Goal: Task Accomplishment & Management: Manage account settings

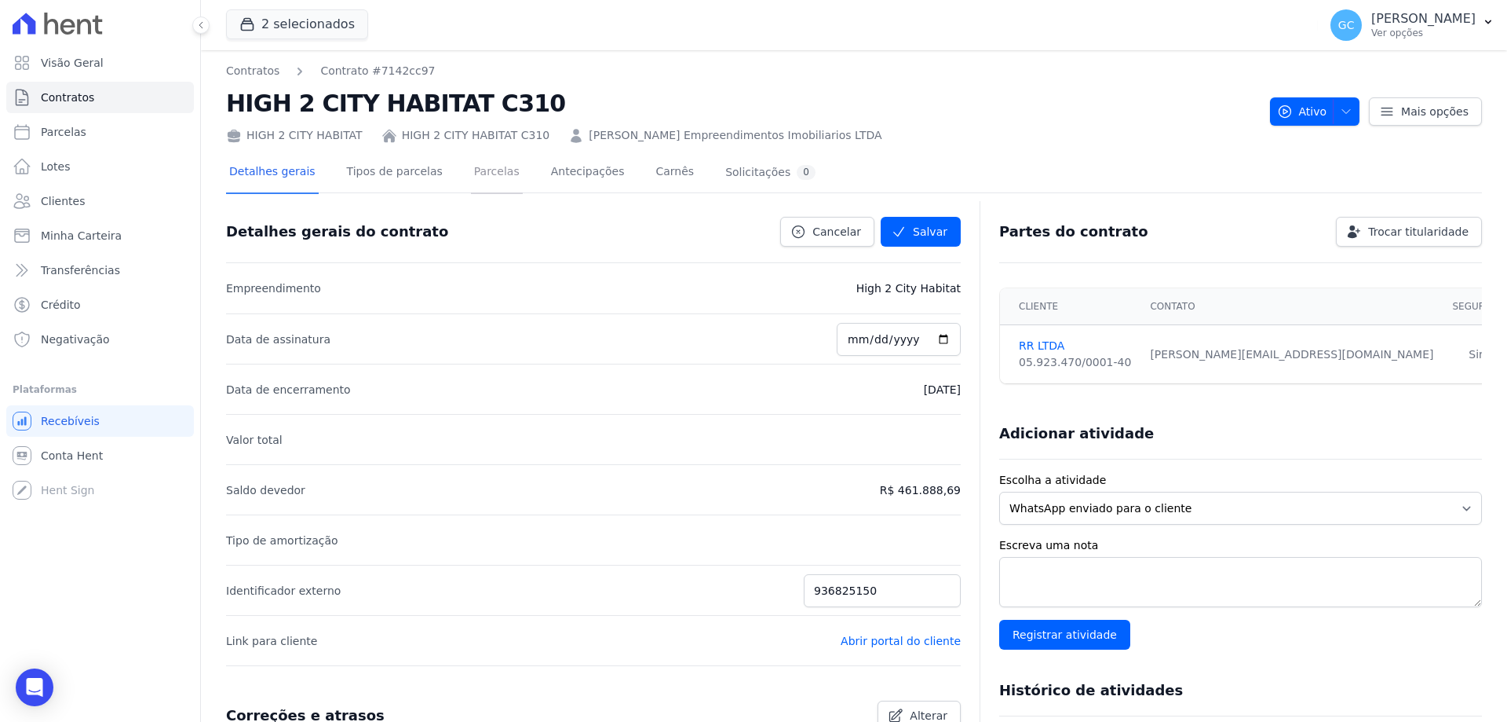
click at [473, 173] on link "Parcelas" at bounding box center [497, 173] width 52 height 42
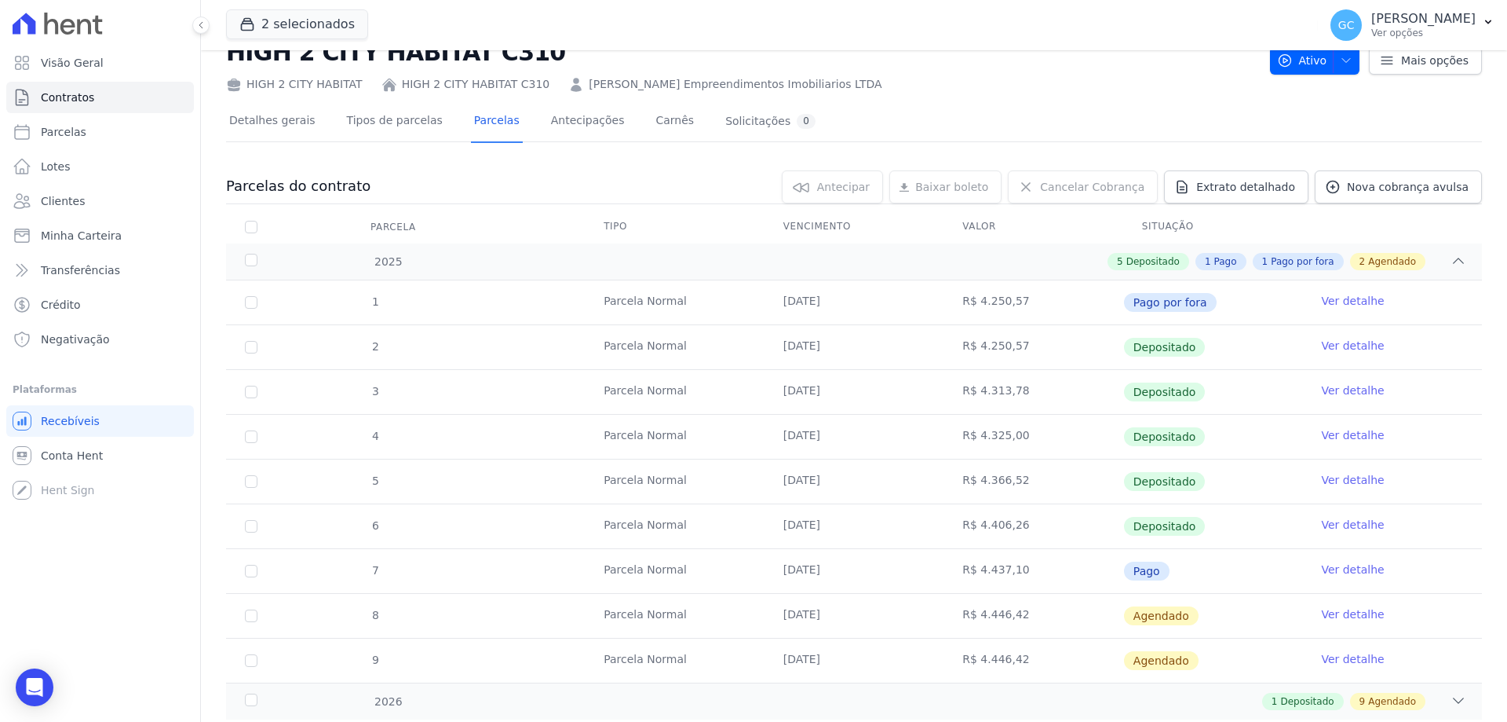
scroll to position [96, 0]
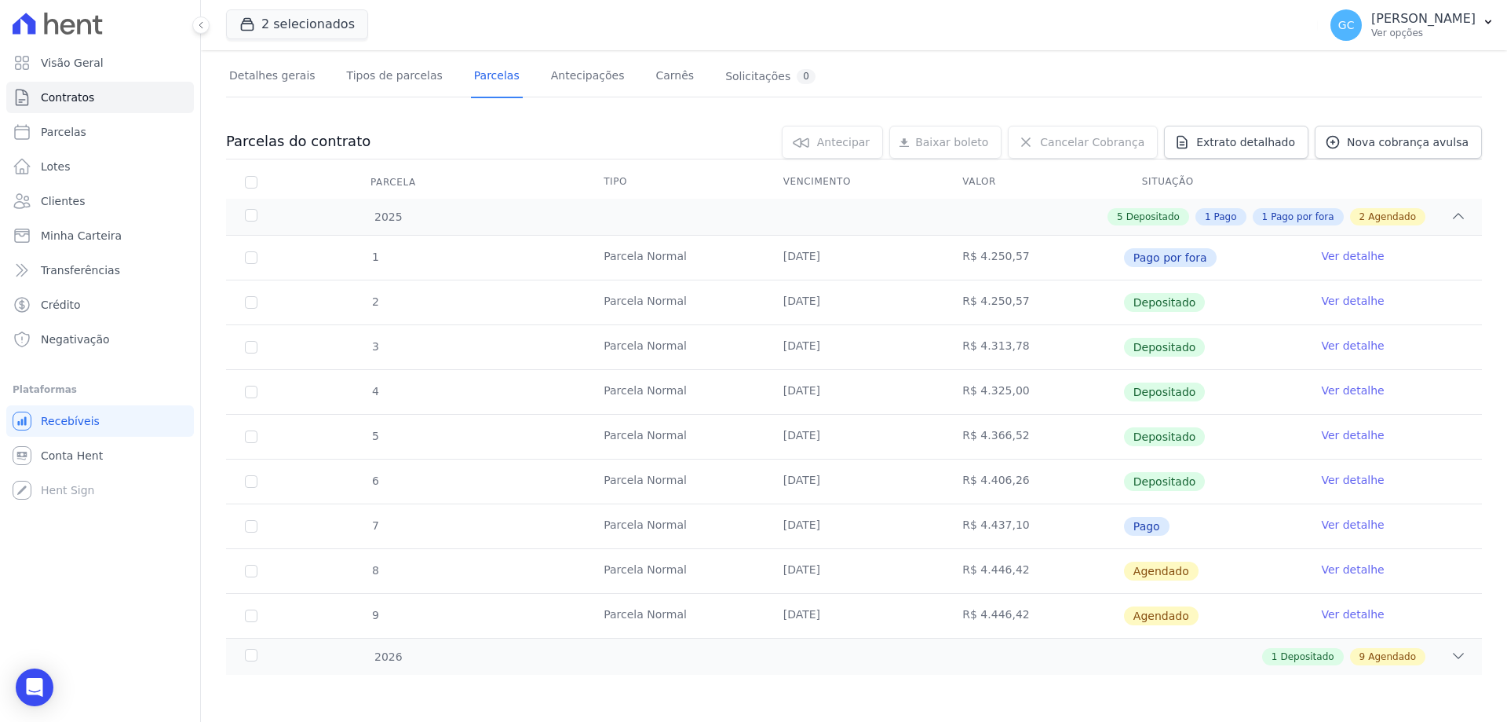
click at [1321, 569] on link "Ver detalhe" at bounding box center [1352, 569] width 63 height 16
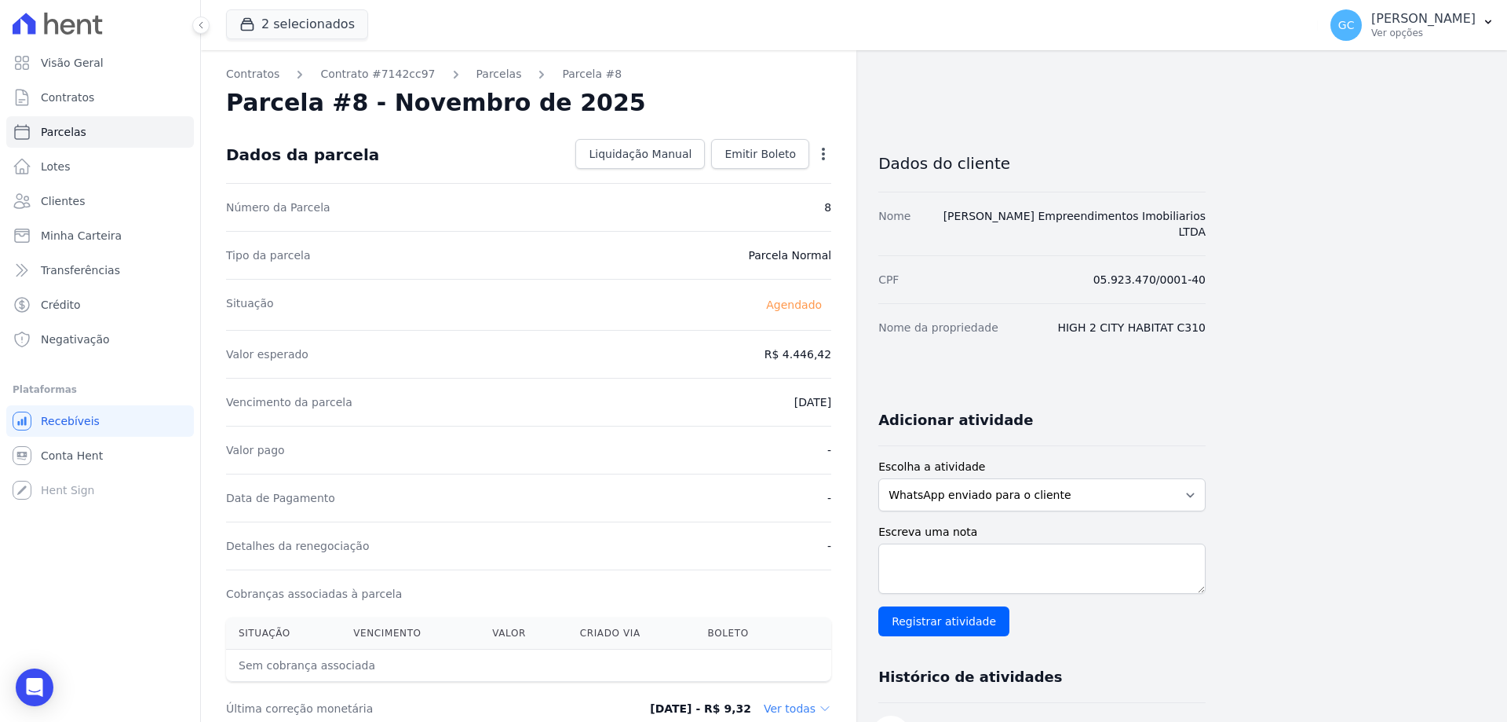
click at [812, 149] on div "Open options Alterar Antecipar" at bounding box center [820, 155] width 22 height 27
click at [831, 153] on icon "button" at bounding box center [824, 154] width 16 height 16
click at [1021, 483] on select "WhatsApp enviado para o cliente Adicionar um comentário Ligação feita para o cl…" at bounding box center [1042, 494] width 327 height 33
click at [478, 75] on link "Parcelas" at bounding box center [500, 74] width 46 height 16
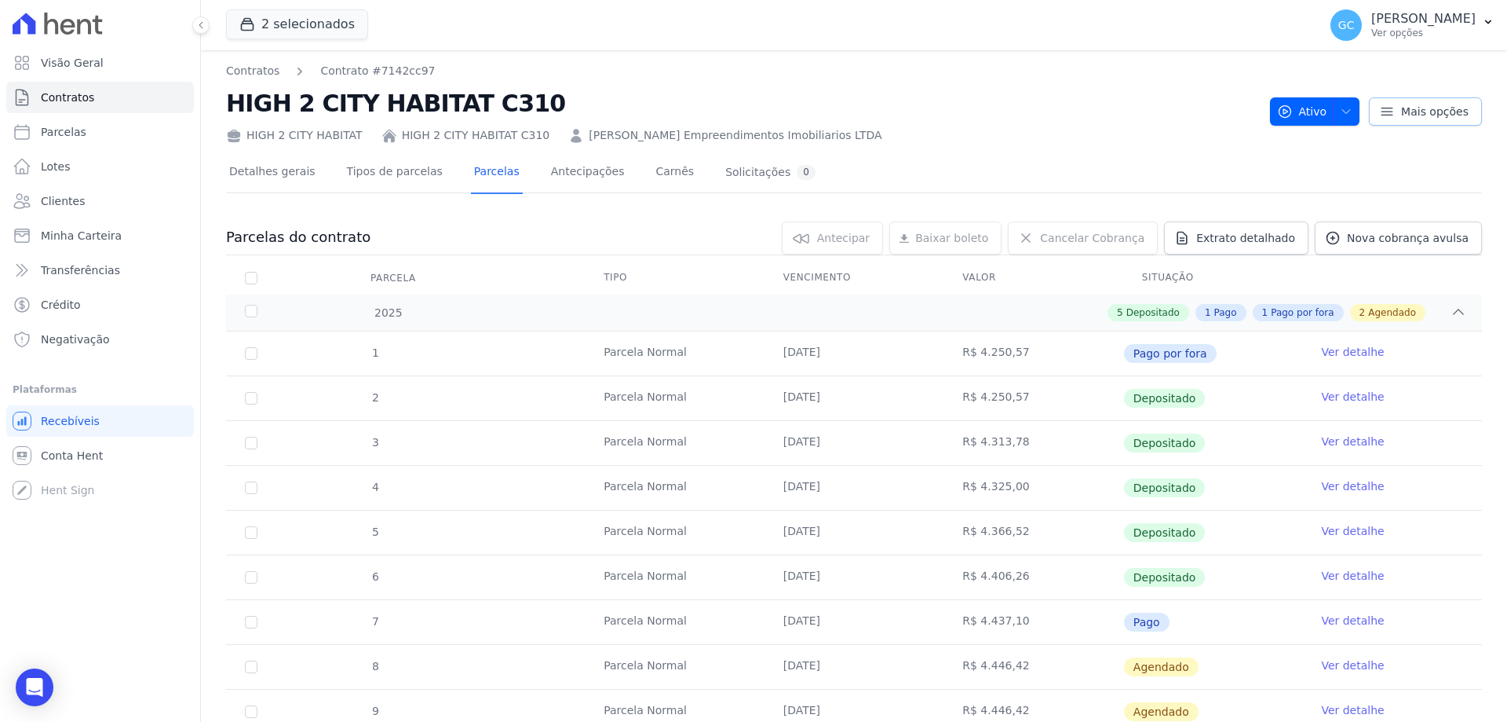
click at [1406, 112] on span "Mais opções" at bounding box center [1435, 112] width 68 height 16
click at [76, 132] on span "Parcelas" at bounding box center [64, 132] width 46 height 16
select select
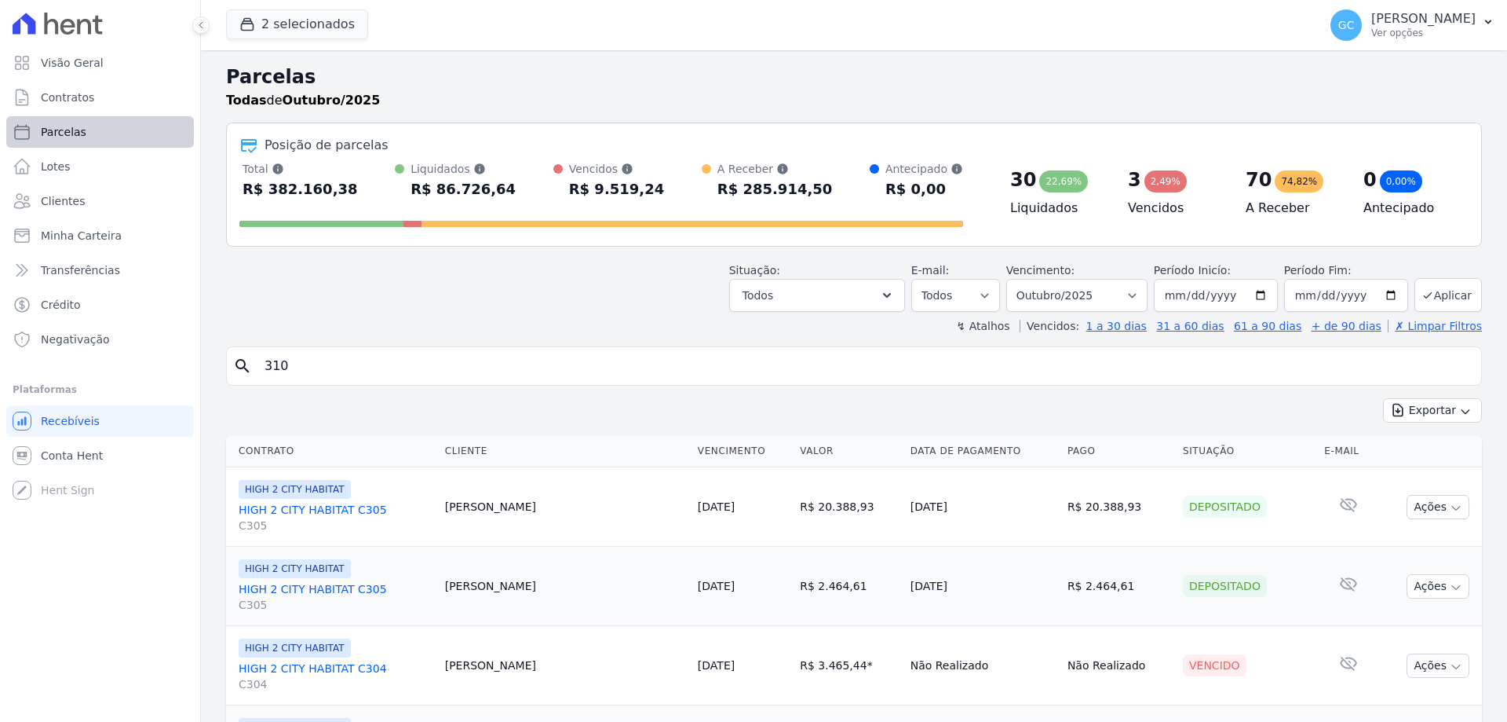
select select
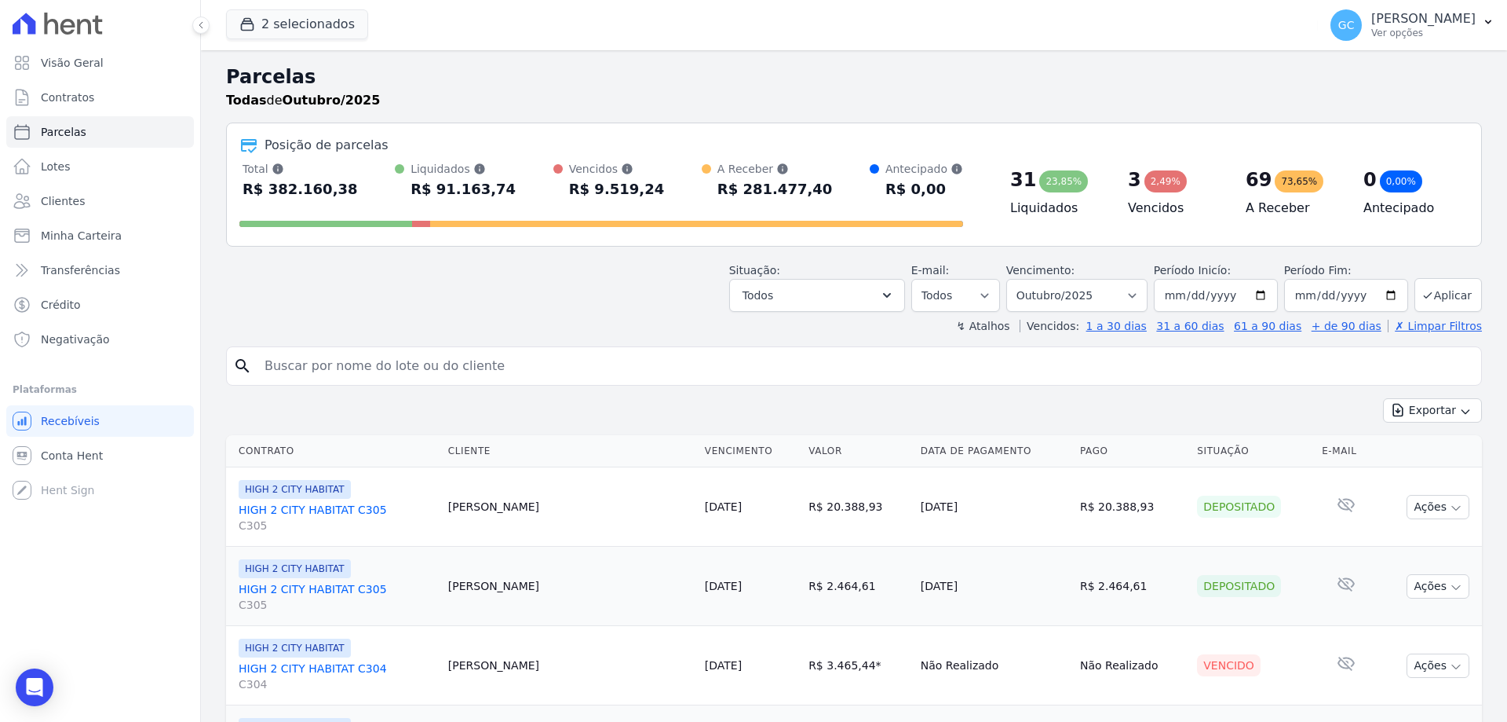
click at [360, 362] on input "search" at bounding box center [865, 365] width 1220 height 31
type input "310"
select select
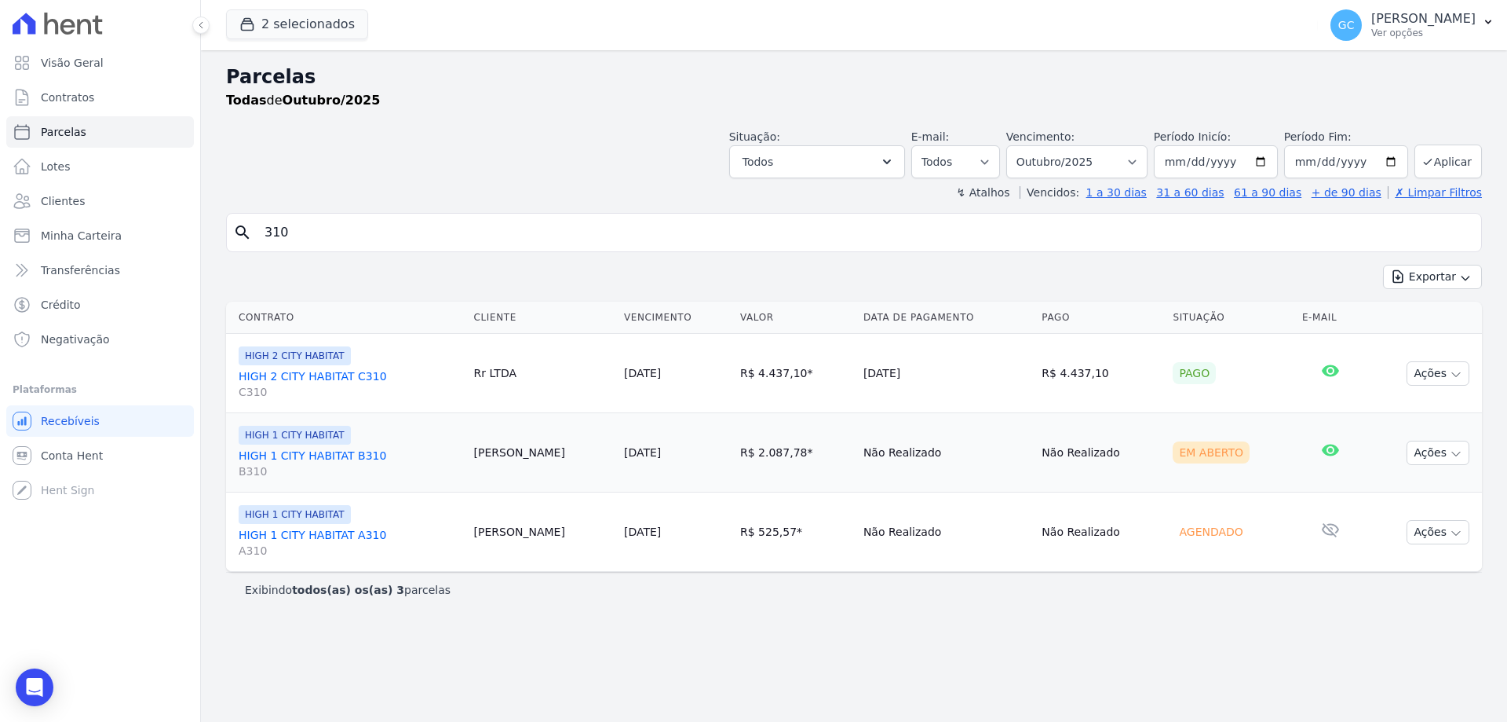
click at [309, 455] on link "HIGH 1 CITY HABITAT B310 B310" at bounding box center [350, 463] width 223 height 31
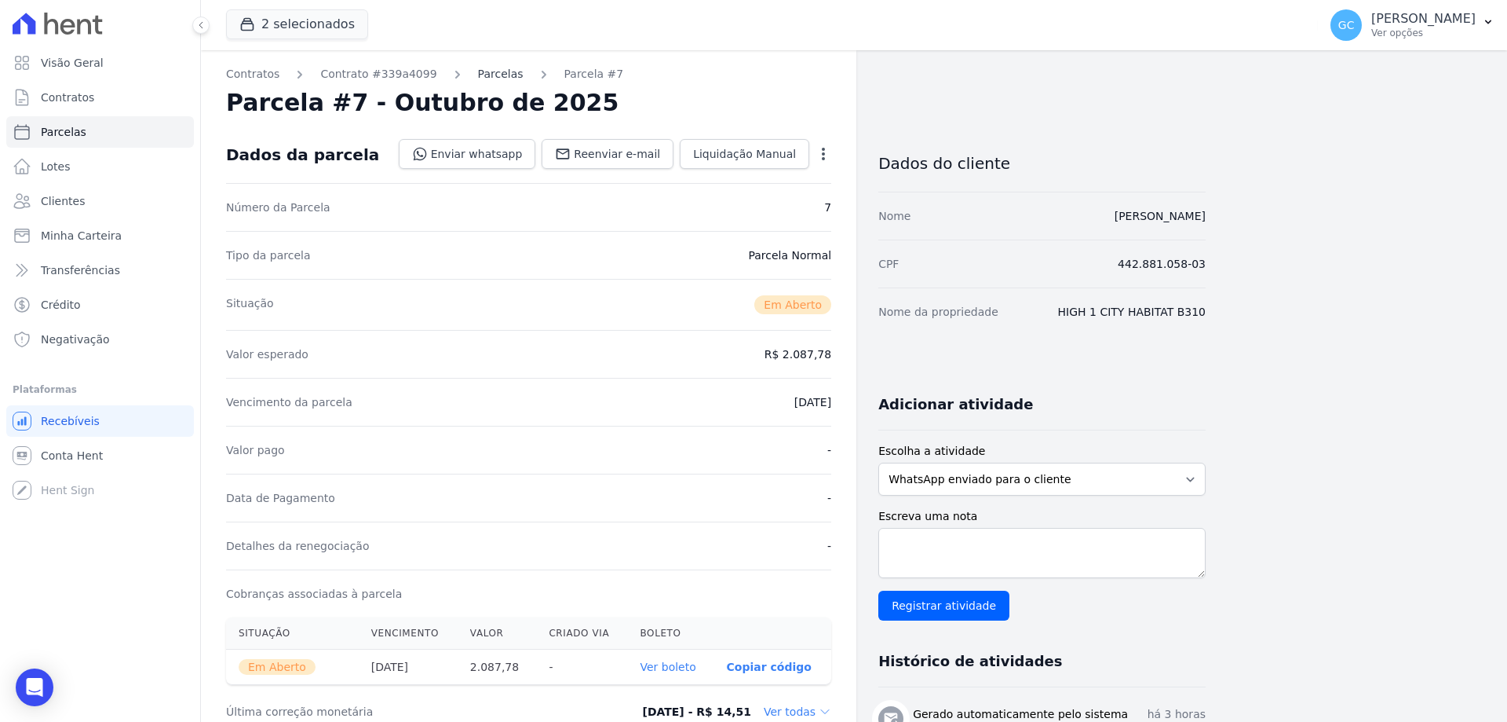
click at [478, 75] on link "Parcelas" at bounding box center [501, 74] width 46 height 16
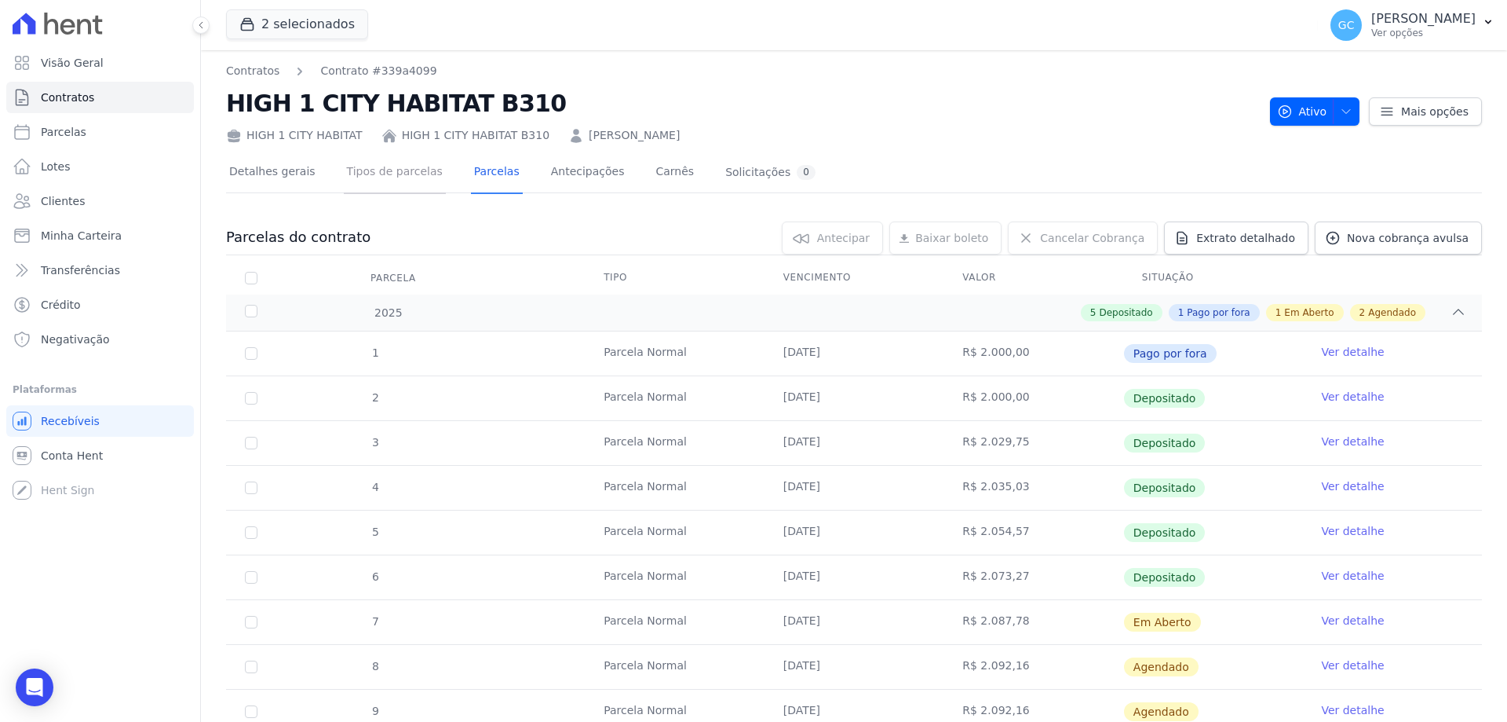
click at [371, 175] on link "Tipos de parcelas" at bounding box center [395, 173] width 102 height 42
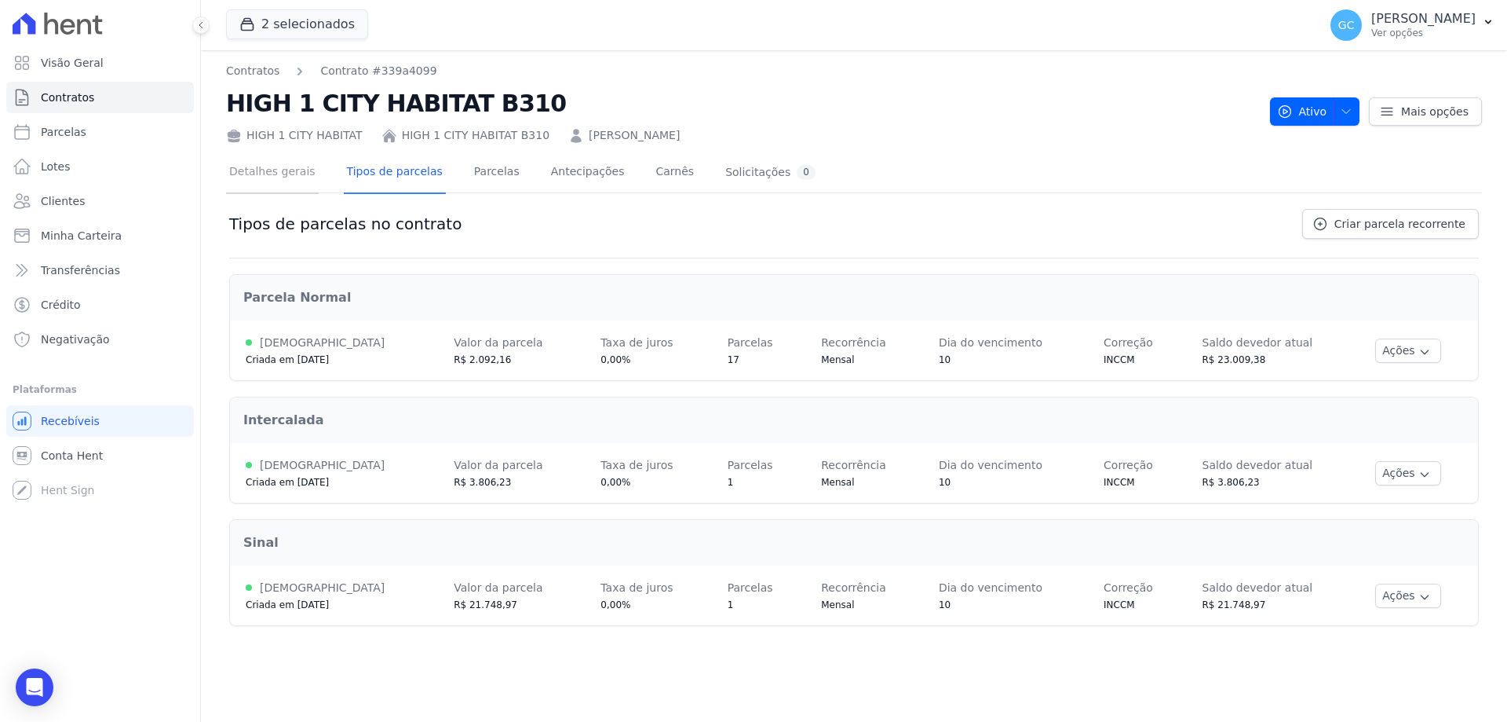
click at [278, 177] on link "Detalhes gerais" at bounding box center [272, 173] width 93 height 42
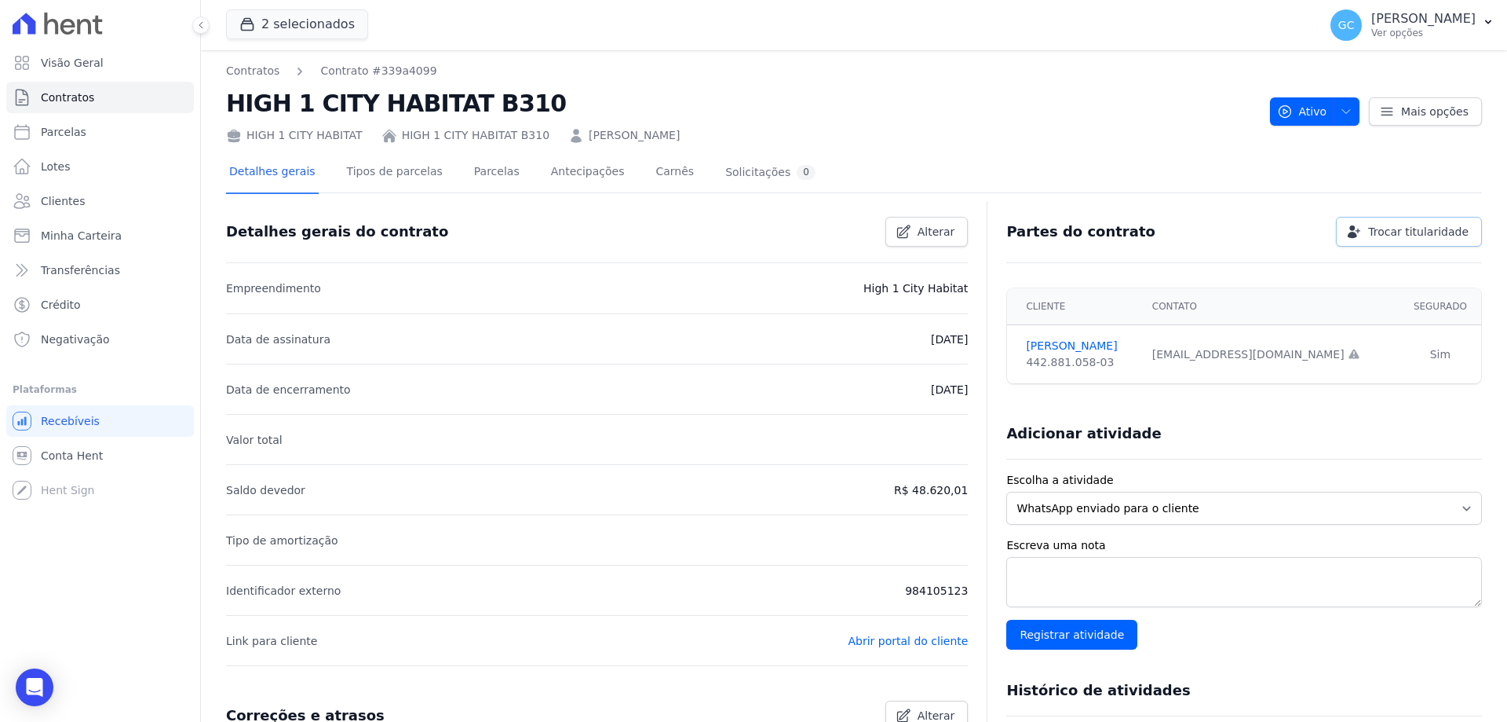
click at [1394, 225] on span "Trocar titularidade" at bounding box center [1419, 232] width 100 height 16
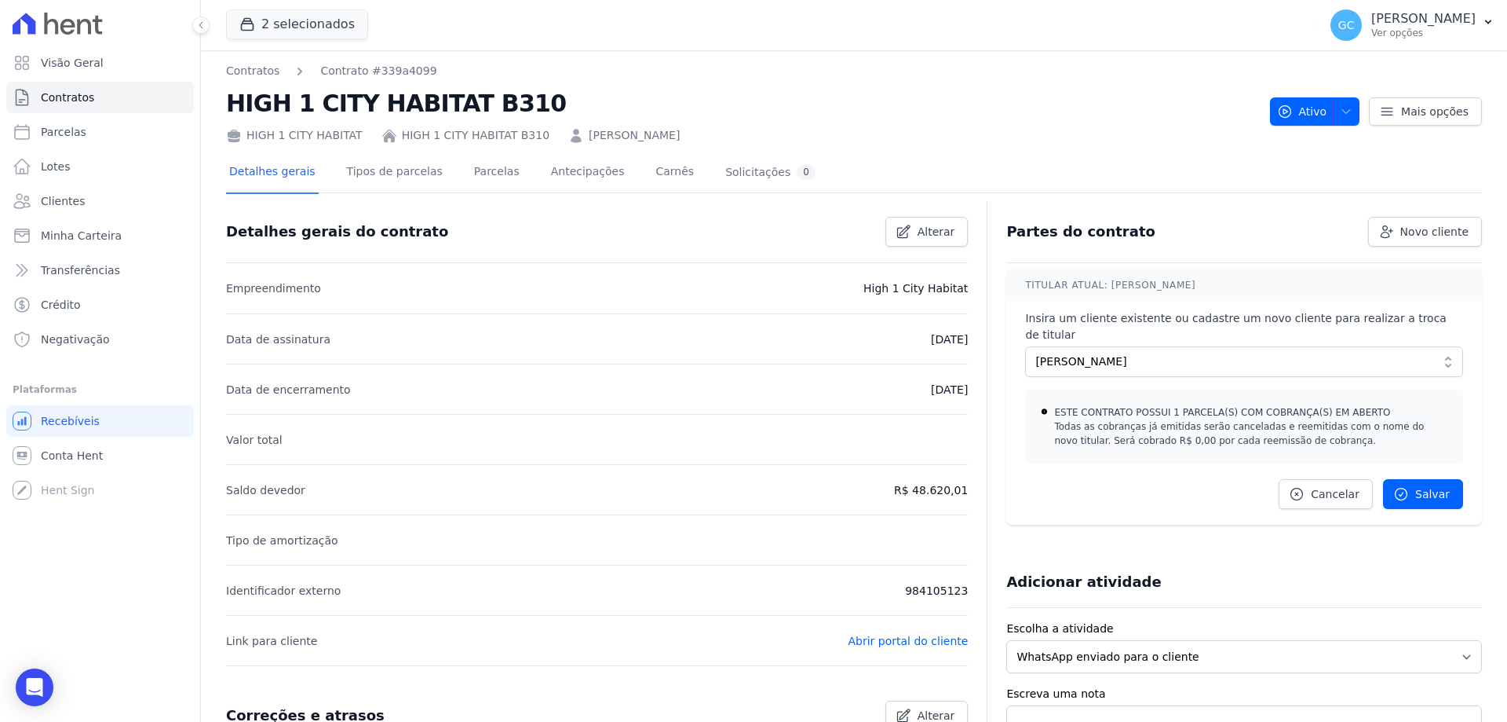
click at [1362, 232] on div "Novo cliente Cadastrar novo cliente em: HIGH 1 CITY HABITAT Informações básicas…" at bounding box center [1422, 232] width 120 height 30
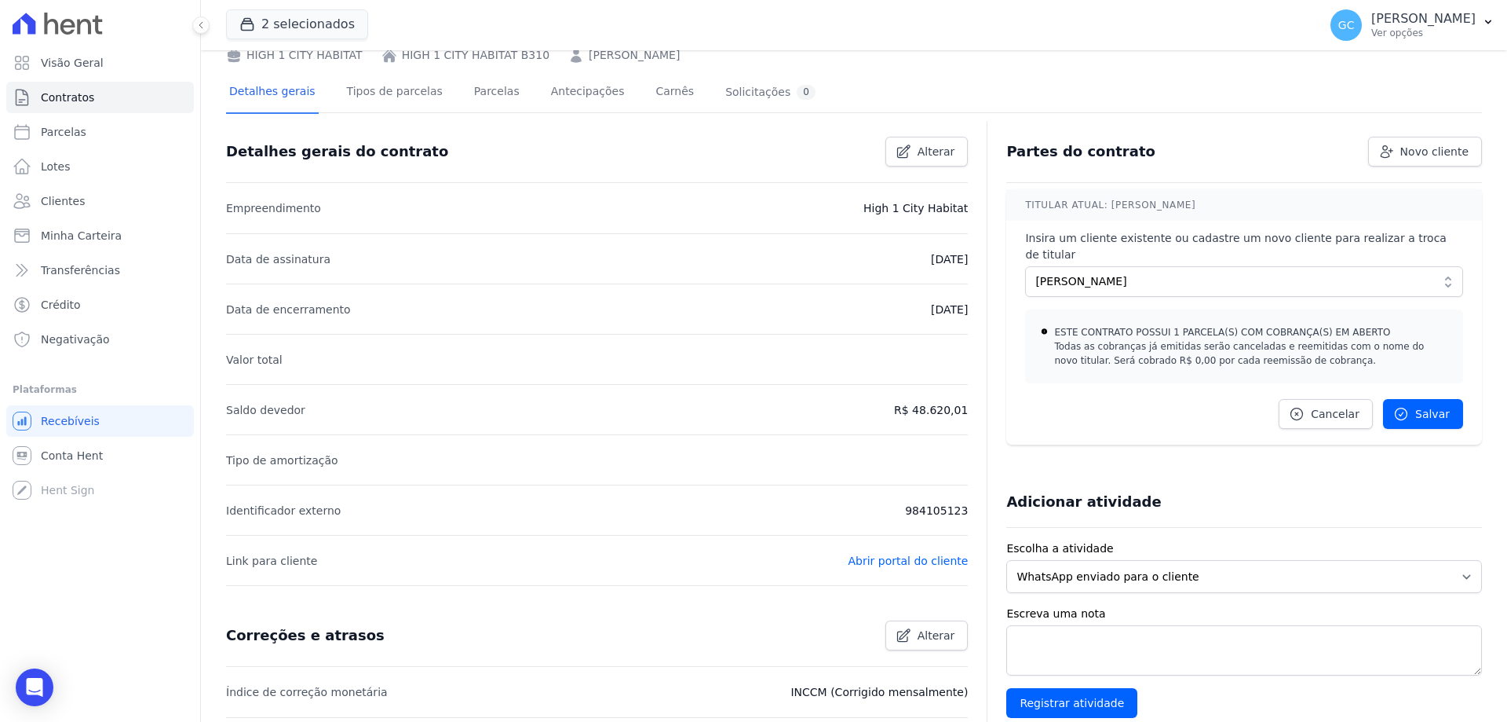
scroll to position [79, 0]
click at [1314, 407] on span "Cancelar" at bounding box center [1335, 415] width 49 height 16
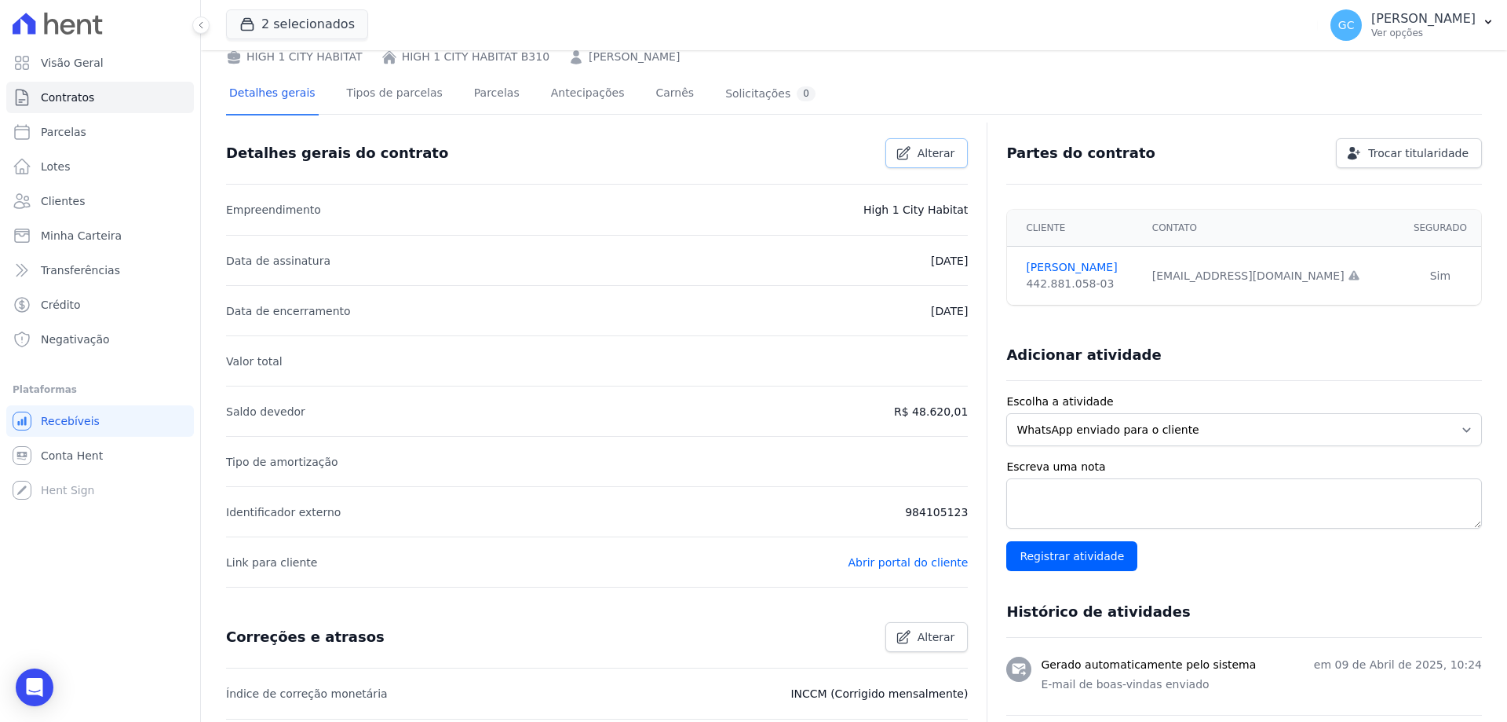
drag, startPoint x: 920, startPoint y: 154, endPoint x: 970, endPoint y: 171, distance: 53.1
click at [919, 154] on span "Alterar" at bounding box center [937, 153] width 38 height 16
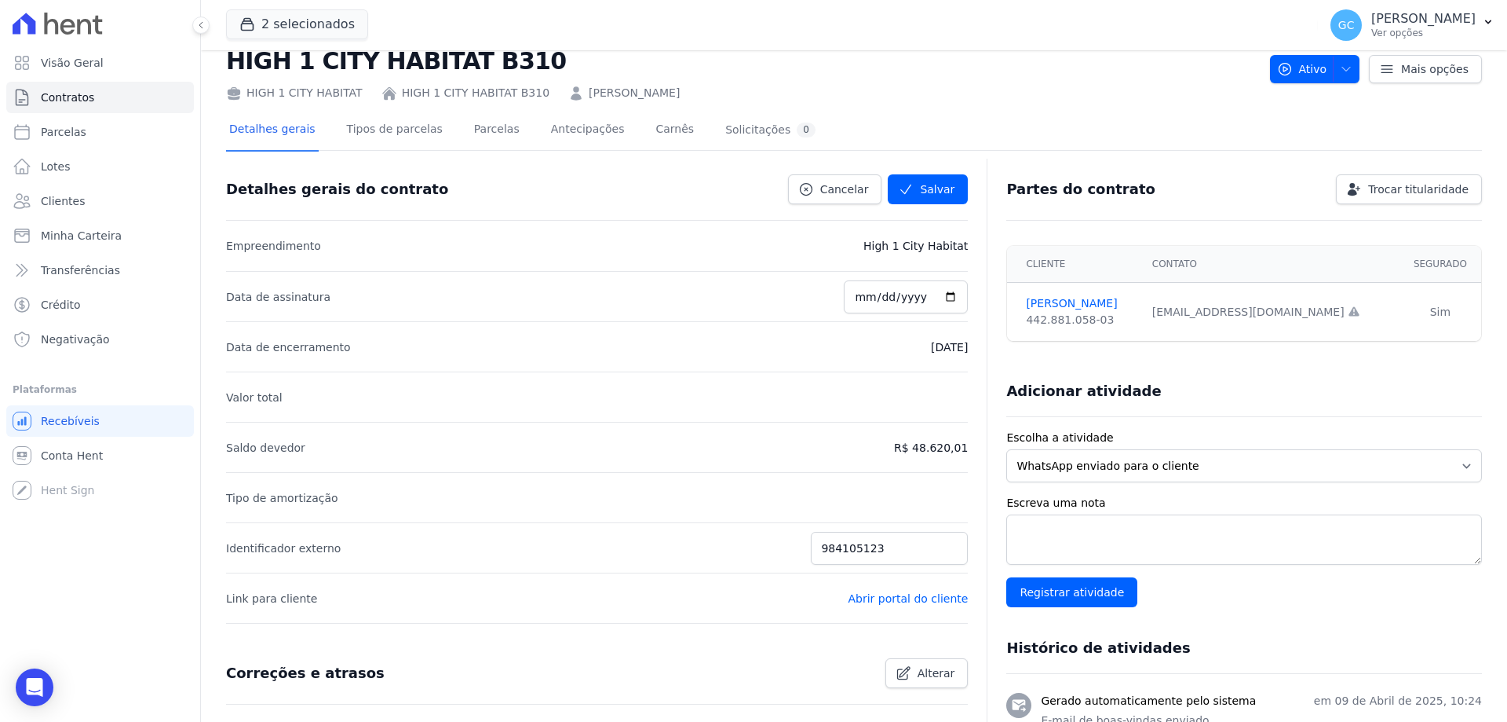
scroll to position [0, 0]
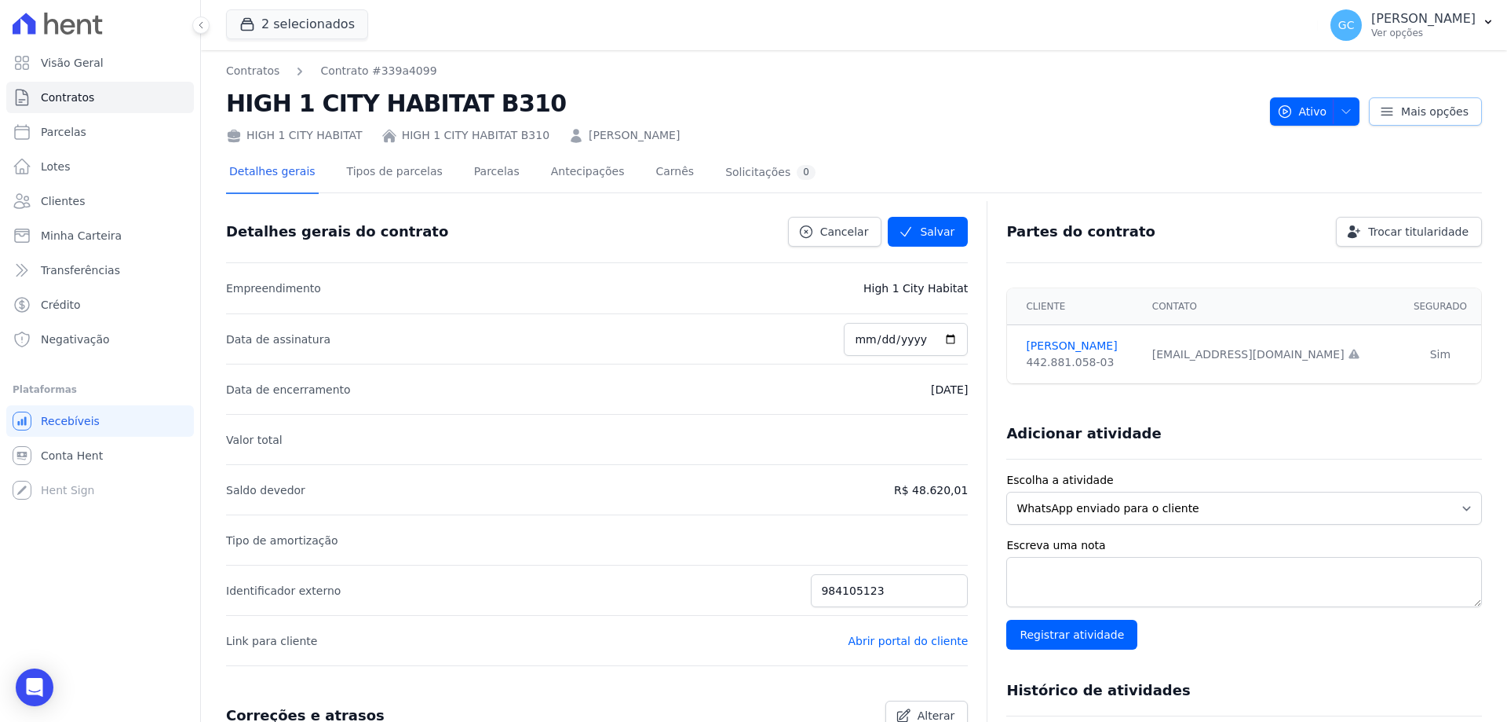
click at [1416, 114] on span "Mais opções" at bounding box center [1435, 112] width 68 height 16
click at [1376, 170] on link "Reenviar email de confirmação" at bounding box center [1371, 178] width 224 height 29
drag, startPoint x: 1150, startPoint y: 358, endPoint x: 1276, endPoint y: 363, distance: 125.7
click at [1276, 363] on td "thiago_vcruz@outlook.com Email e telefone não confirmados." at bounding box center [1271, 354] width 257 height 59
copy div "thiago_vcruz@outlook.com"
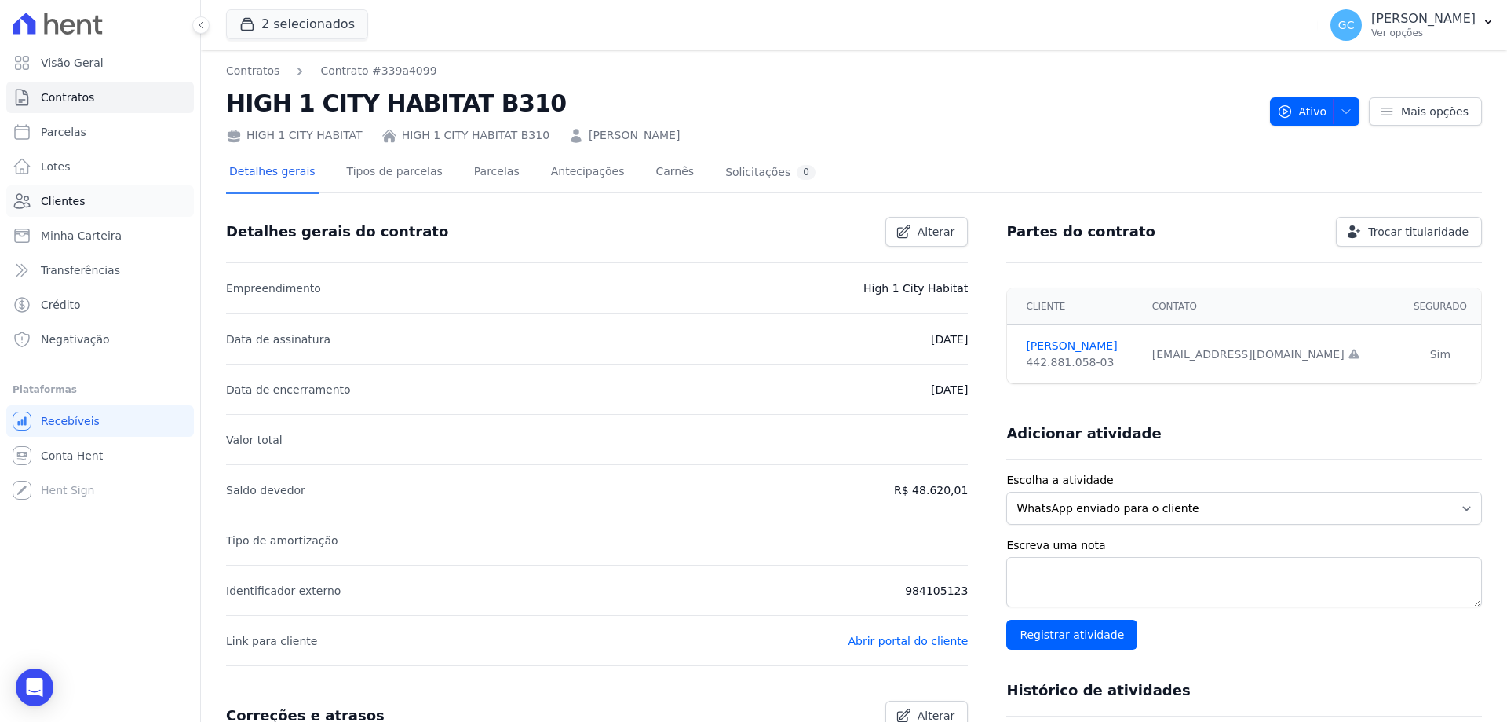
click at [85, 200] on link "Clientes" at bounding box center [100, 200] width 188 height 31
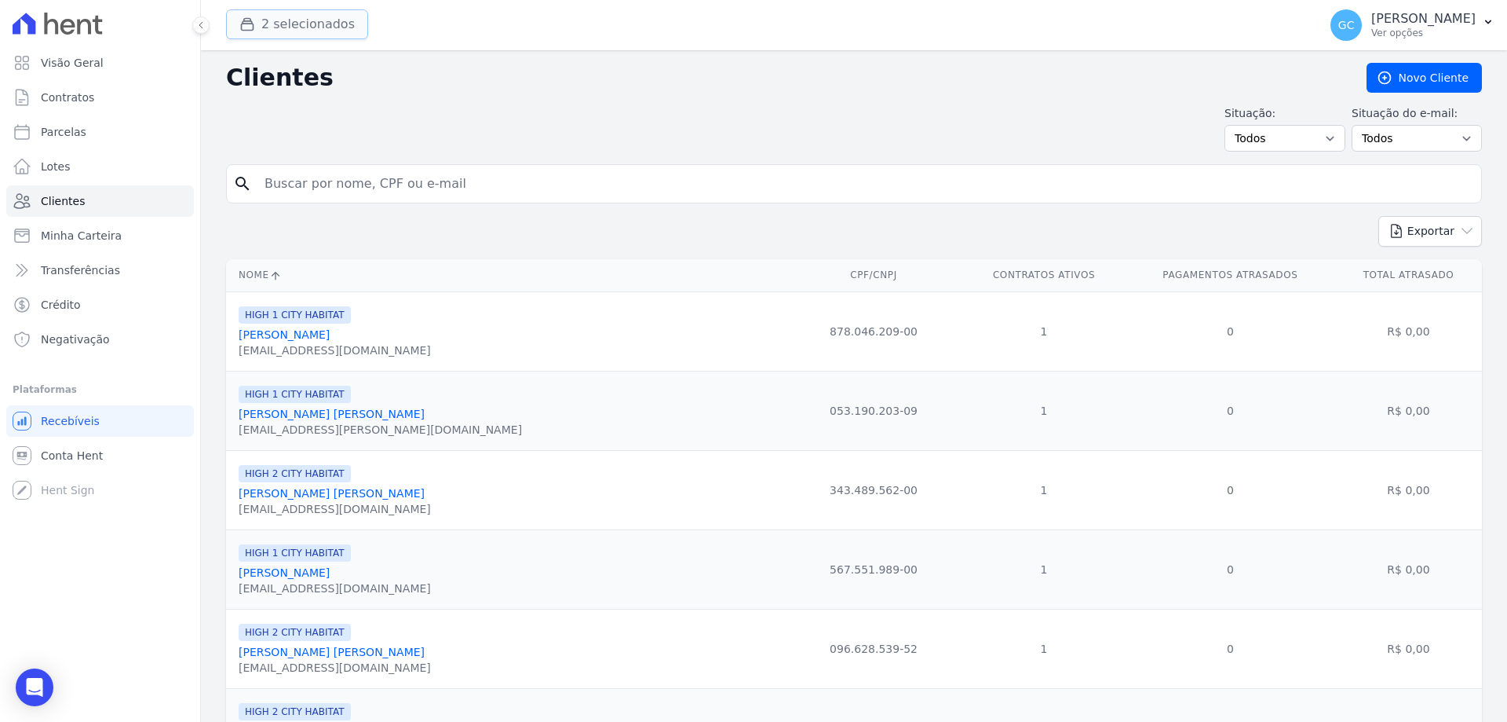
click at [285, 23] on button "2 selecionados" at bounding box center [297, 24] width 142 height 30
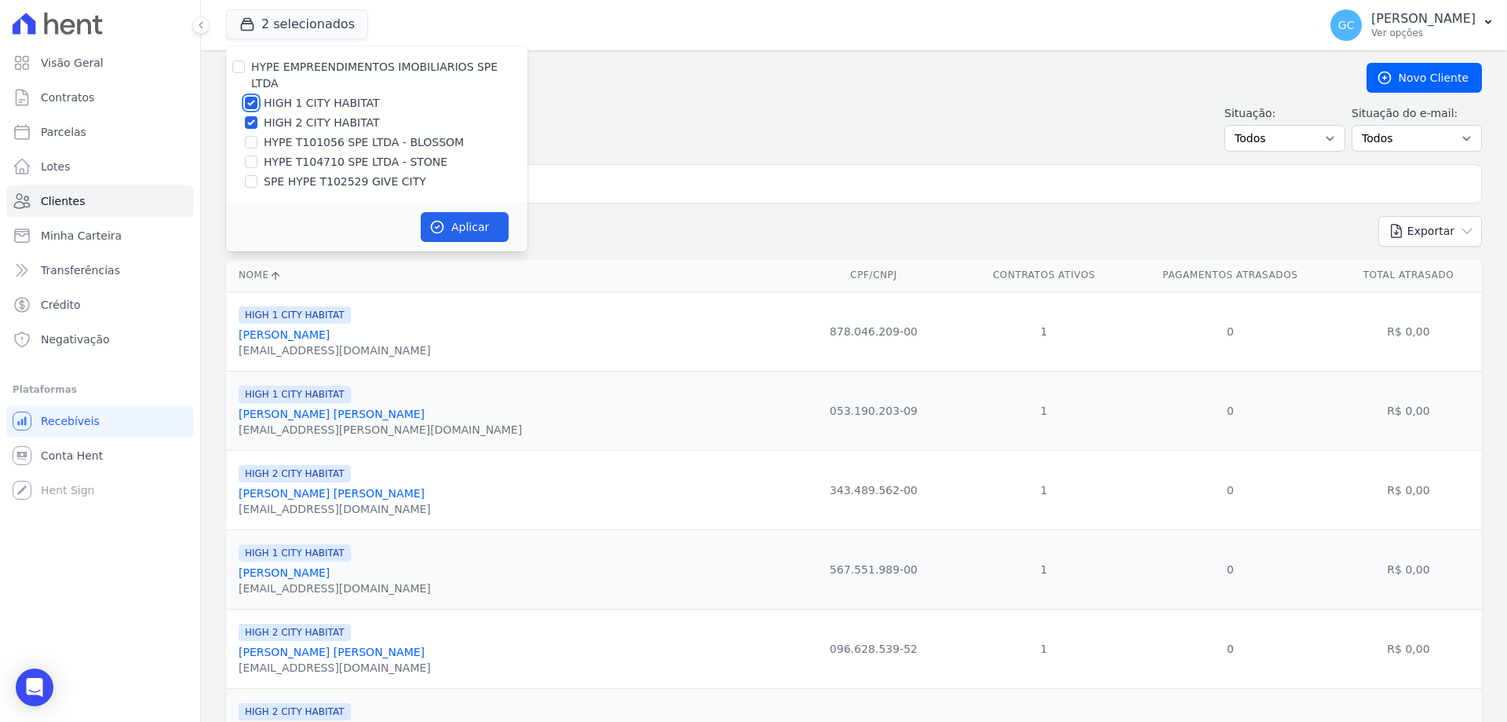
click at [252, 97] on input "HIGH 1 CITY HABITAT" at bounding box center [251, 103] width 13 height 13
checkbox input "false"
click at [252, 116] on input "HIGH 2 CITY HABITAT" at bounding box center [251, 122] width 13 height 13
checkbox input "false"
click at [257, 175] on input "SPE HYPE T102529 GIVE CITY" at bounding box center [251, 181] width 13 height 13
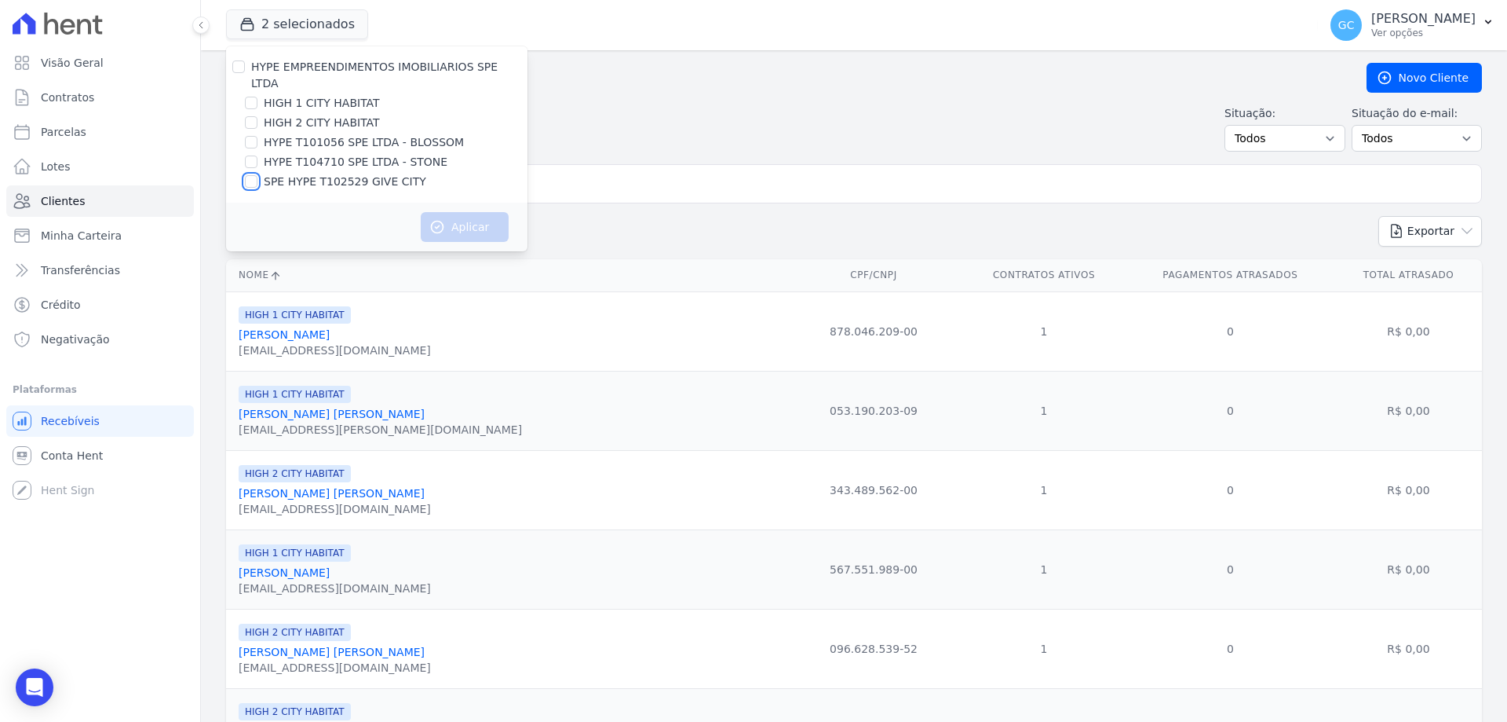
checkbox input "true"
click at [462, 212] on button "Aplicar" at bounding box center [465, 227] width 88 height 30
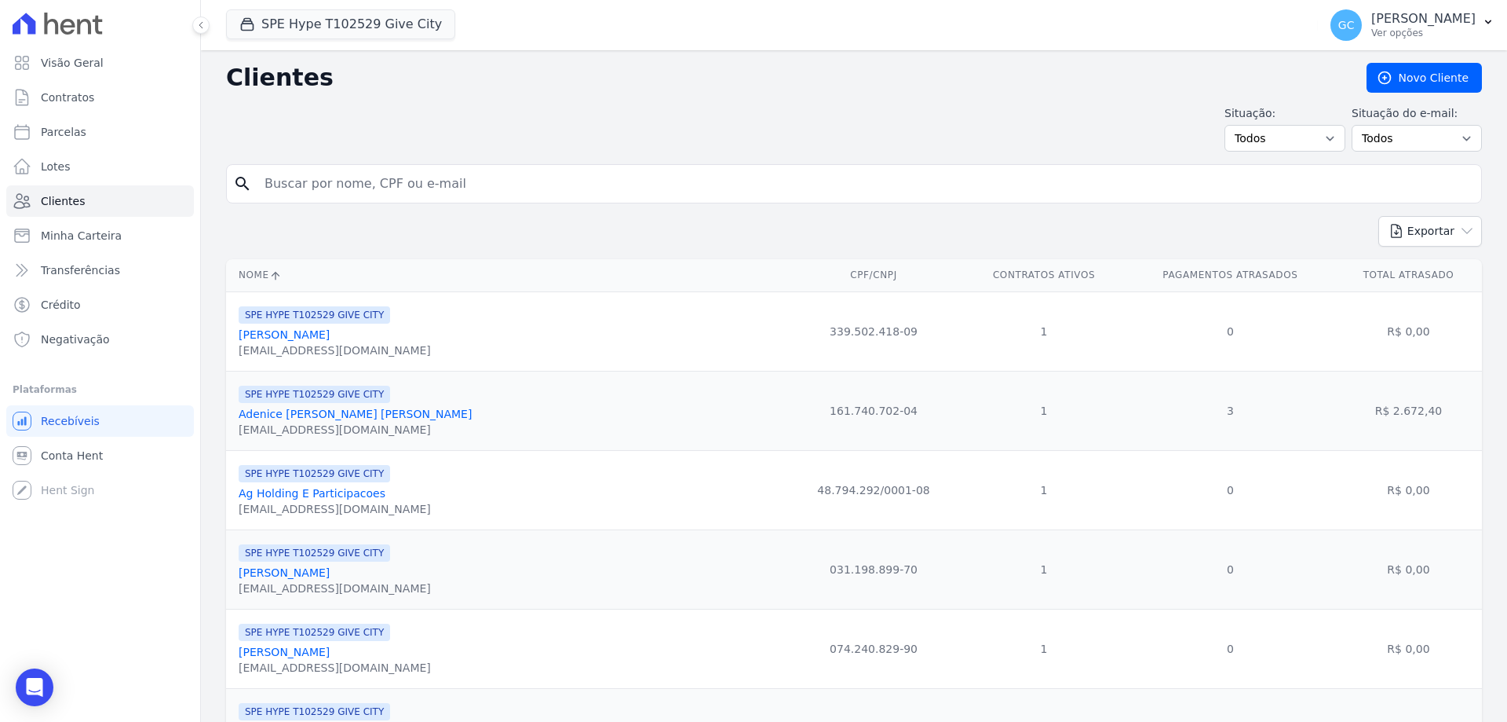
click at [488, 181] on input "search" at bounding box center [865, 183] width 1220 height 31
paste input "Lucelia Dutra"
type input "Lucelia Dutra"
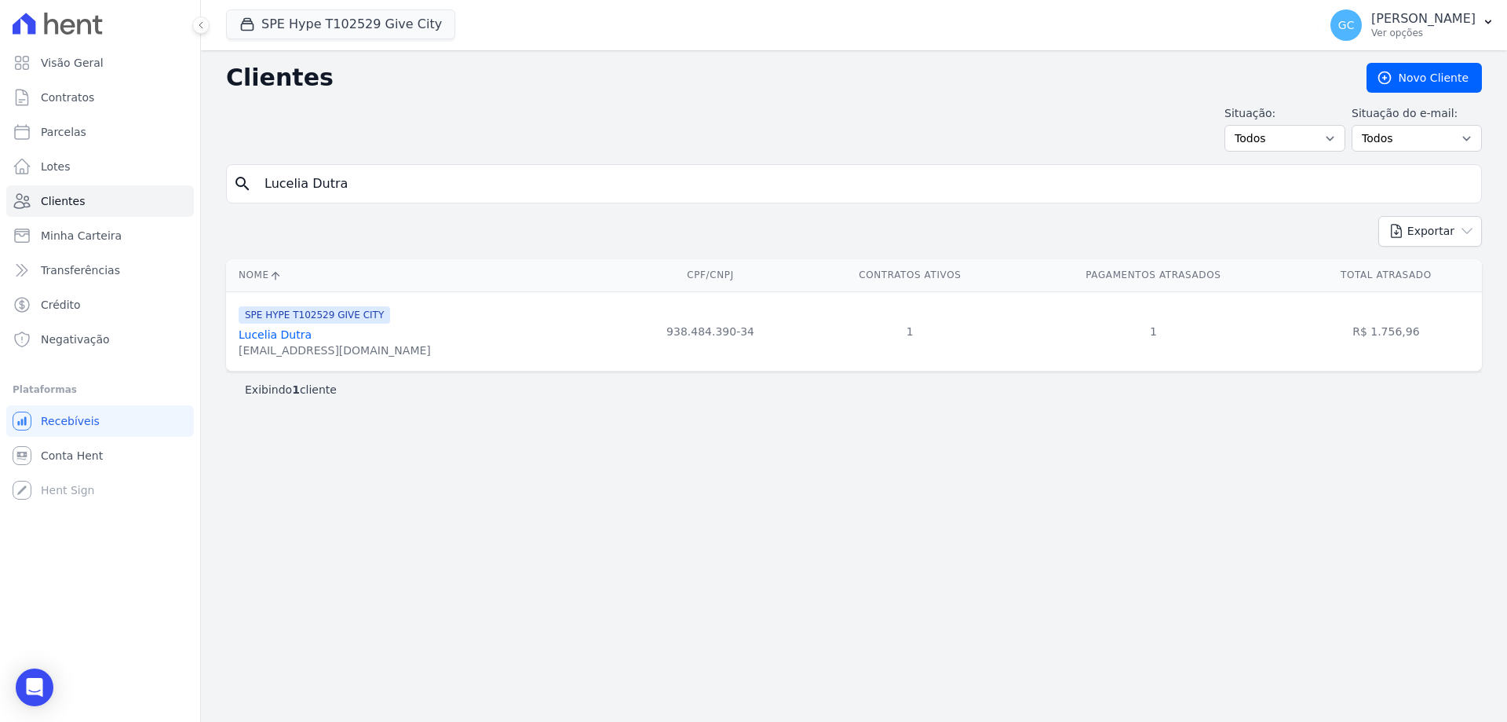
click at [272, 336] on link "Lucelia Dutra" at bounding box center [275, 334] width 73 height 13
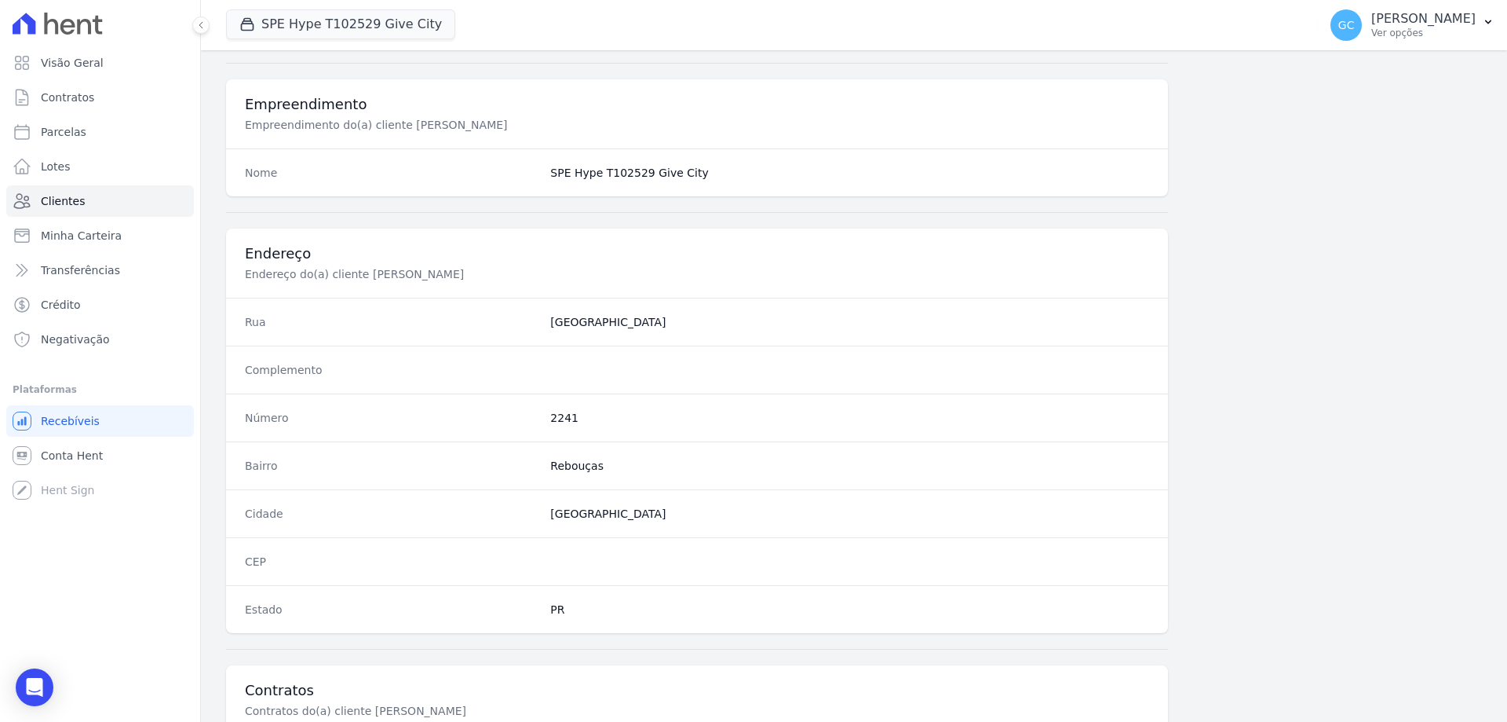
scroll to position [747, 0]
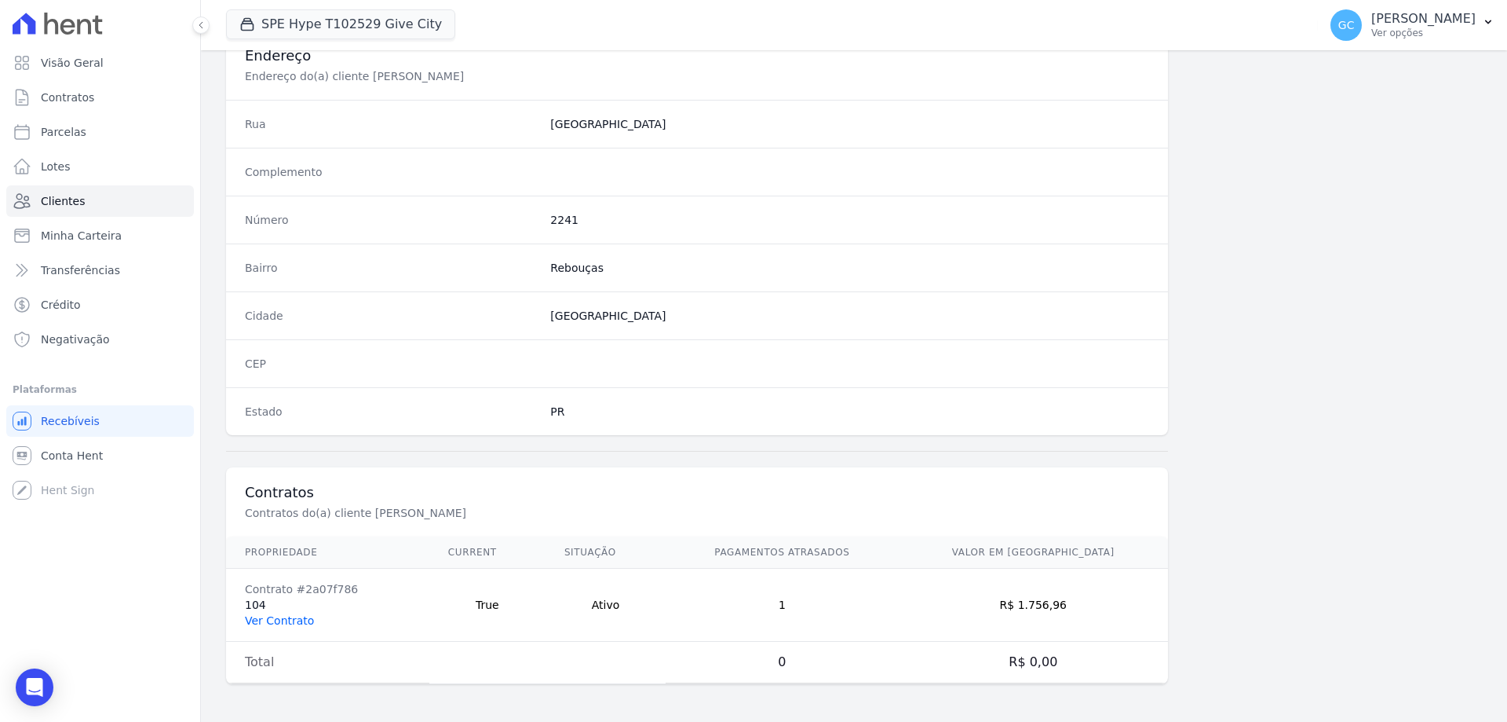
click at [281, 623] on link "Ver Contrato" at bounding box center [279, 620] width 69 height 13
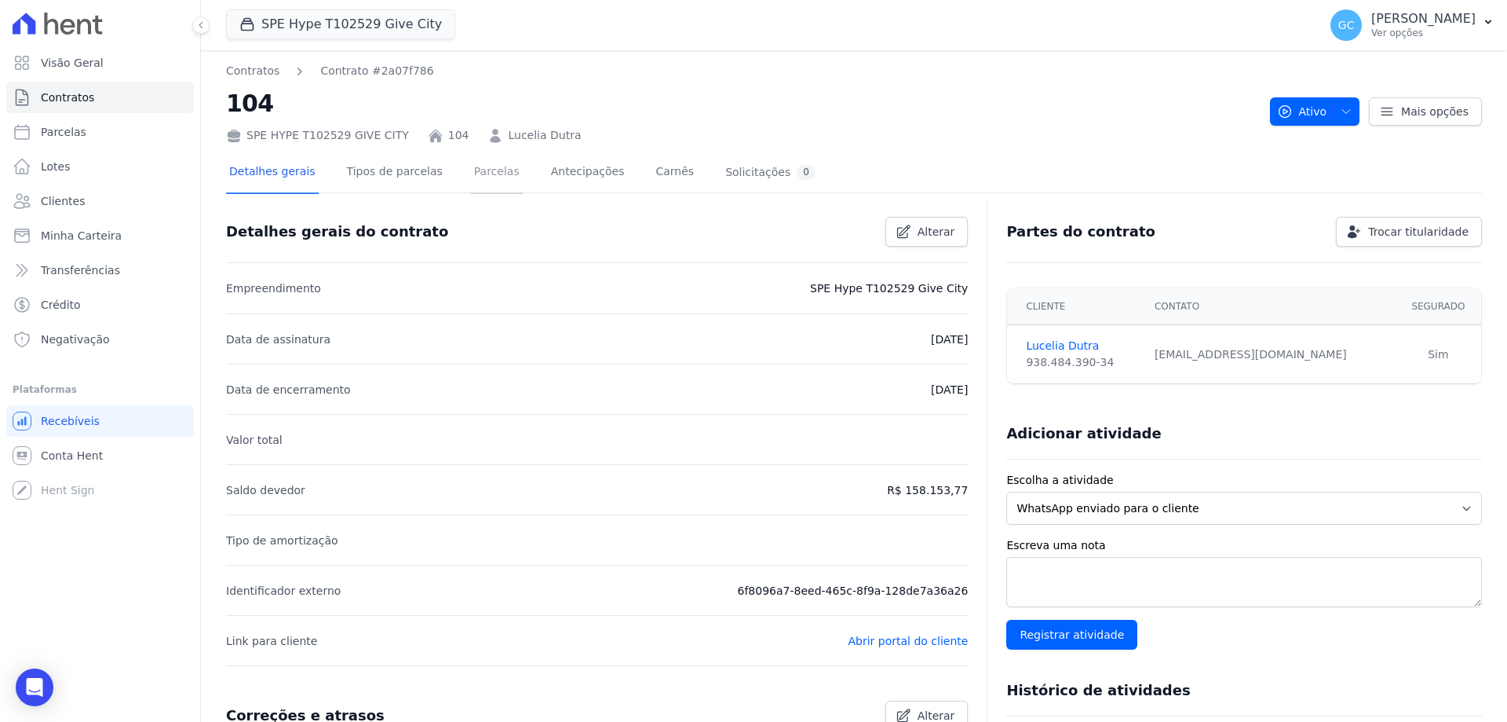
click at [471, 179] on link "Parcelas" at bounding box center [497, 173] width 52 height 42
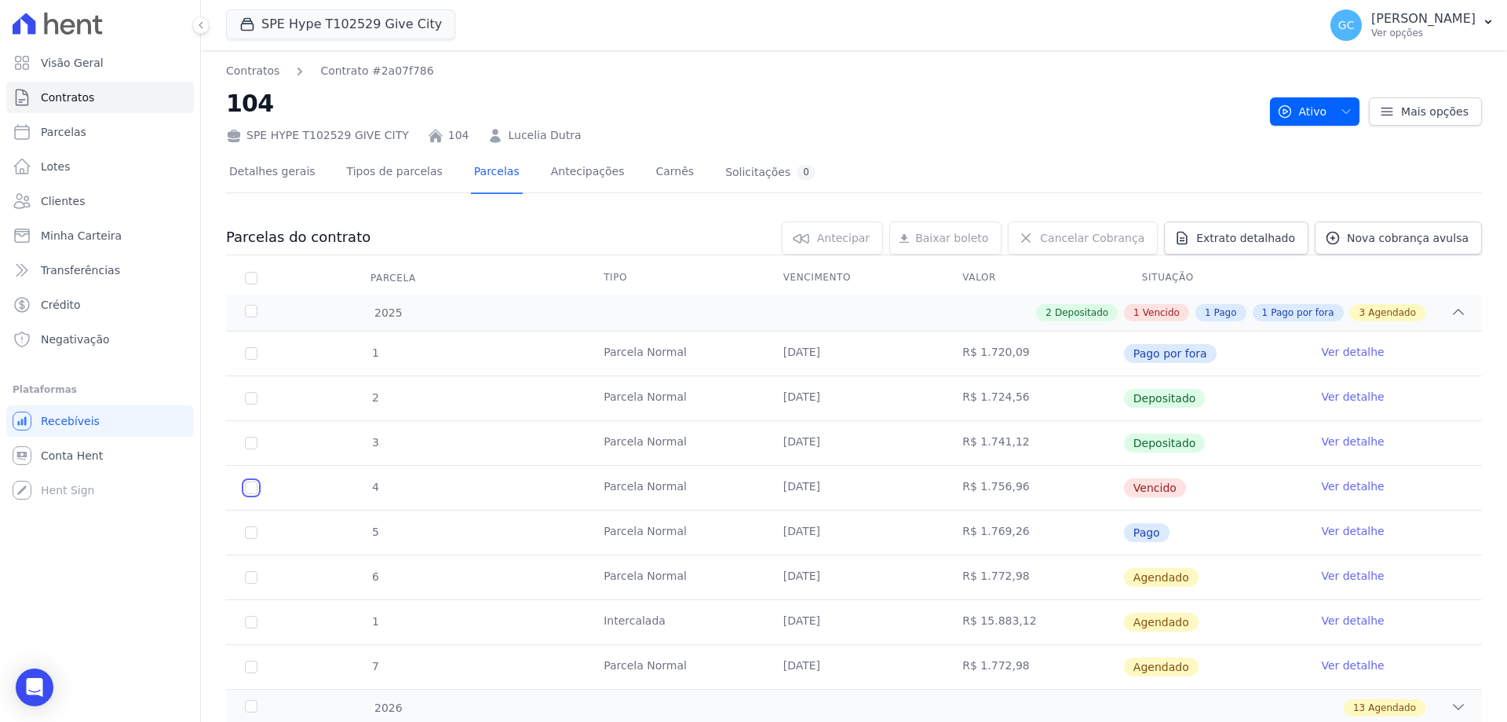
click at [248, 486] on input "checkbox" at bounding box center [251, 487] width 13 height 13
checkbox input "true"
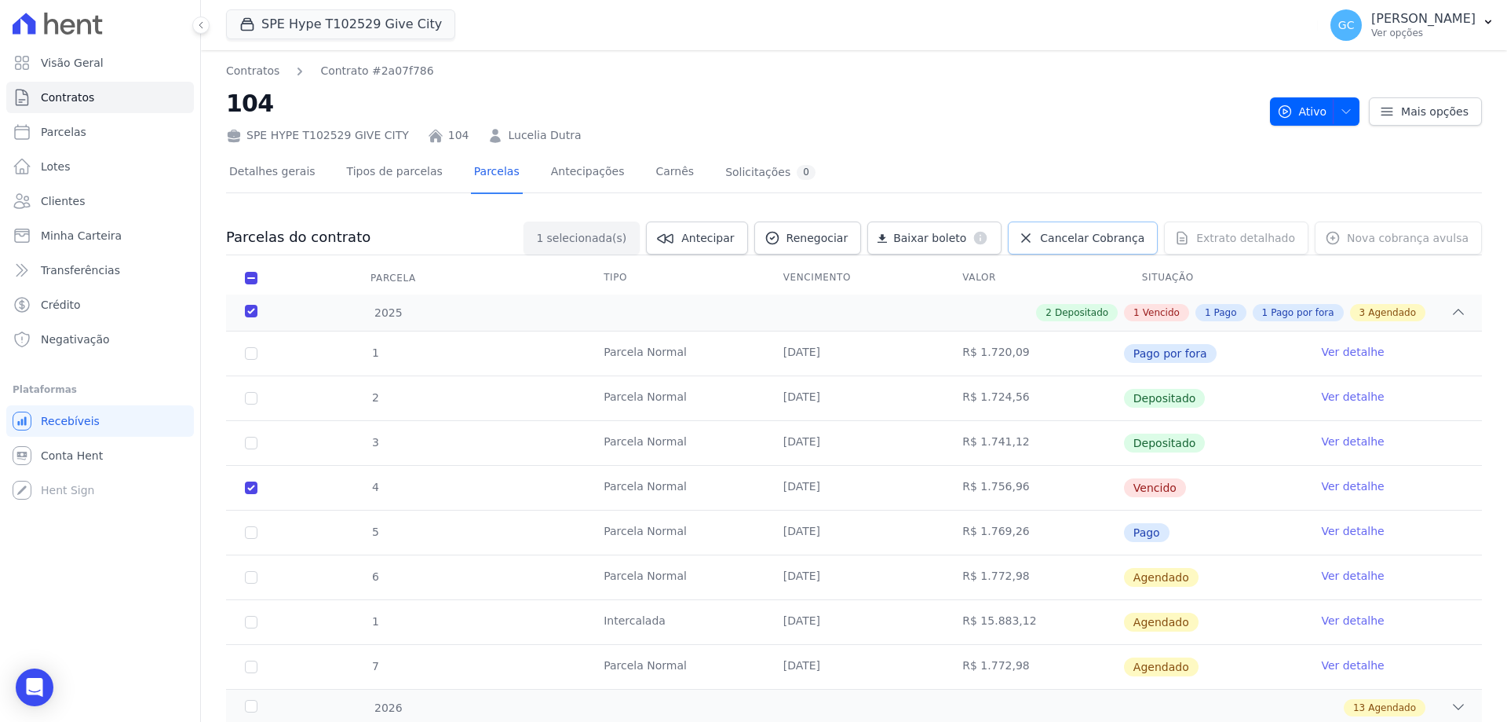
click at [1076, 240] on span "Cancelar Cobrança" at bounding box center [1092, 238] width 104 height 16
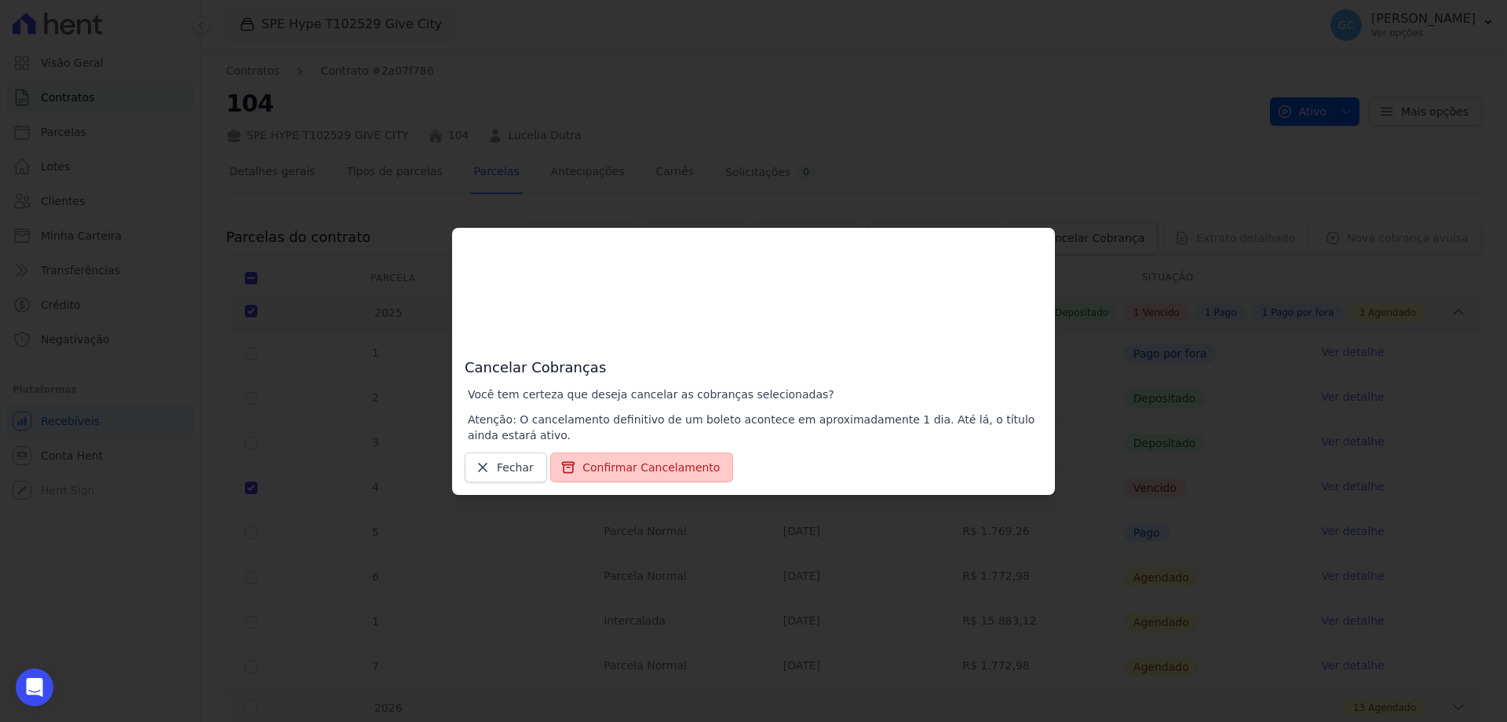
click at [640, 467] on button "Confirmar Cancelamento" at bounding box center [641, 467] width 183 height 30
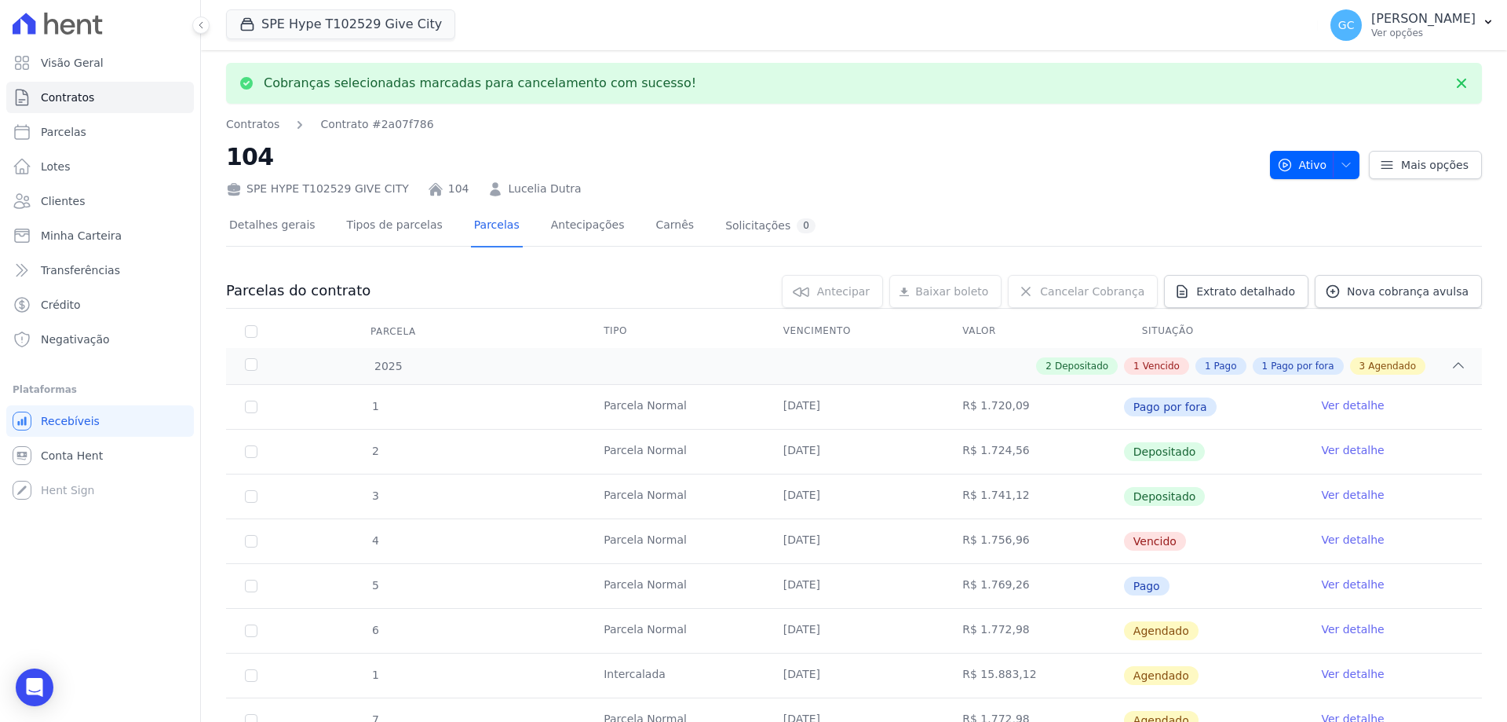
click at [1328, 536] on link "Ver detalhe" at bounding box center [1352, 540] width 63 height 16
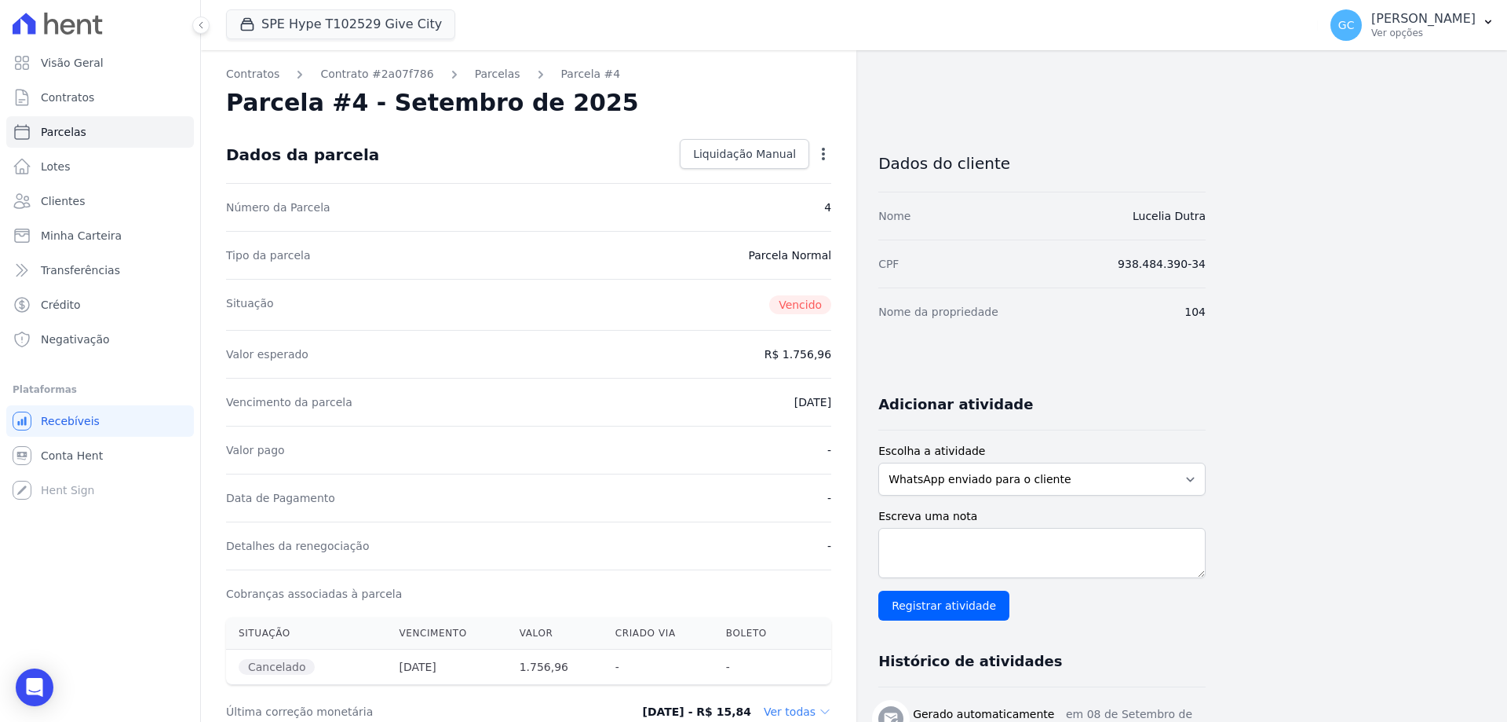
click at [822, 150] on icon "button" at bounding box center [824, 154] width 16 height 16
click at [791, 174] on link "Alterar" at bounding box center [756, 175] width 138 height 28
click at [758, 400] on input "2025-09-05" at bounding box center [769, 400] width 124 height 33
click at [820, 400] on input "2025-09-05" at bounding box center [769, 400] width 124 height 33
click at [815, 403] on input "2025-11-11" at bounding box center [769, 400] width 124 height 33
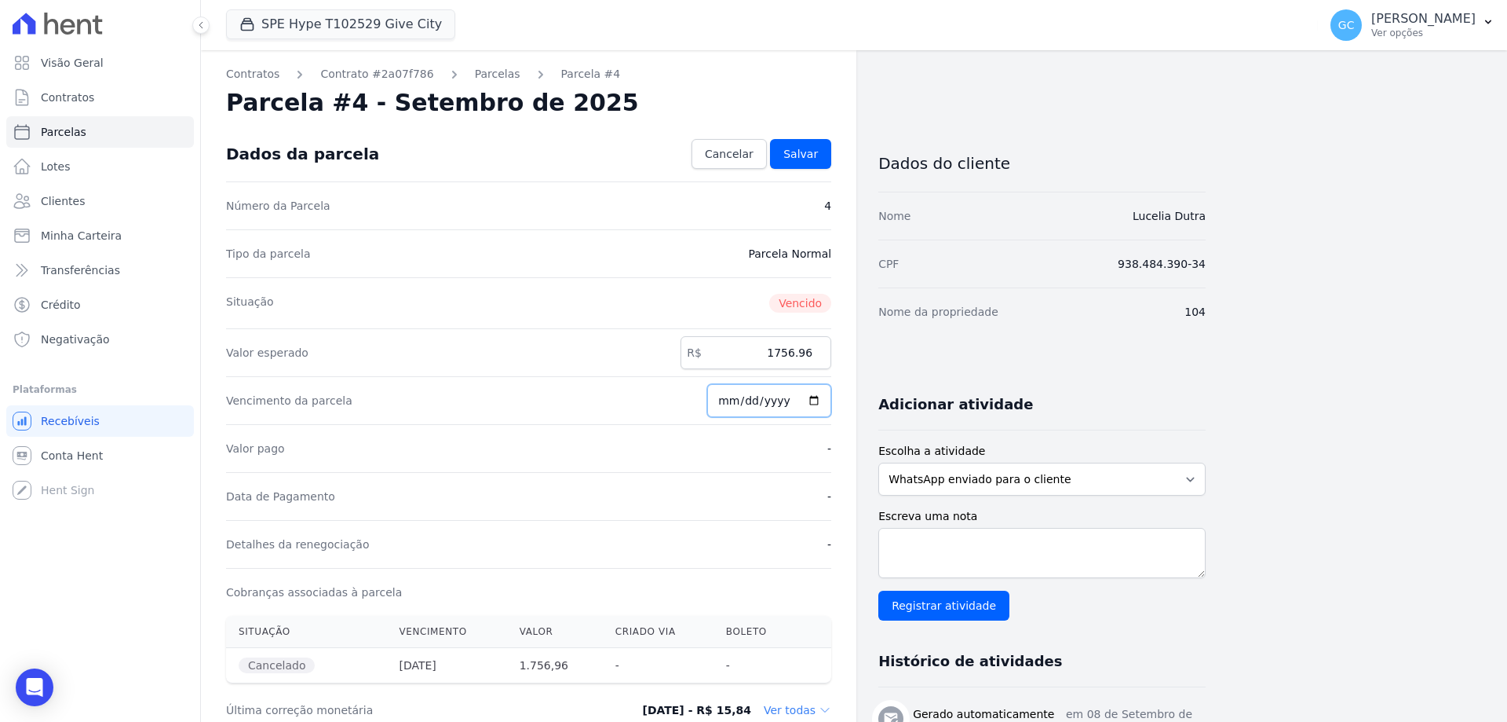
type input "2025-10-13"
click at [808, 156] on span "Salvar" at bounding box center [801, 154] width 35 height 16
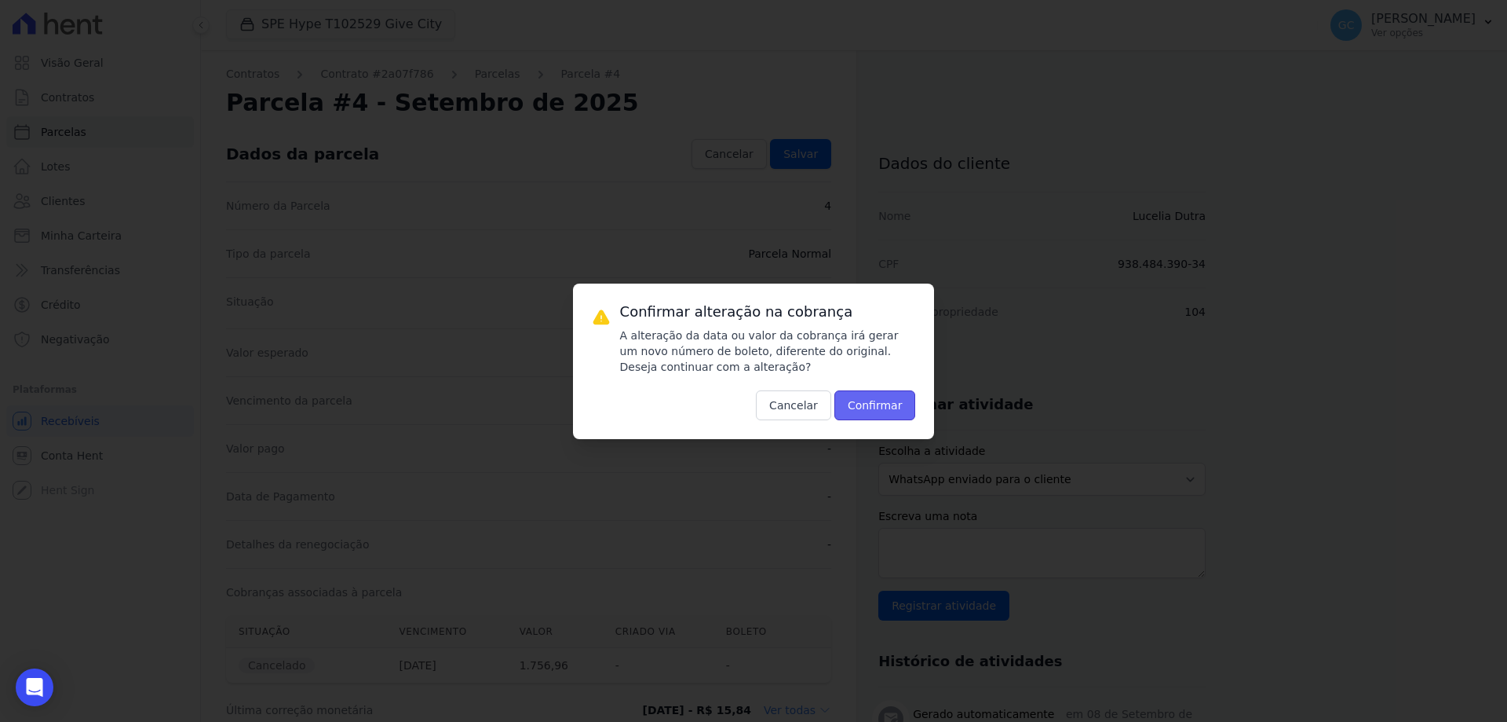
click at [879, 412] on button "Confirmar" at bounding box center [876, 405] width 82 height 30
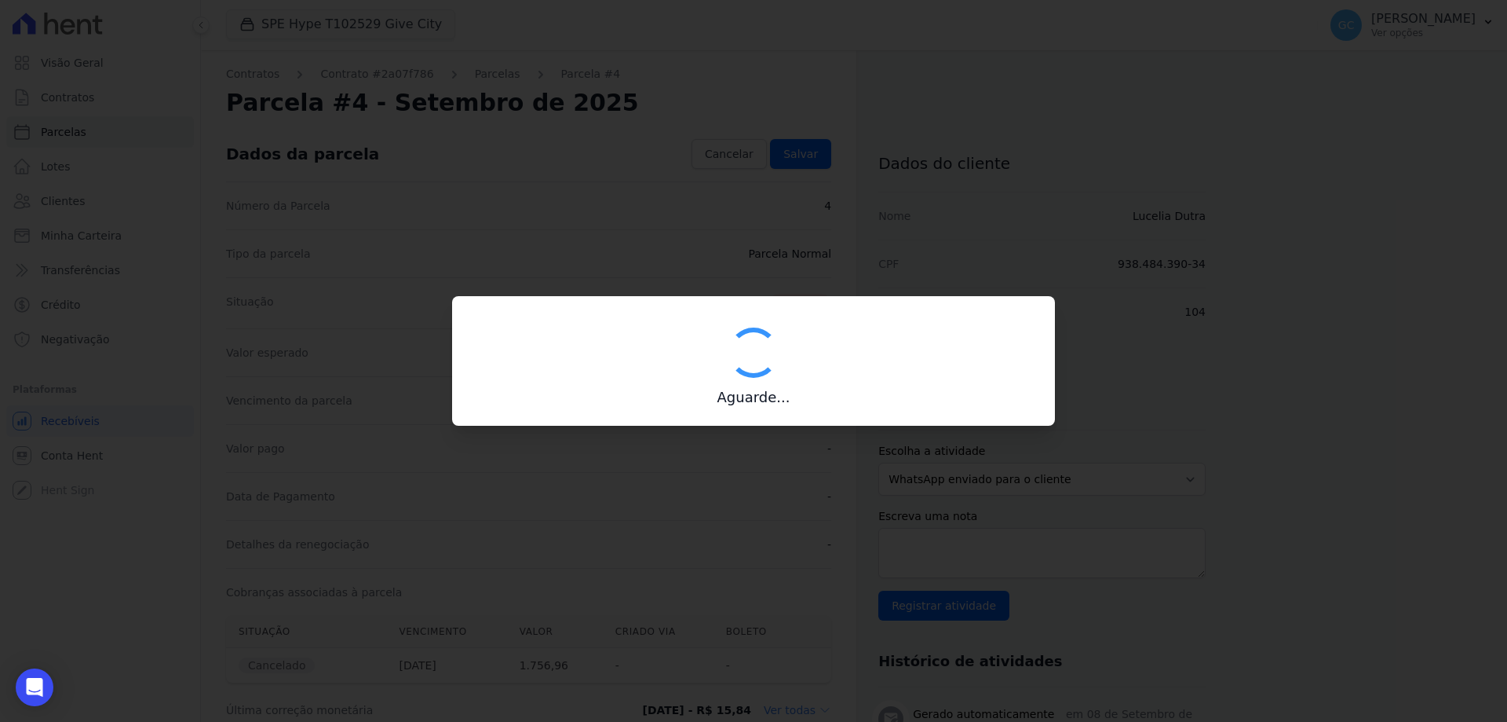
type input "00190000090335103300000693058174712330000175696"
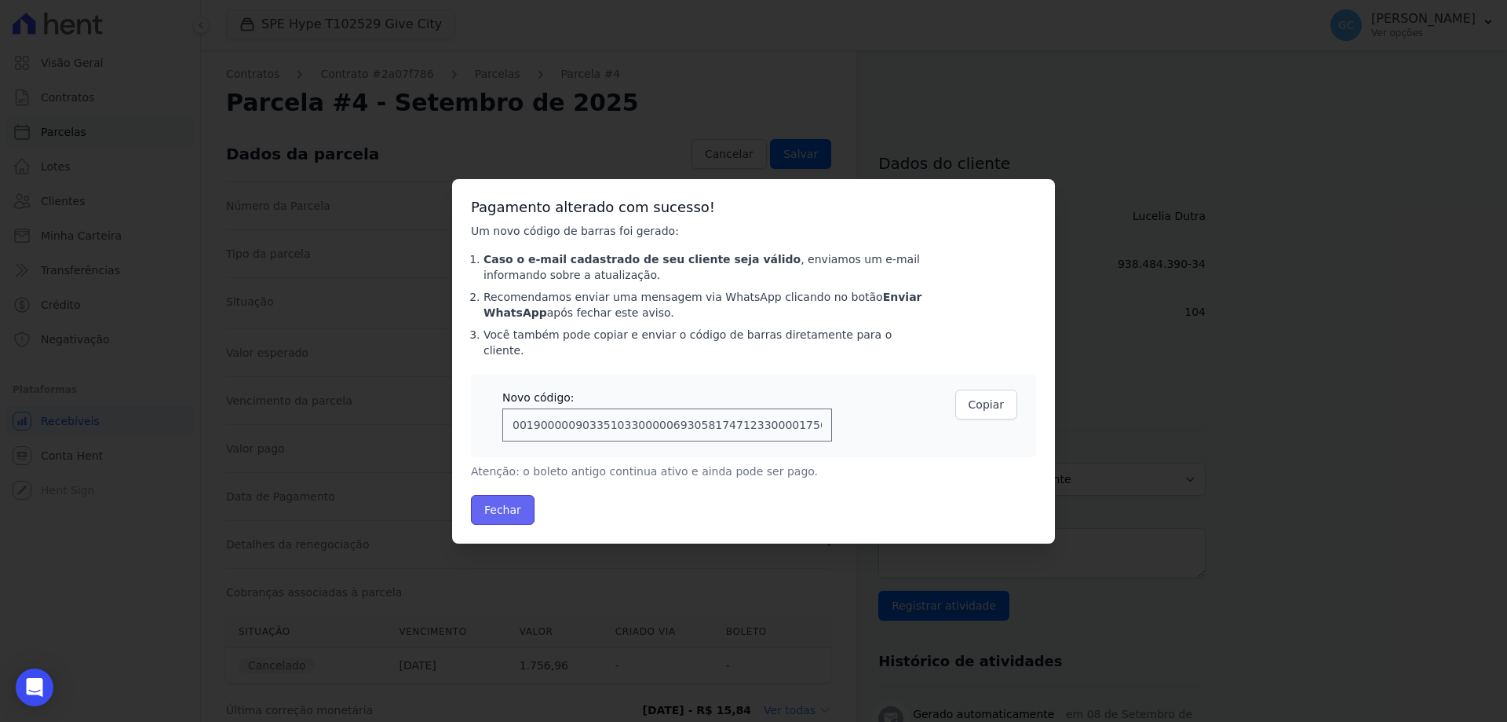
click at [503, 506] on button "Fechar" at bounding box center [503, 510] width 64 height 30
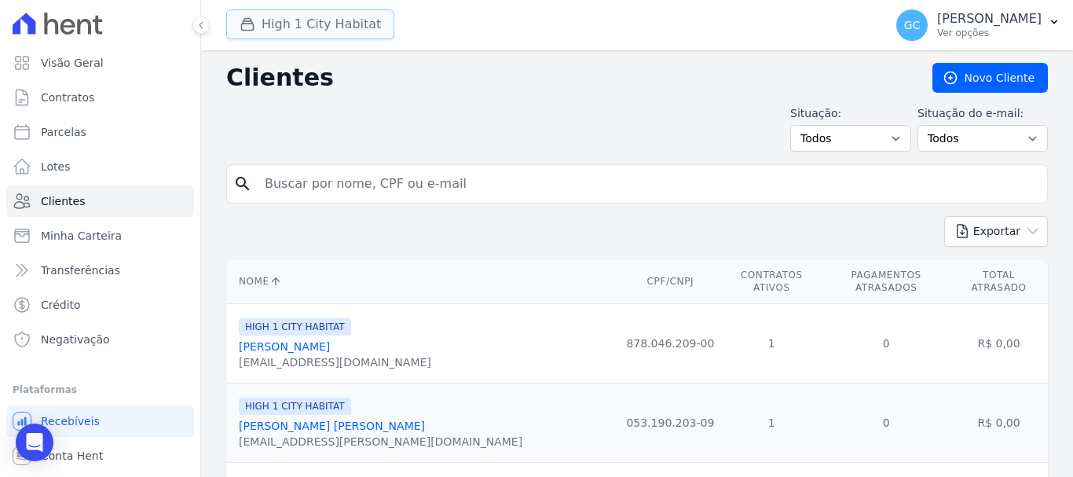
click at [302, 26] on button "High 1 City Habitat" at bounding box center [310, 24] width 168 height 30
click at [317, 33] on button "High 1 City Habitat" at bounding box center [310, 24] width 168 height 30
click at [320, 29] on button "High 1 City Habitat" at bounding box center [310, 24] width 168 height 30
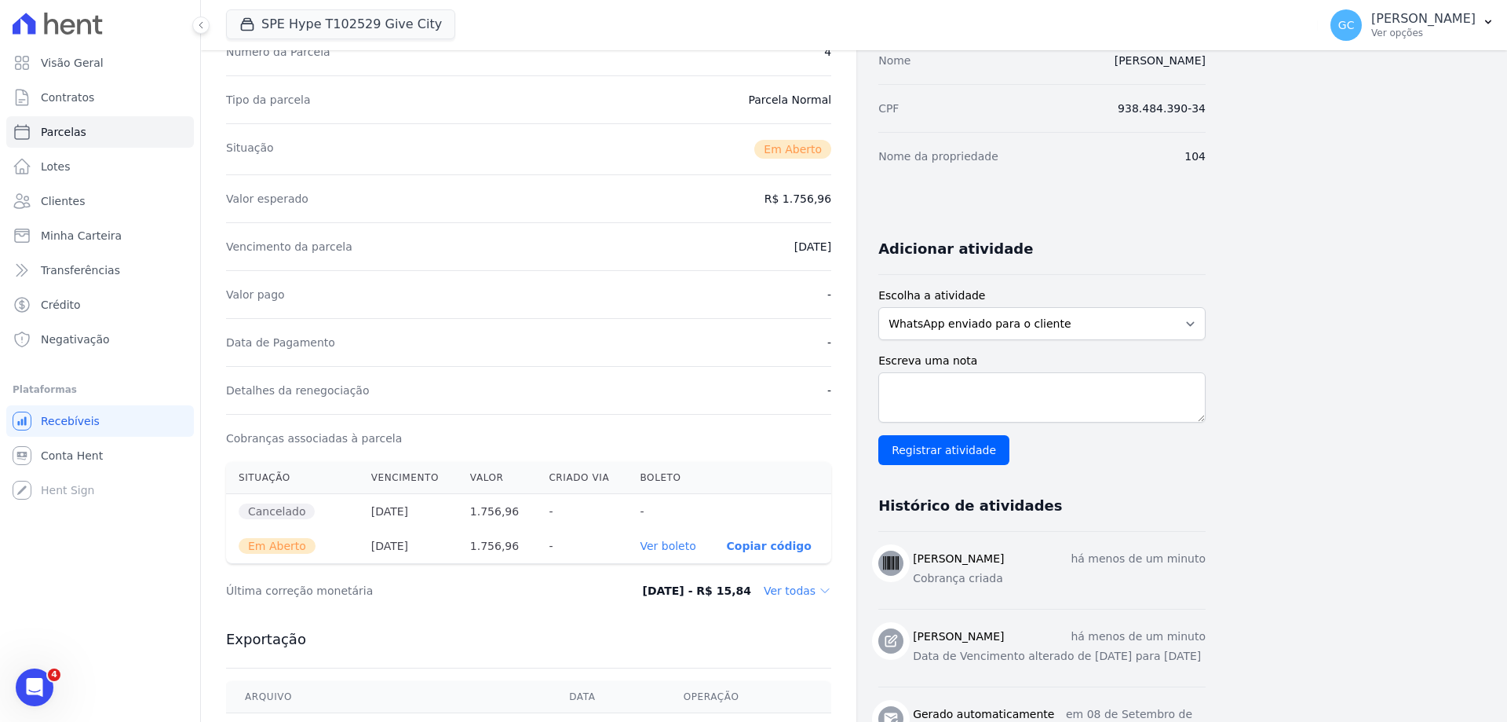
scroll to position [157, 0]
click at [677, 542] on link "Ver boleto" at bounding box center [668, 544] width 56 height 13
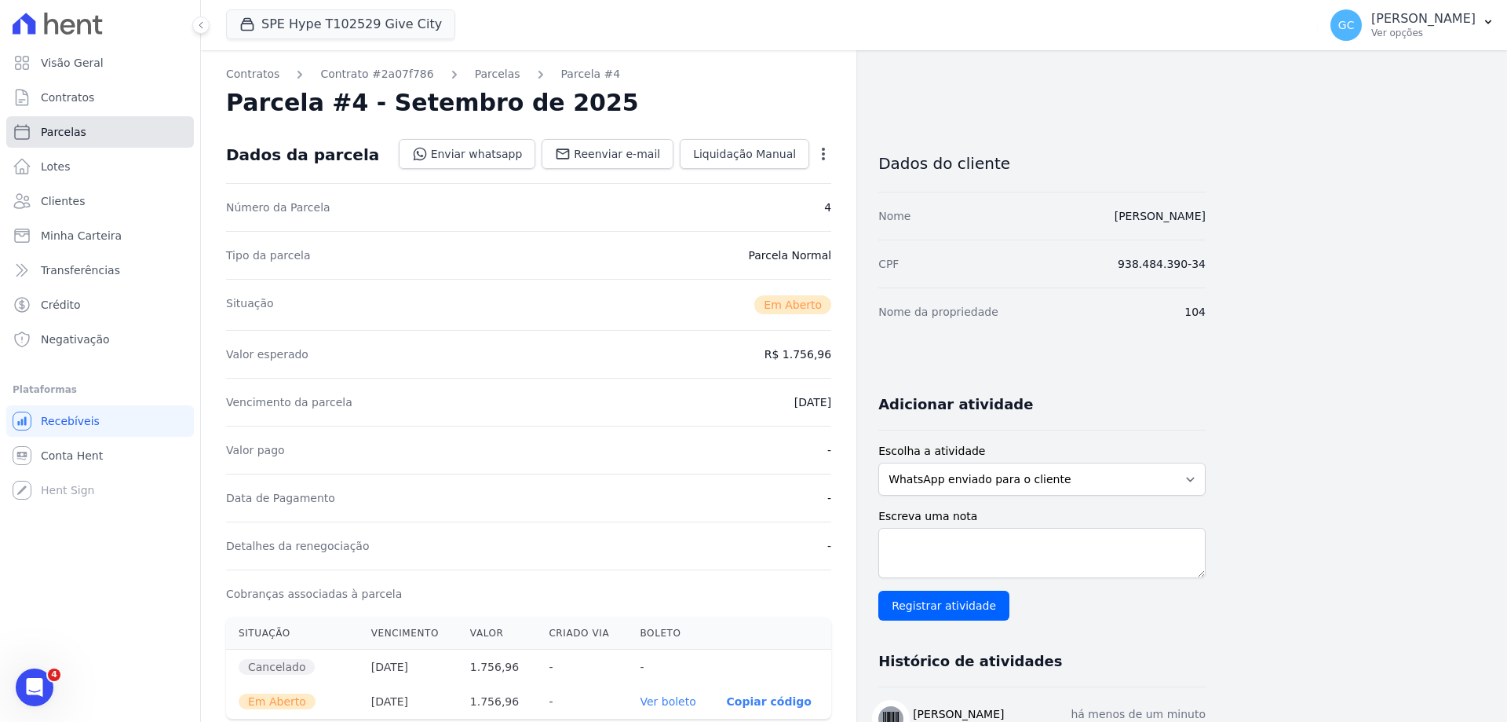
click at [56, 128] on span "Parcelas" at bounding box center [64, 132] width 46 height 16
select select
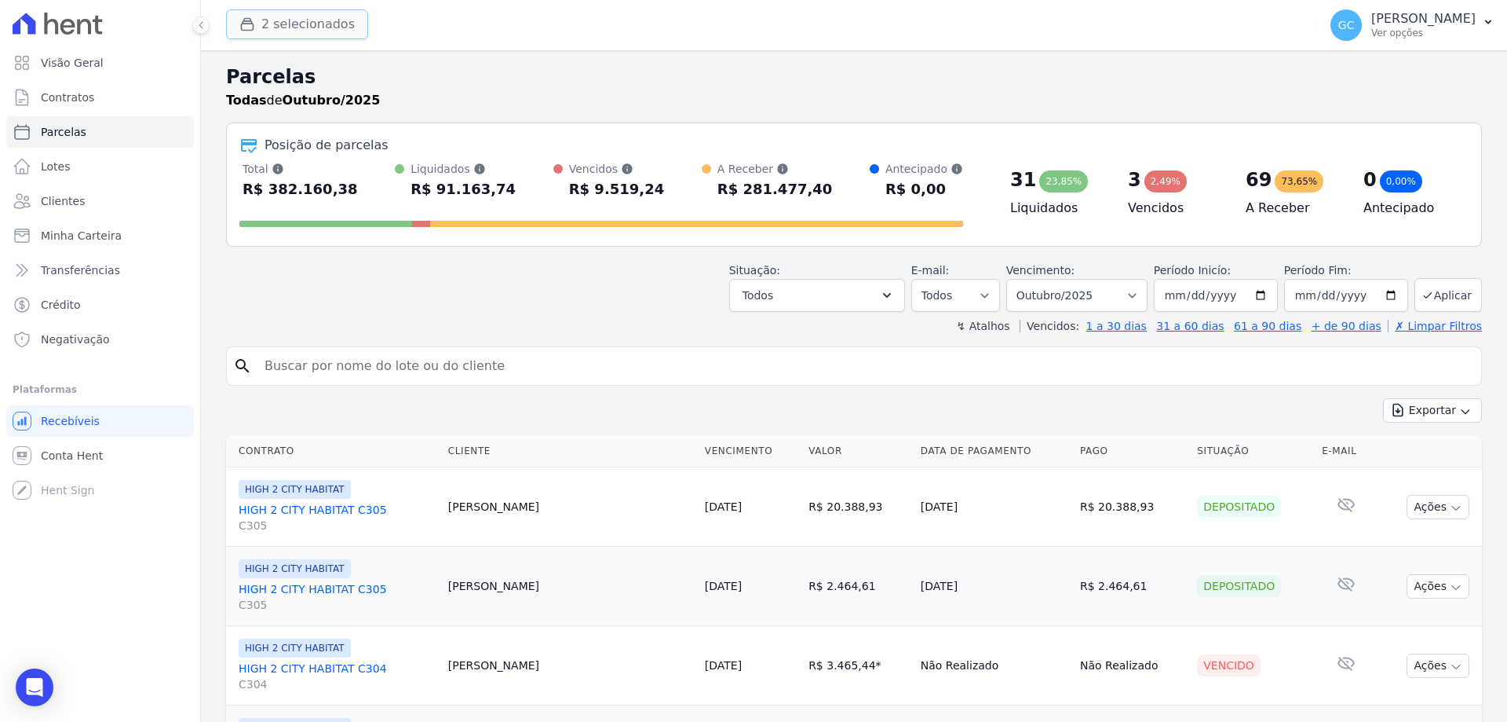
click at [321, 24] on button "2 selecionados" at bounding box center [297, 24] width 142 height 30
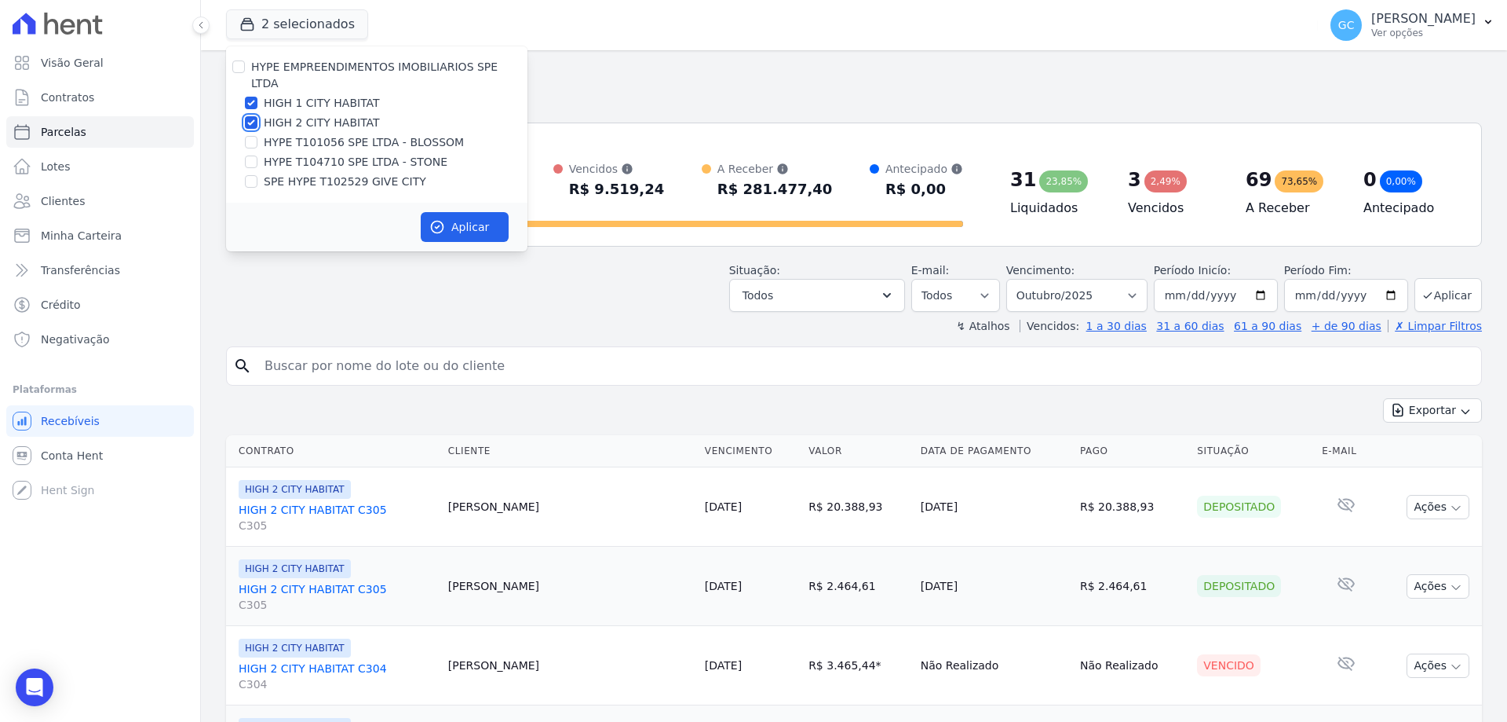
click at [251, 116] on input "HIGH 2 CITY HABITAT" at bounding box center [251, 122] width 13 height 13
checkbox input "false"
click at [251, 97] on input "HIGH 1 CITY HABITAT" at bounding box center [251, 103] width 13 height 13
checkbox input "false"
click at [250, 175] on input "SPE HYPE T102529 GIVE CITY" at bounding box center [251, 181] width 13 height 13
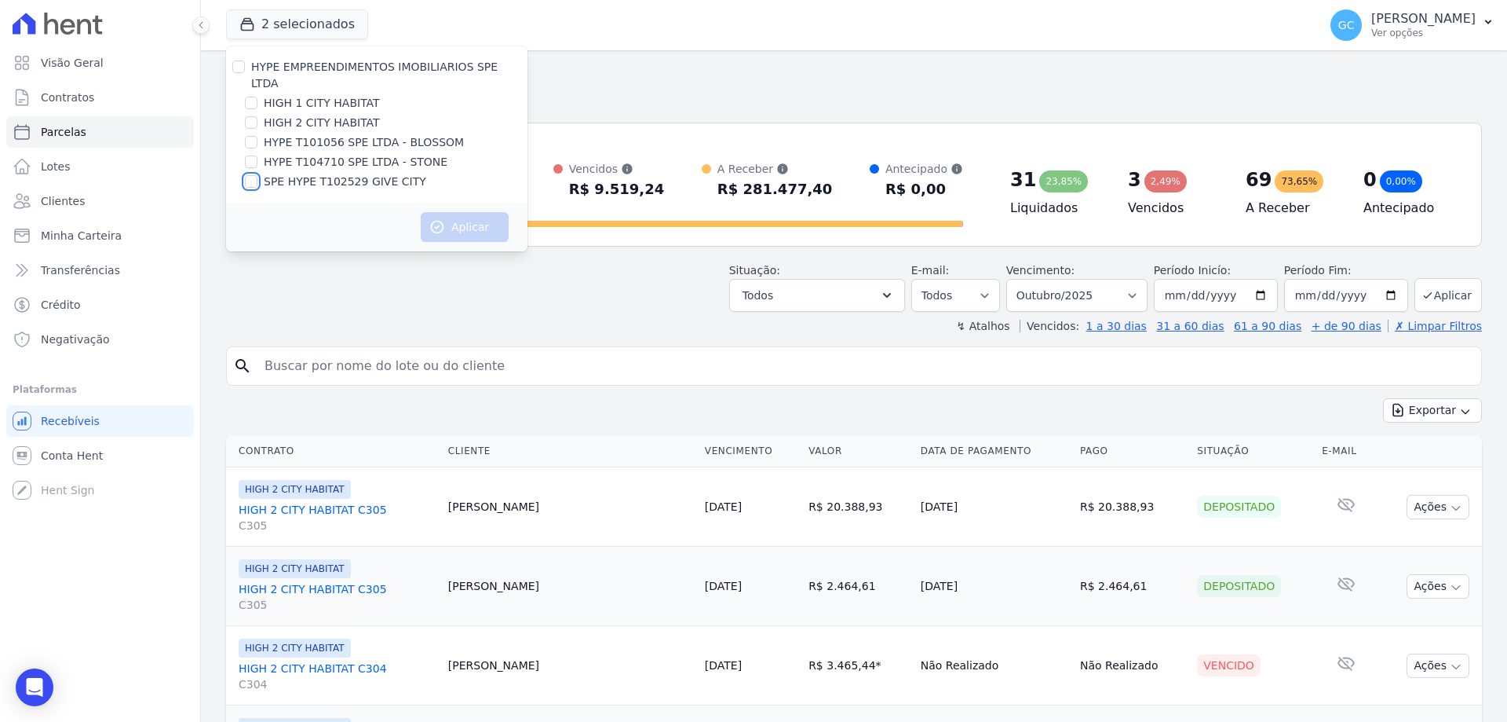
checkbox input "true"
click at [448, 212] on button "Aplicar" at bounding box center [465, 227] width 88 height 30
select select
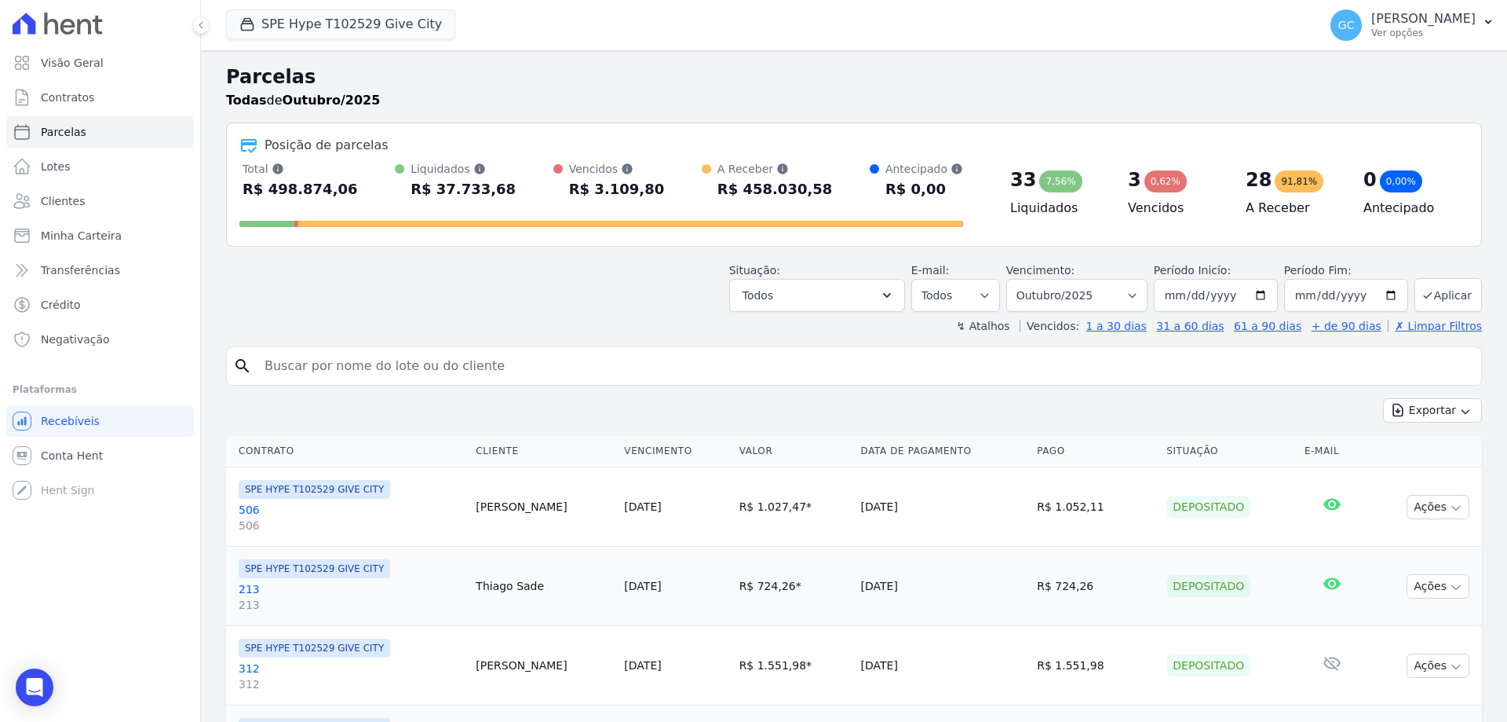
click at [402, 368] on input "search" at bounding box center [865, 365] width 1220 height 31
paste input "Lucelia Dutra"
type input "Lucelia Dutra"
select select
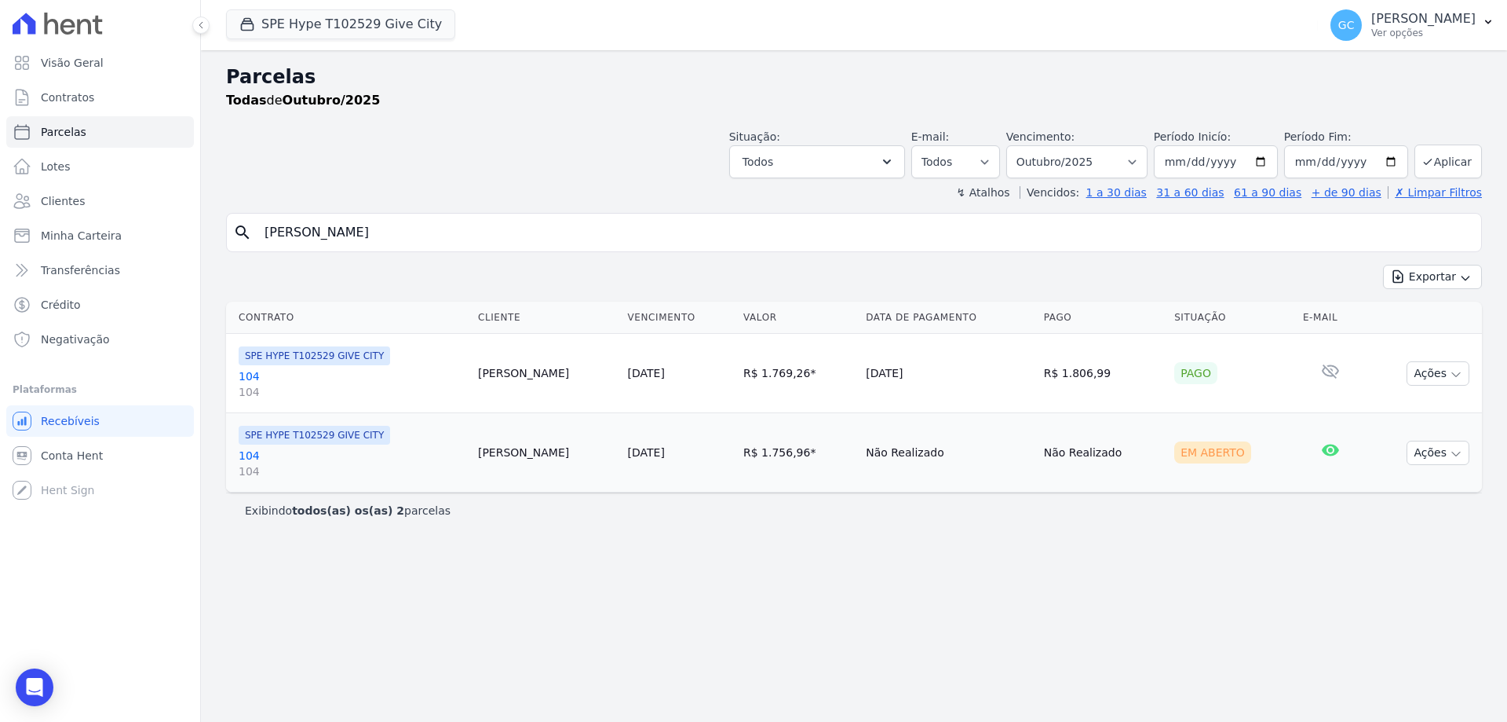
click at [250, 455] on link "104 104" at bounding box center [352, 463] width 227 height 31
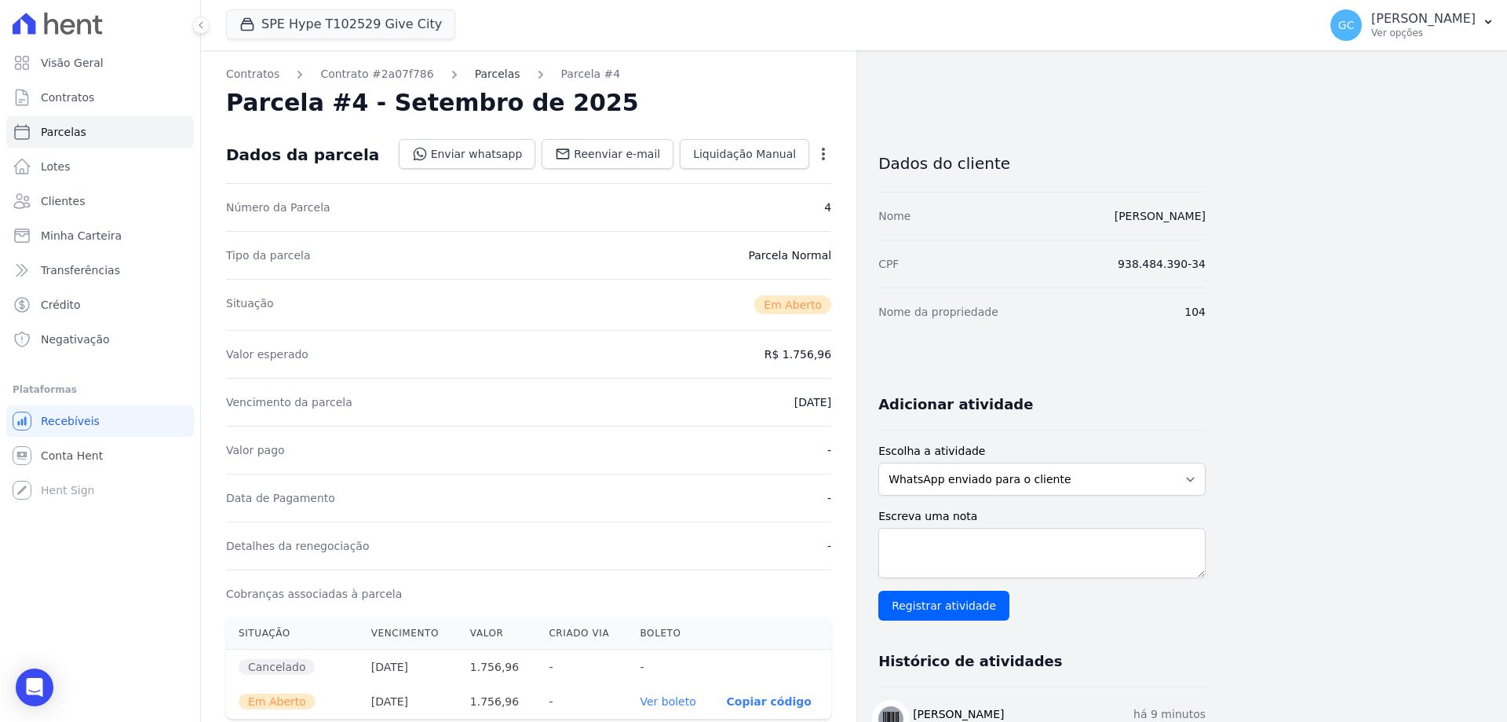
click at [475, 74] on link "Parcelas" at bounding box center [498, 74] width 46 height 16
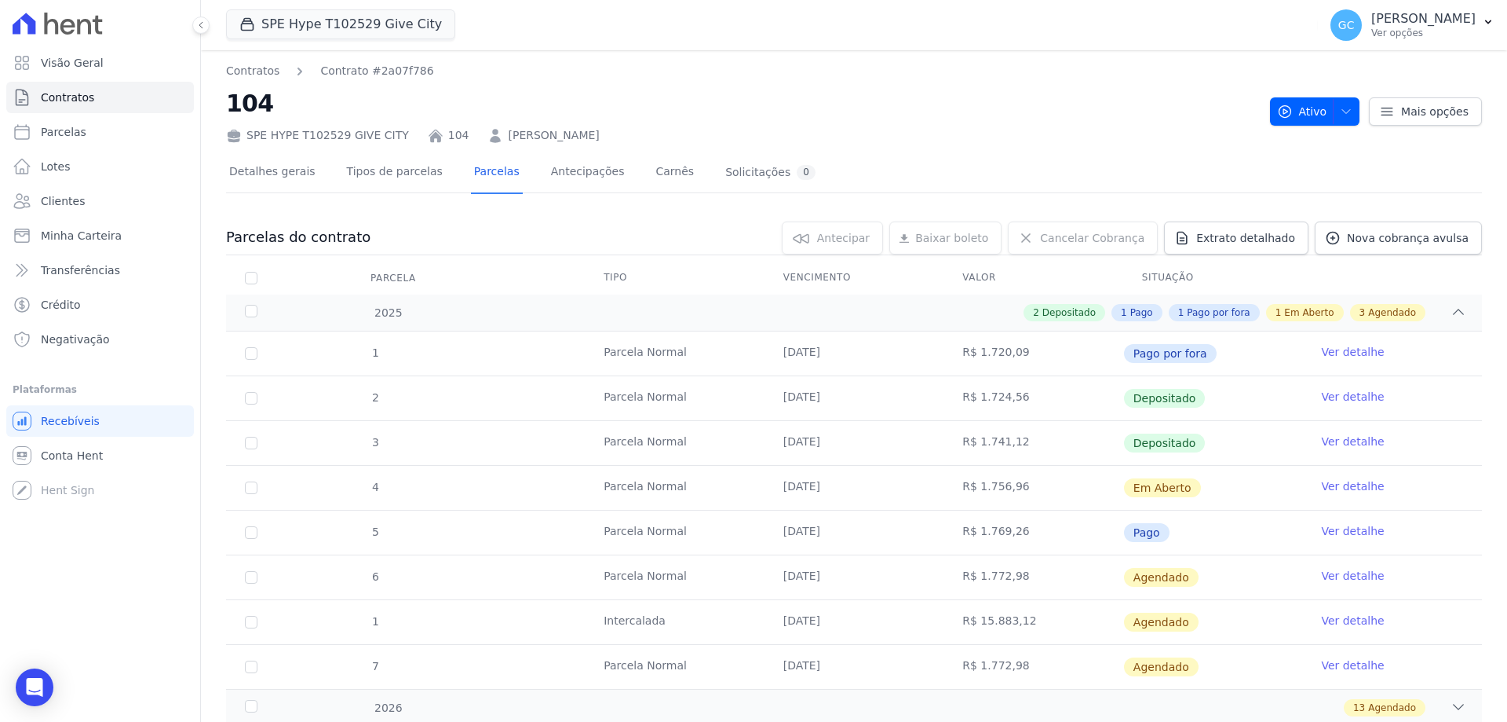
scroll to position [79, 0]
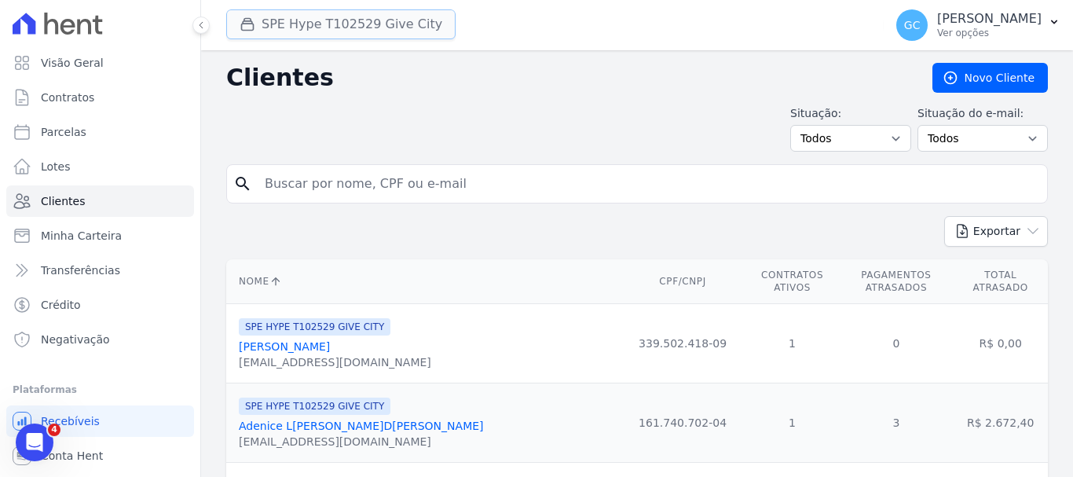
click at [313, 30] on button "SPE Hype T102529 Give City" at bounding box center [340, 24] width 229 height 30
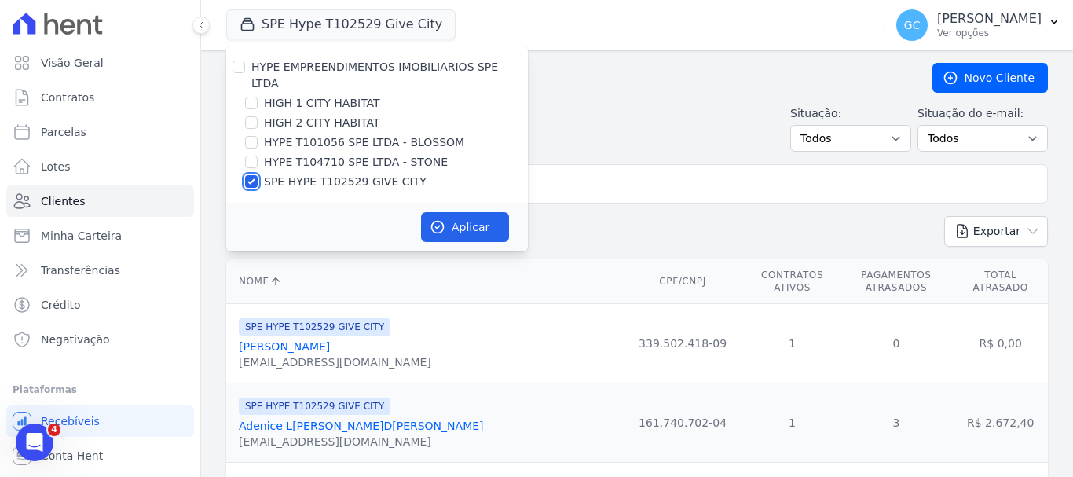
click at [254, 175] on input "SPE HYPE T102529 GIVE CITY" at bounding box center [251, 181] width 13 height 13
checkbox input "false"
click at [253, 97] on input "HIGH 1 CITY HABITAT" at bounding box center [251, 103] width 13 height 13
checkbox input "true"
click at [250, 116] on input "HIGH 2 CITY HABITAT" at bounding box center [251, 122] width 13 height 13
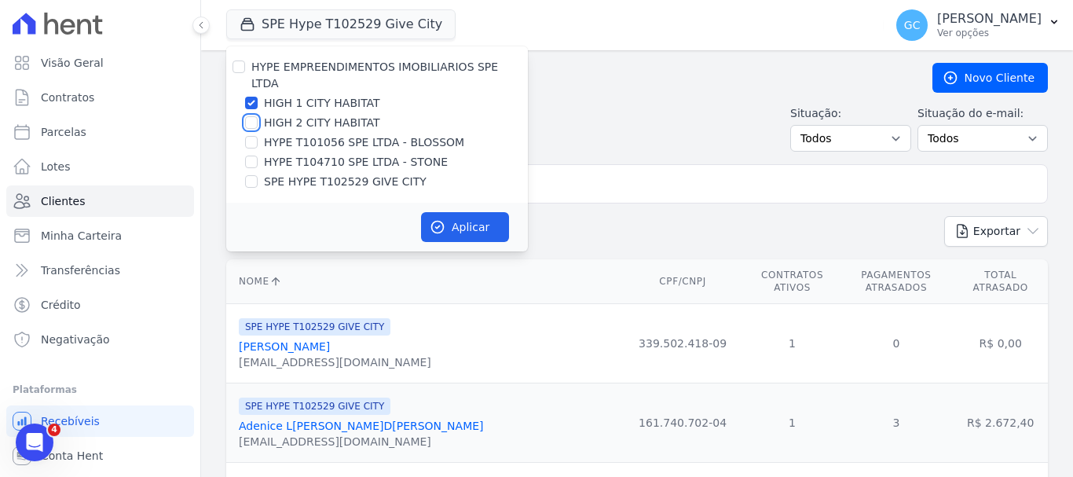
checkbox input "true"
click at [454, 212] on button "Aplicar" at bounding box center [465, 227] width 88 height 30
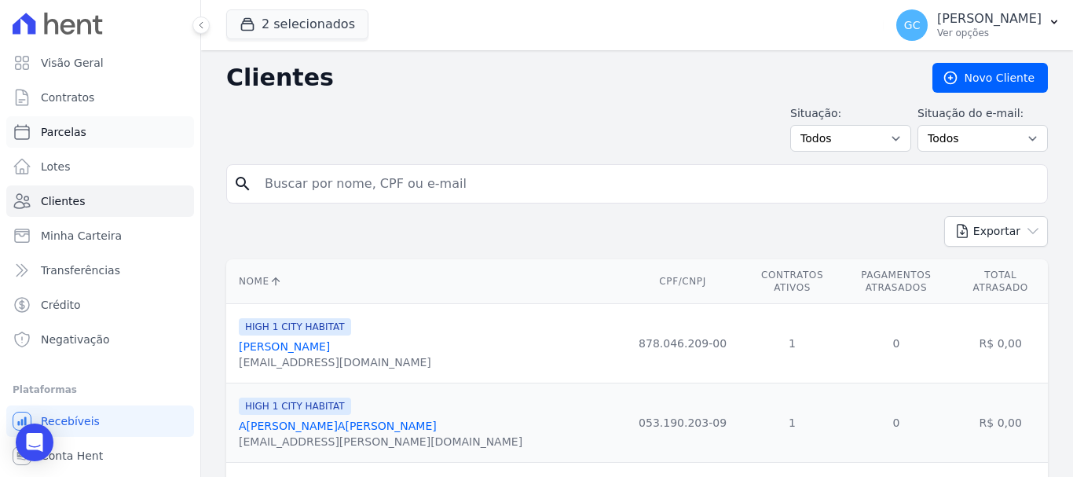
click at [103, 132] on link "Parcelas" at bounding box center [100, 131] width 188 height 31
select select
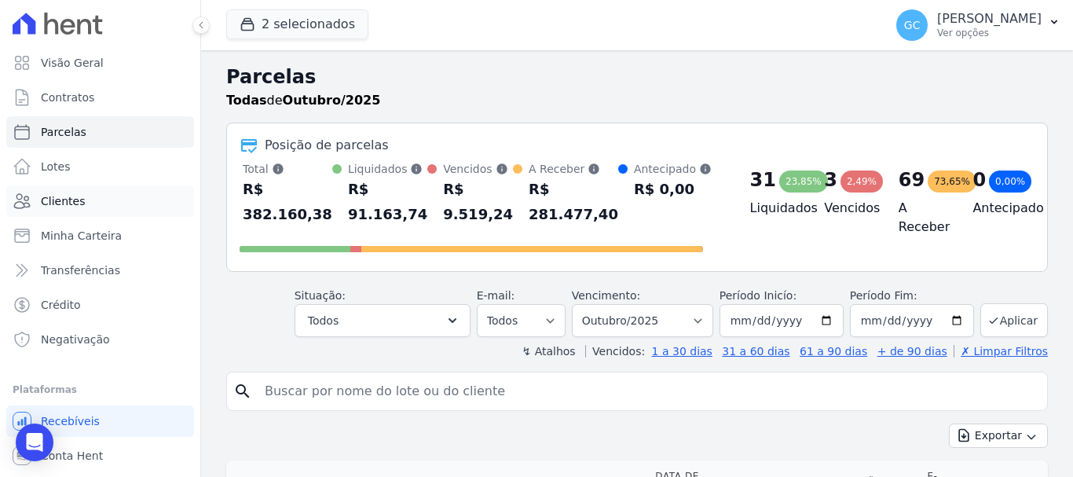
click at [81, 198] on link "Clientes" at bounding box center [100, 200] width 188 height 31
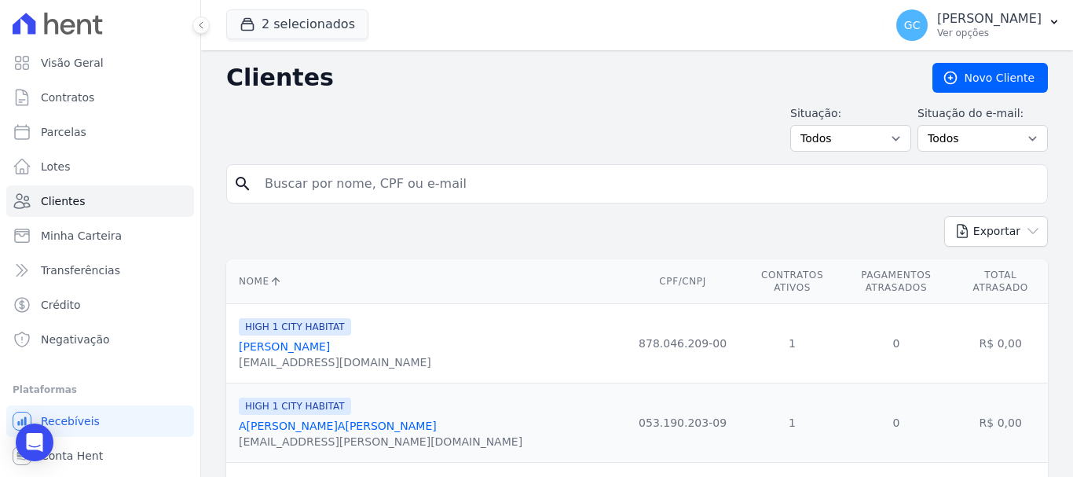
click at [332, 183] on input "search" at bounding box center [647, 183] width 785 height 31
paste input "Marcos Rodrigo Santos"
type input "Marcos Rodrigo Santos"
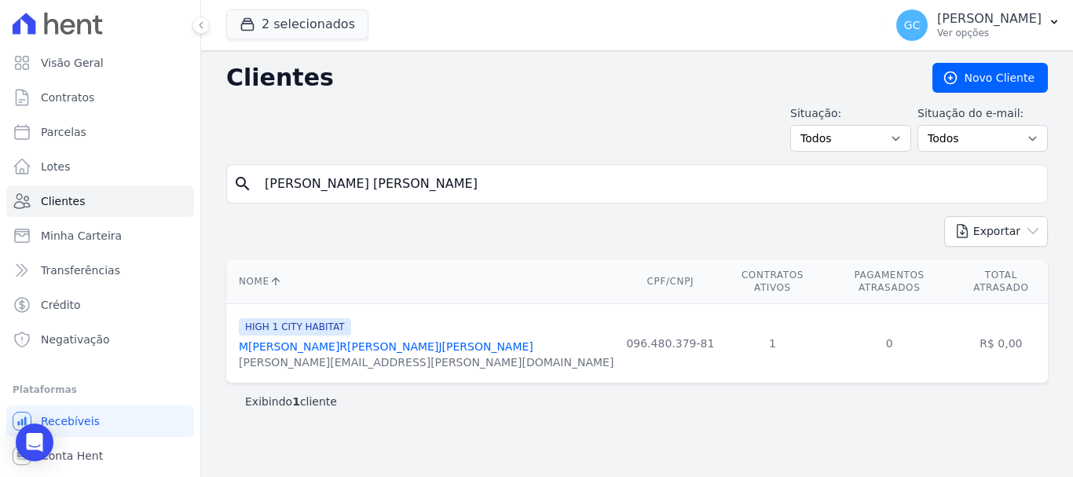
click at [359, 340] on link "Marcos Rodrigo Santos Juliao" at bounding box center [386, 346] width 294 height 13
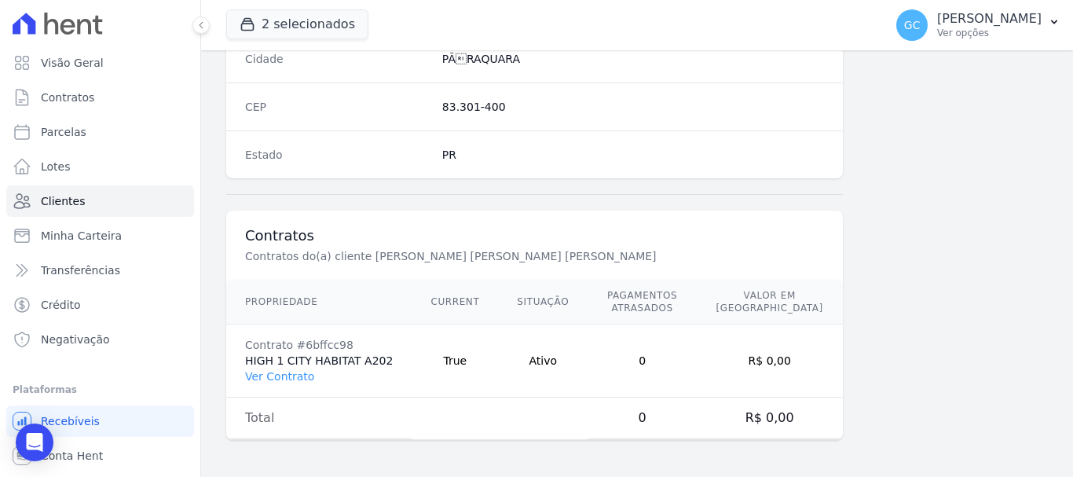
scroll to position [1005, 0]
click at [294, 377] on link "Ver Contrato" at bounding box center [279, 375] width 69 height 13
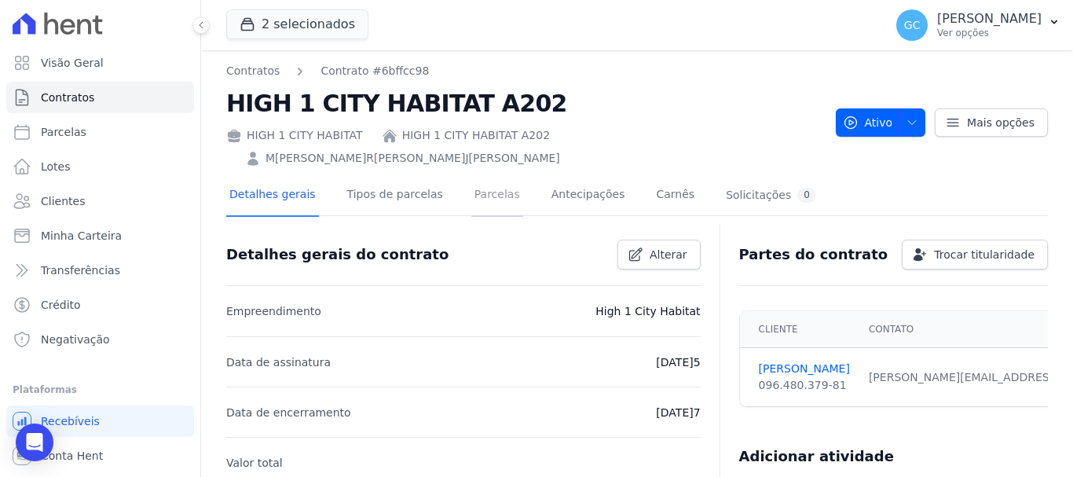
click at [484, 175] on link "Parcelas" at bounding box center [497, 196] width 52 height 42
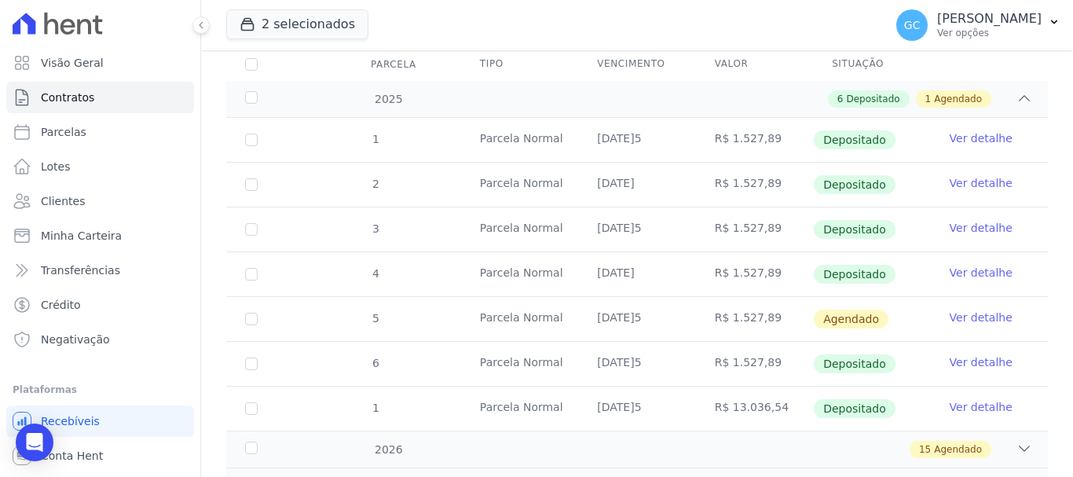
scroll to position [288, 0]
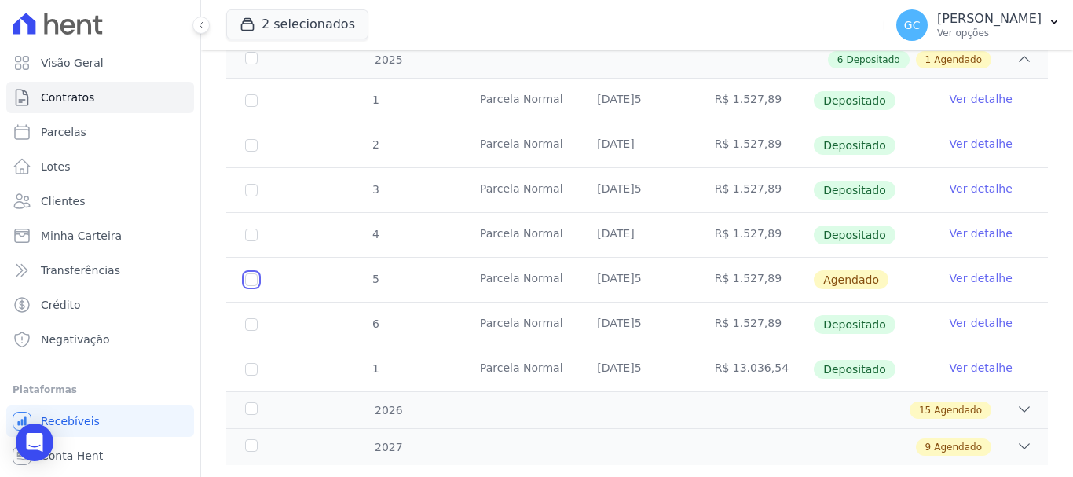
click at [246, 273] on input "checkbox" at bounding box center [251, 279] width 13 height 13
checkbox input "true"
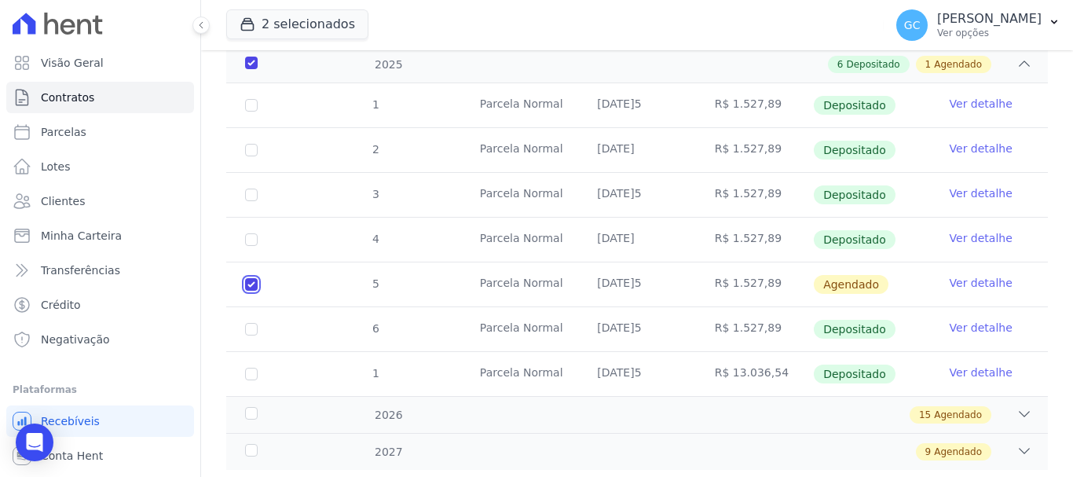
scroll to position [301, 0]
click at [965, 273] on link "Ver detalhe" at bounding box center [980, 281] width 63 height 16
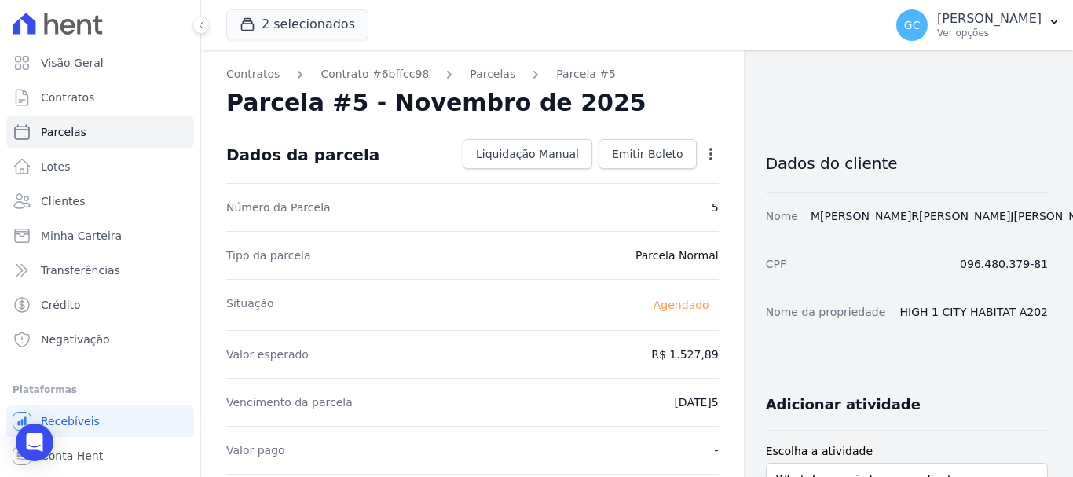
click at [713, 153] on icon "button" at bounding box center [711, 154] width 16 height 16
click at [654, 205] on link "Antecipar" at bounding box center [643, 203] width 138 height 28
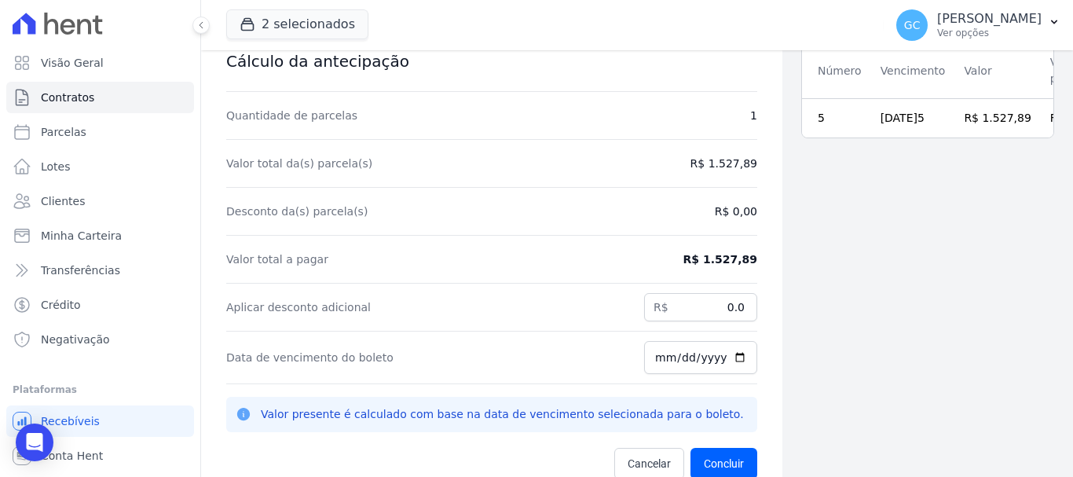
scroll to position [50, 0]
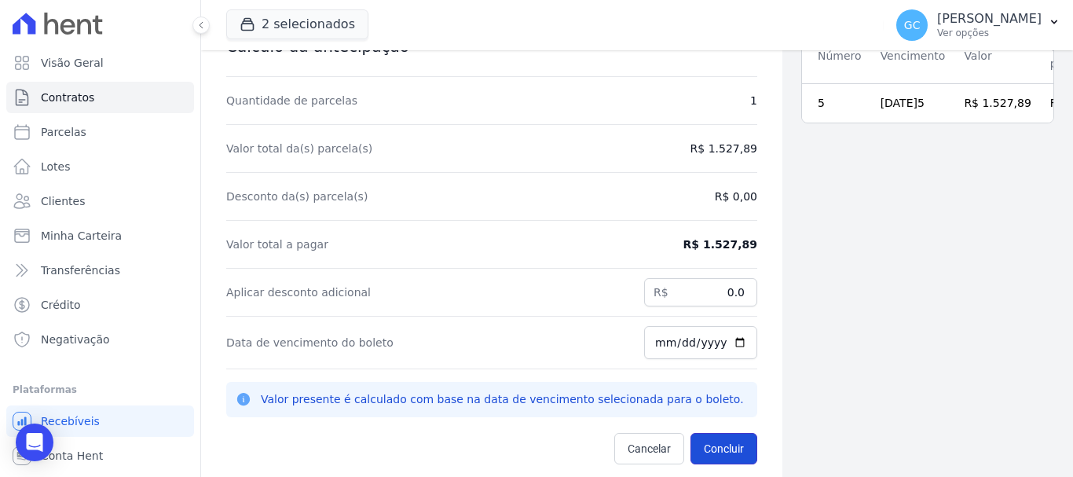
click at [725, 443] on button "Concluir" at bounding box center [723, 448] width 67 height 31
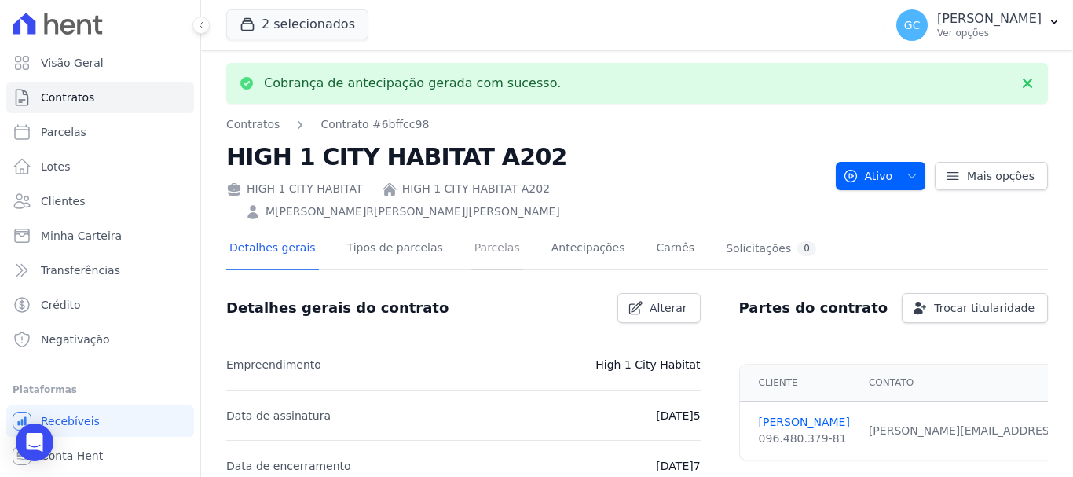
click at [471, 228] on link "Parcelas" at bounding box center [497, 249] width 52 height 42
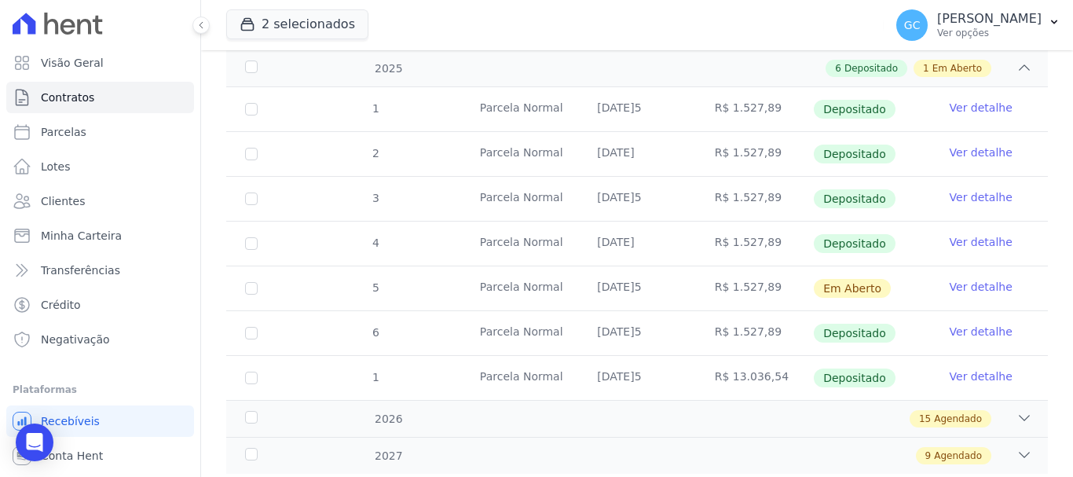
scroll to position [288, 0]
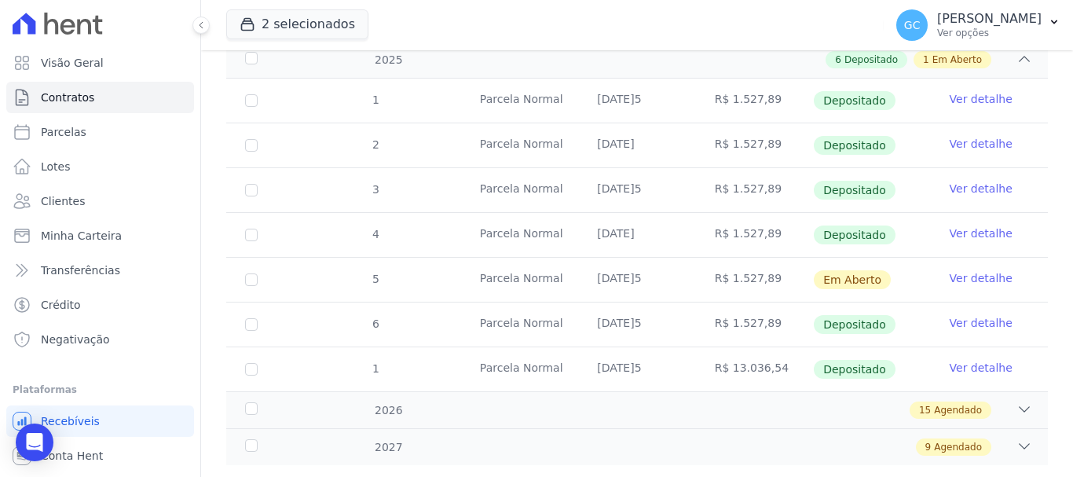
click at [968, 270] on link "Ver detalhe" at bounding box center [980, 278] width 63 height 16
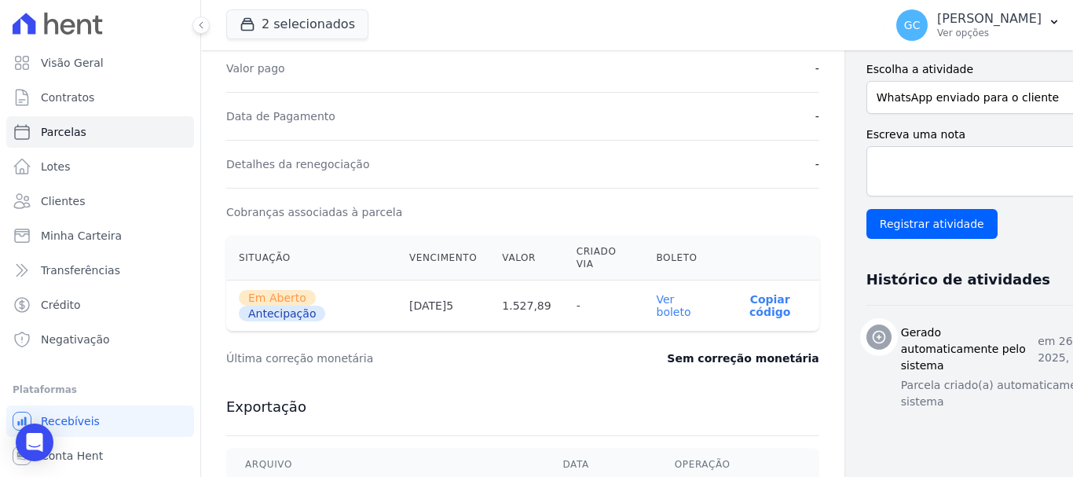
scroll to position [393, 0]
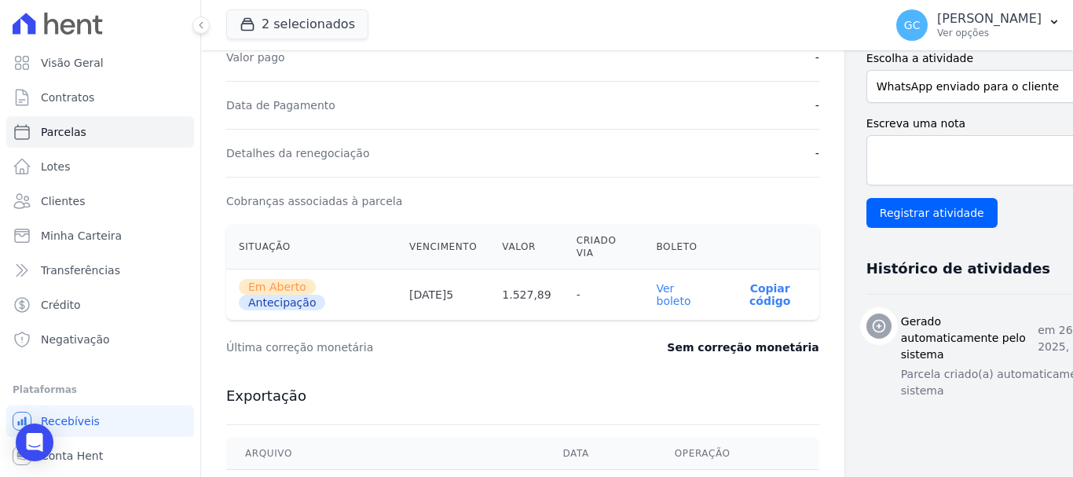
click at [656, 301] on link "Ver boleto" at bounding box center [673, 294] width 35 height 25
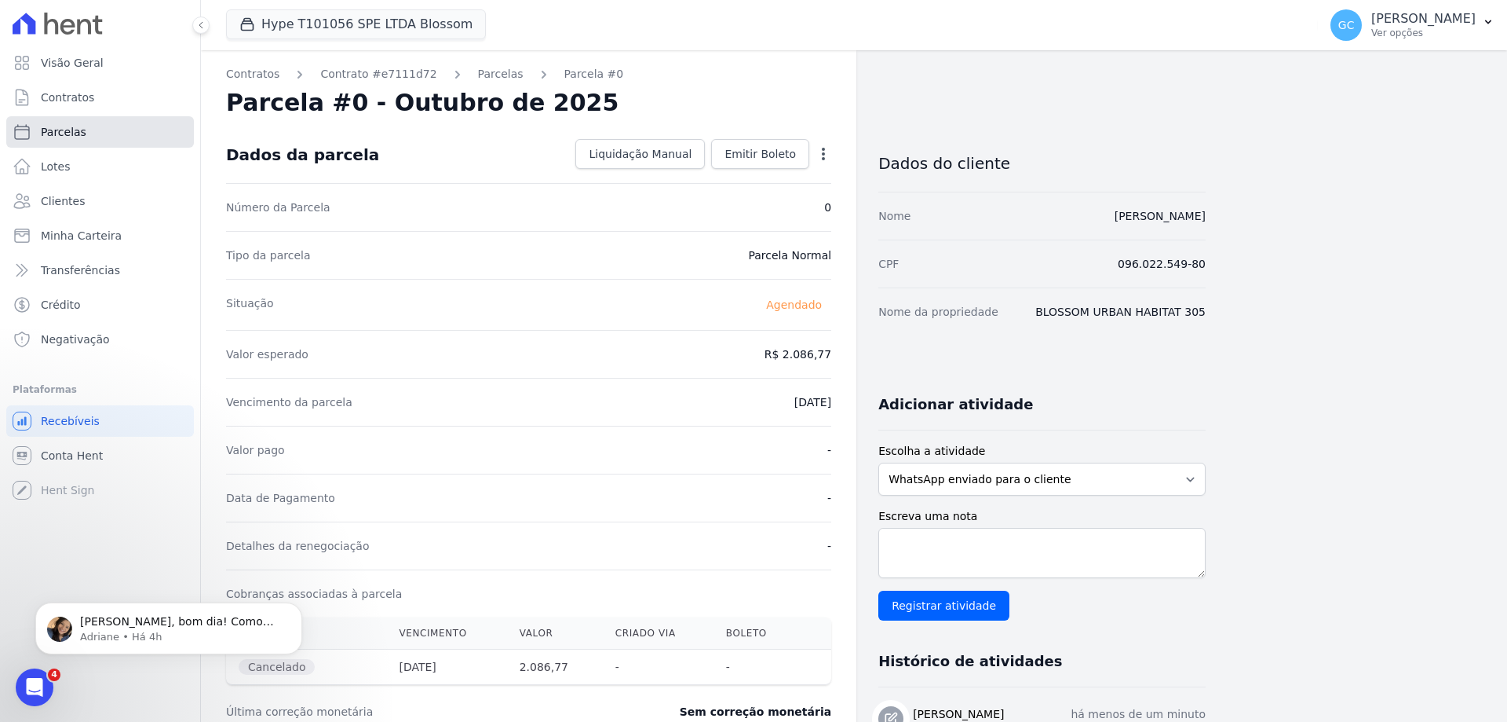
drag, startPoint x: 84, startPoint y: 139, endPoint x: 133, endPoint y: 147, distance: 49.3
click at [84, 139] on link "Parcelas" at bounding box center [100, 131] width 188 height 31
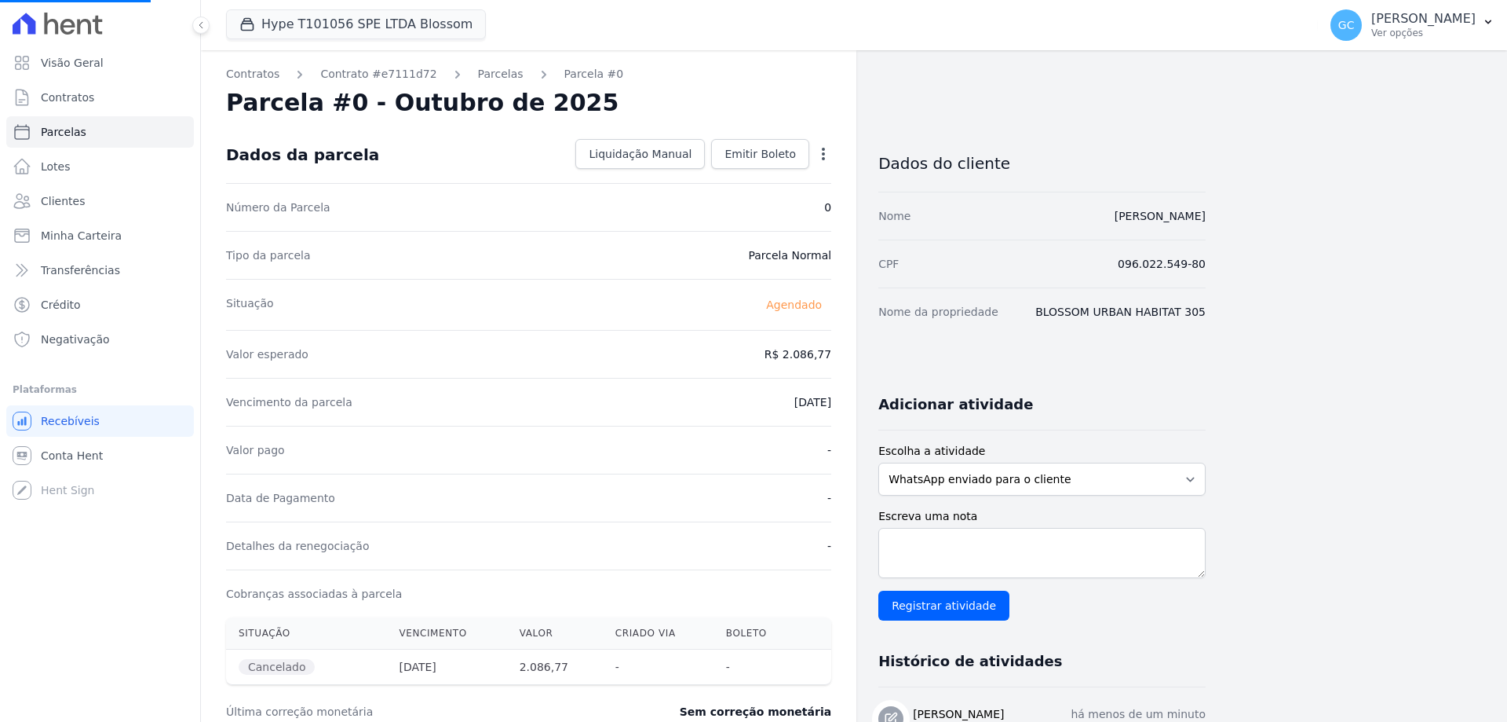
select select
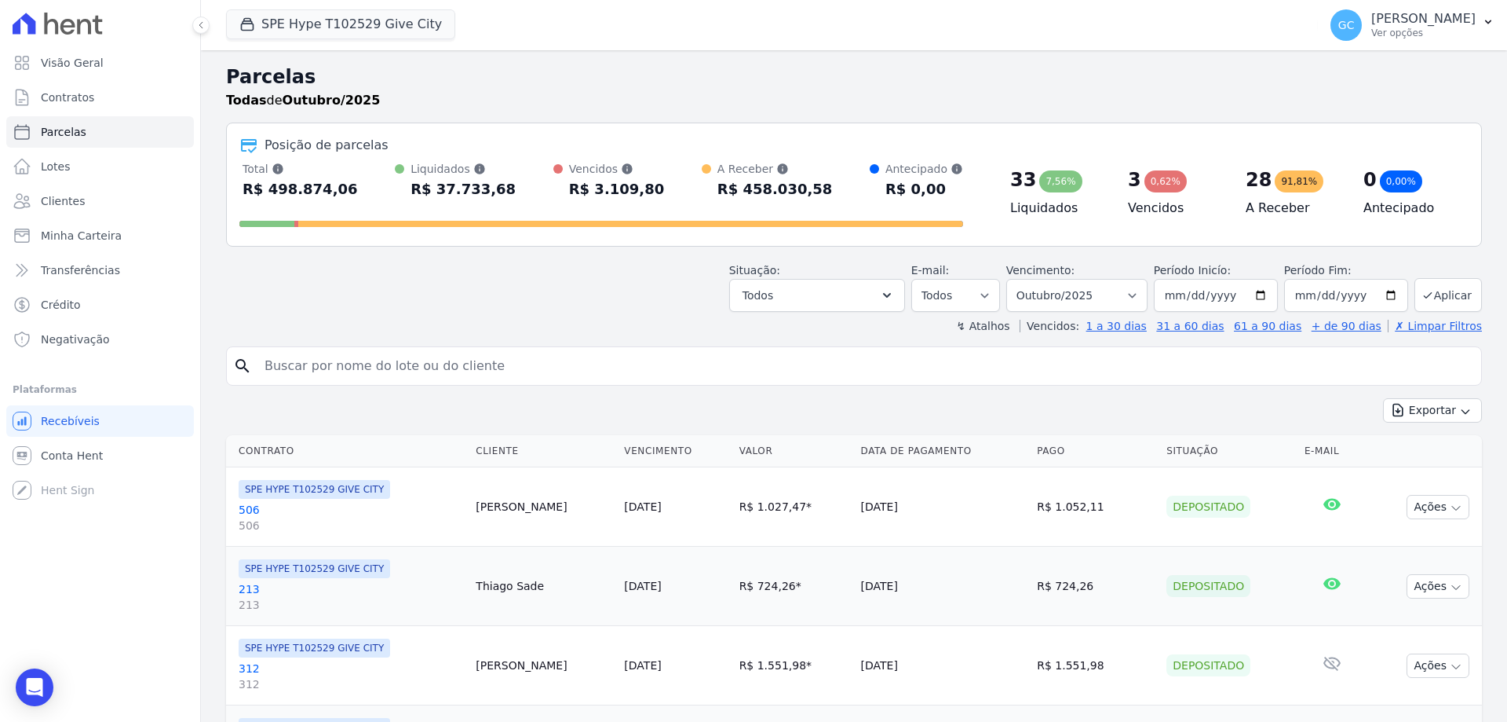
click at [452, 282] on div "Situação: Agendado Em Aberto Pago Processando Cancelado Vencido Transferindo De…" at bounding box center [854, 284] width 1256 height 56
click at [319, 20] on button "SPE Hype T102529 Give City" at bounding box center [340, 24] width 229 height 30
click at [320, 20] on button "SPE Hype T102529 Give City" at bounding box center [340, 24] width 229 height 30
click at [293, 24] on button "SPE Hype T102529 Give City" at bounding box center [340, 24] width 229 height 30
click at [329, 17] on button "SPE Hype T102529 Give City" at bounding box center [340, 24] width 229 height 30
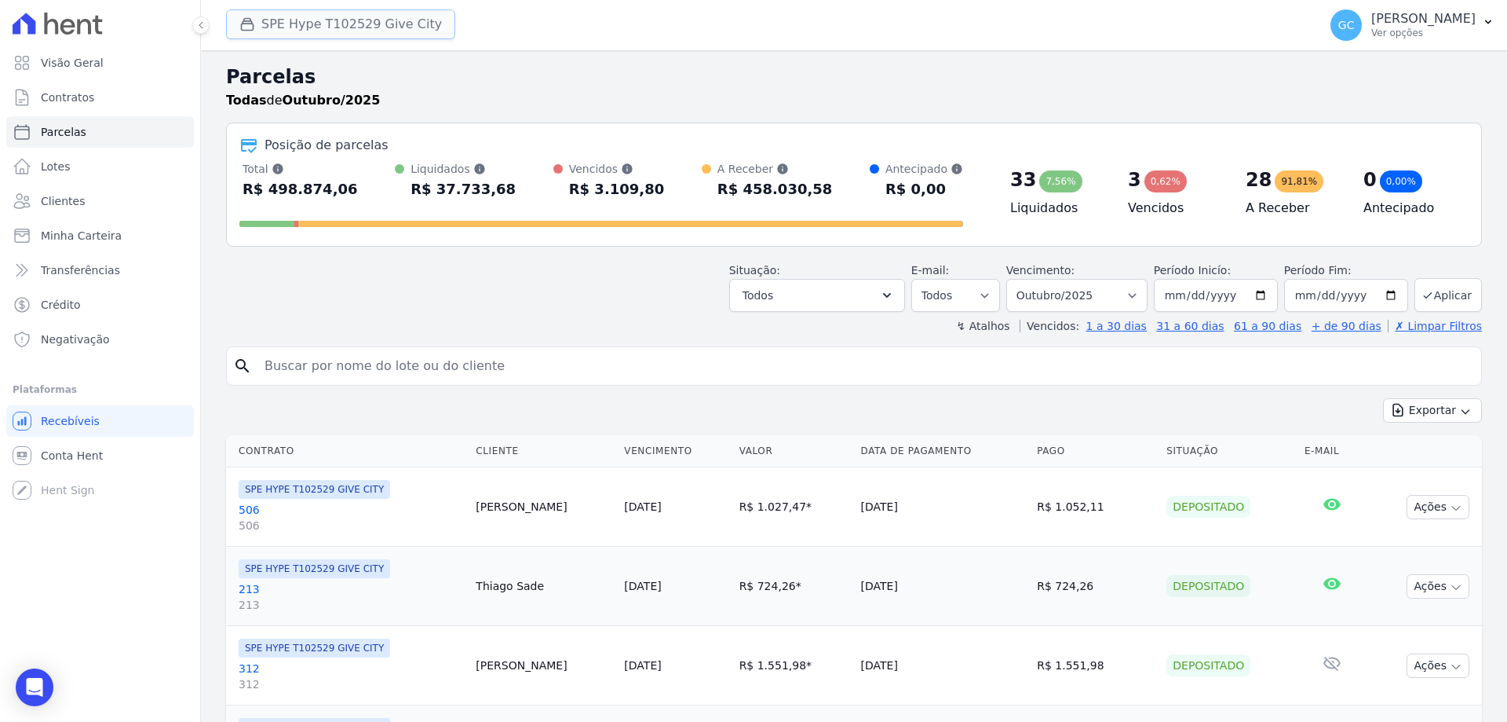
click at [357, 26] on button "SPE Hype T102529 Give City" at bounding box center [340, 24] width 229 height 30
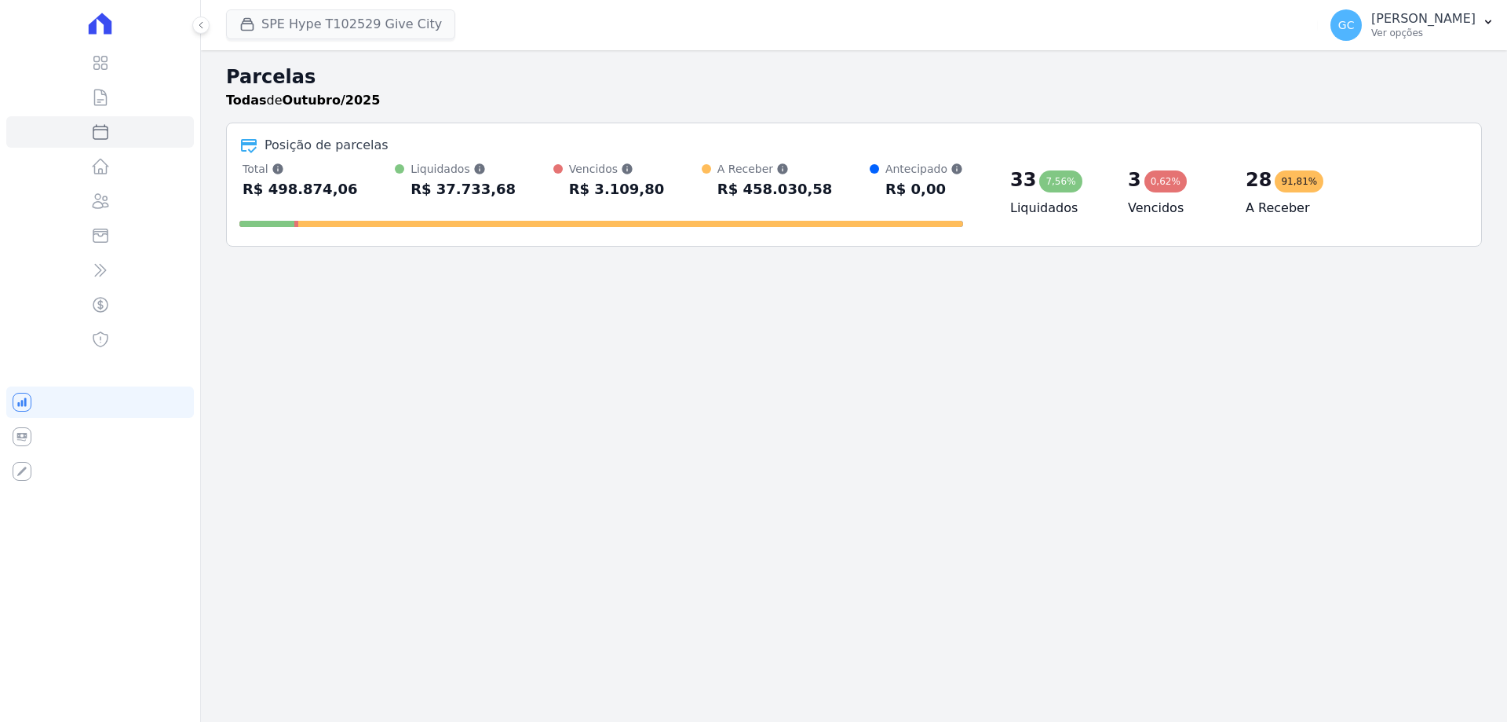
select select
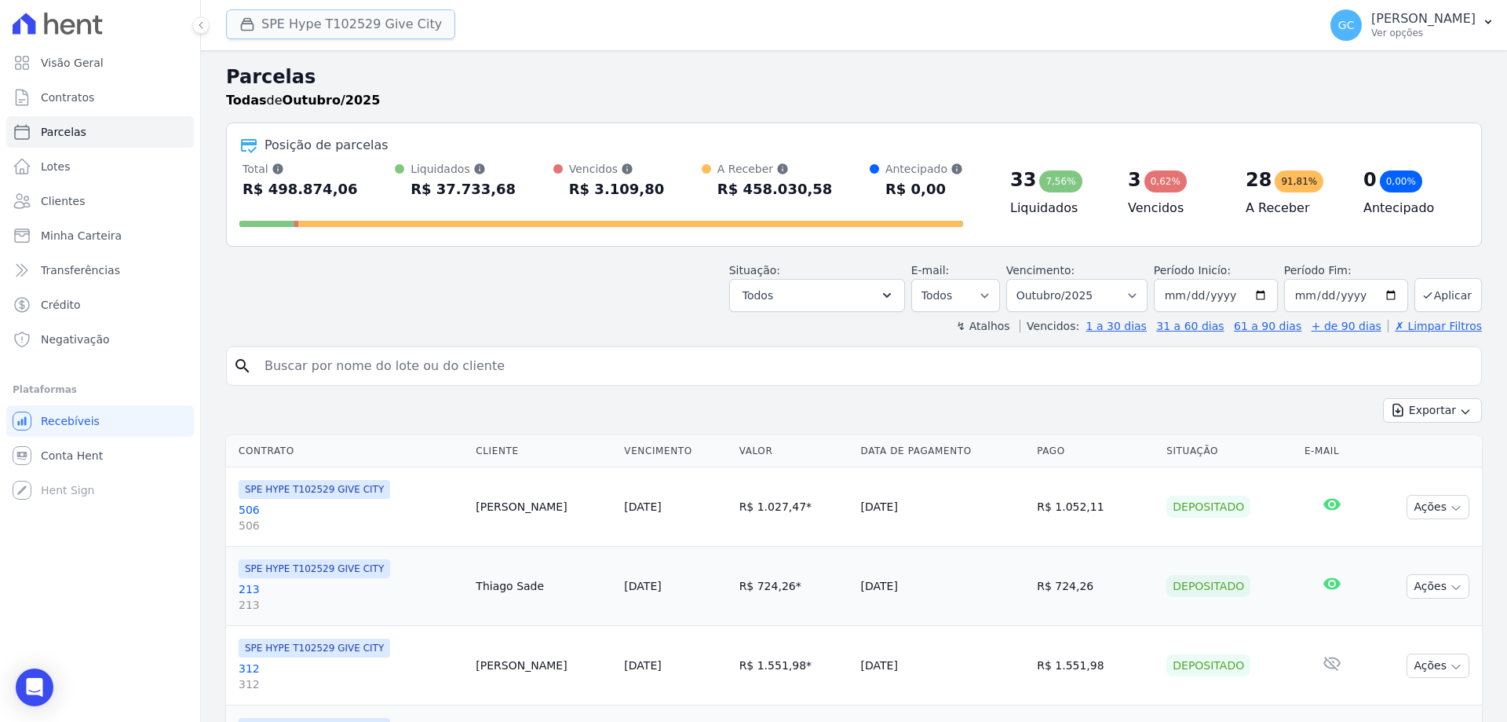
click at [328, 25] on button "SPE Hype T102529 Give City" at bounding box center [340, 24] width 229 height 30
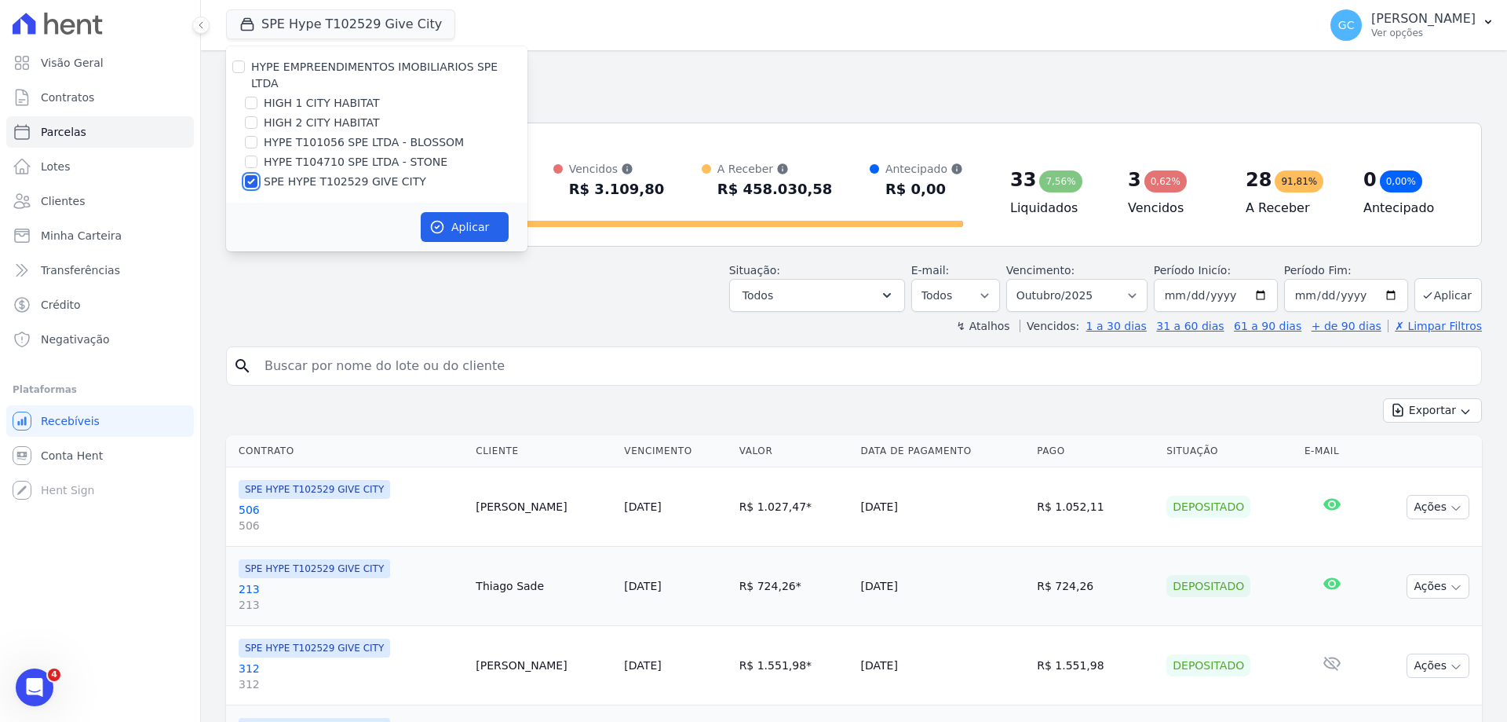
click at [250, 175] on input "SPE HYPE T102529 GIVE CITY" at bounding box center [251, 181] width 13 height 13
checkbox input "false"
drag, startPoint x: 254, startPoint y: 107, endPoint x: 258, endPoint y: 97, distance: 10.2
click at [255, 116] on input "HIGH 2 CITY HABITAT" at bounding box center [251, 122] width 13 height 13
checkbox input "true"
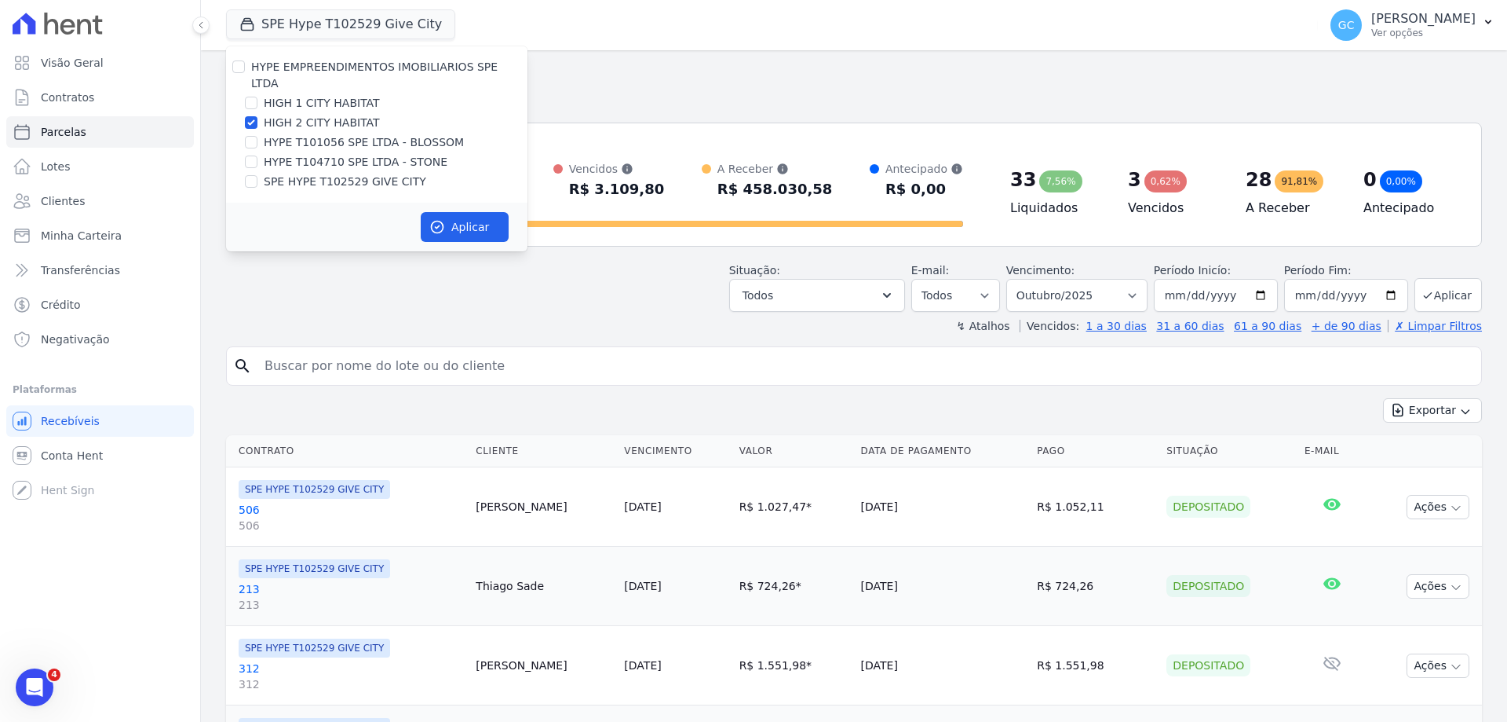
click at [254, 95] on div "HIGH 1 CITY HABITAT" at bounding box center [376, 103] width 301 height 16
click at [254, 97] on input "HIGH 1 CITY HABITAT" at bounding box center [251, 103] width 13 height 13
checkbox input "true"
click at [492, 212] on button "Aplicar" at bounding box center [465, 227] width 88 height 30
select select
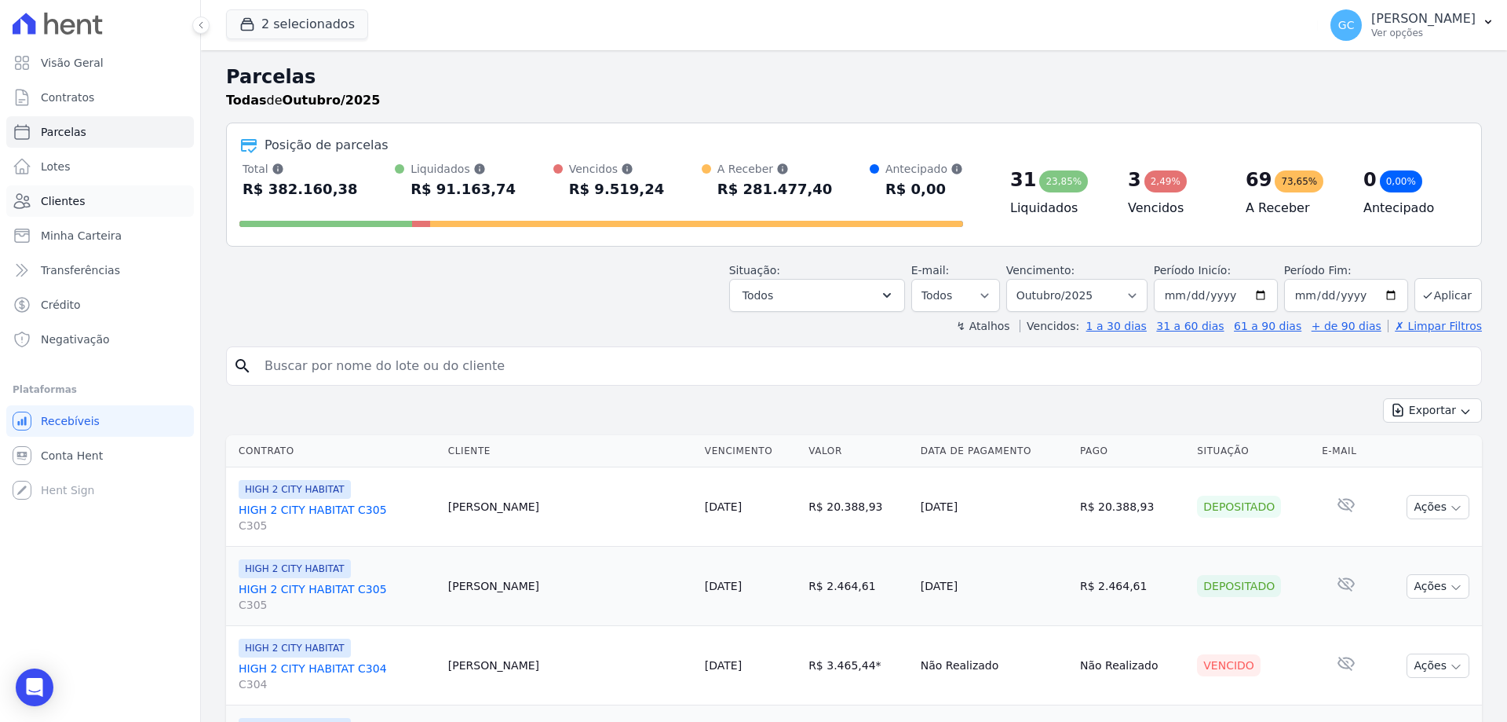
click at [78, 206] on span "Clientes" at bounding box center [63, 201] width 44 height 16
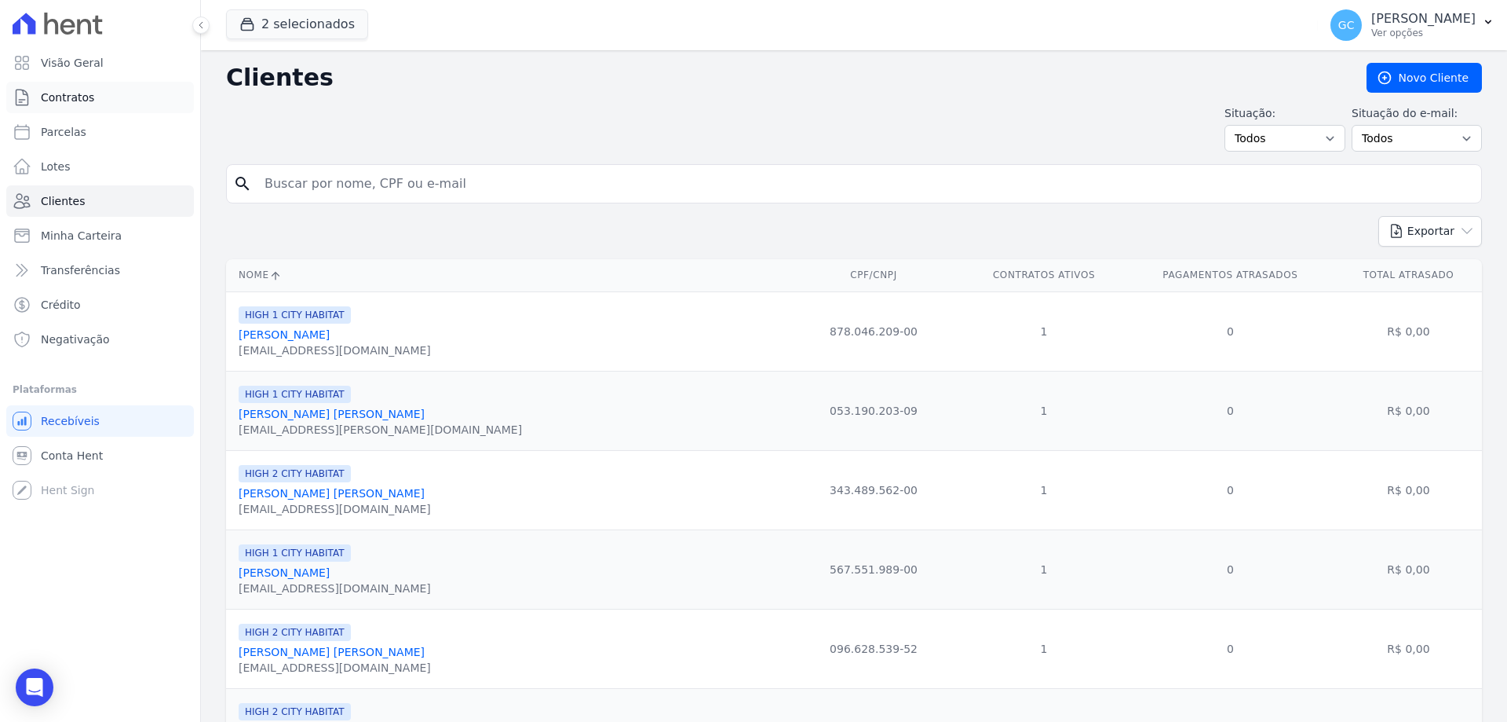
click at [95, 102] on link "Contratos" at bounding box center [100, 97] width 188 height 31
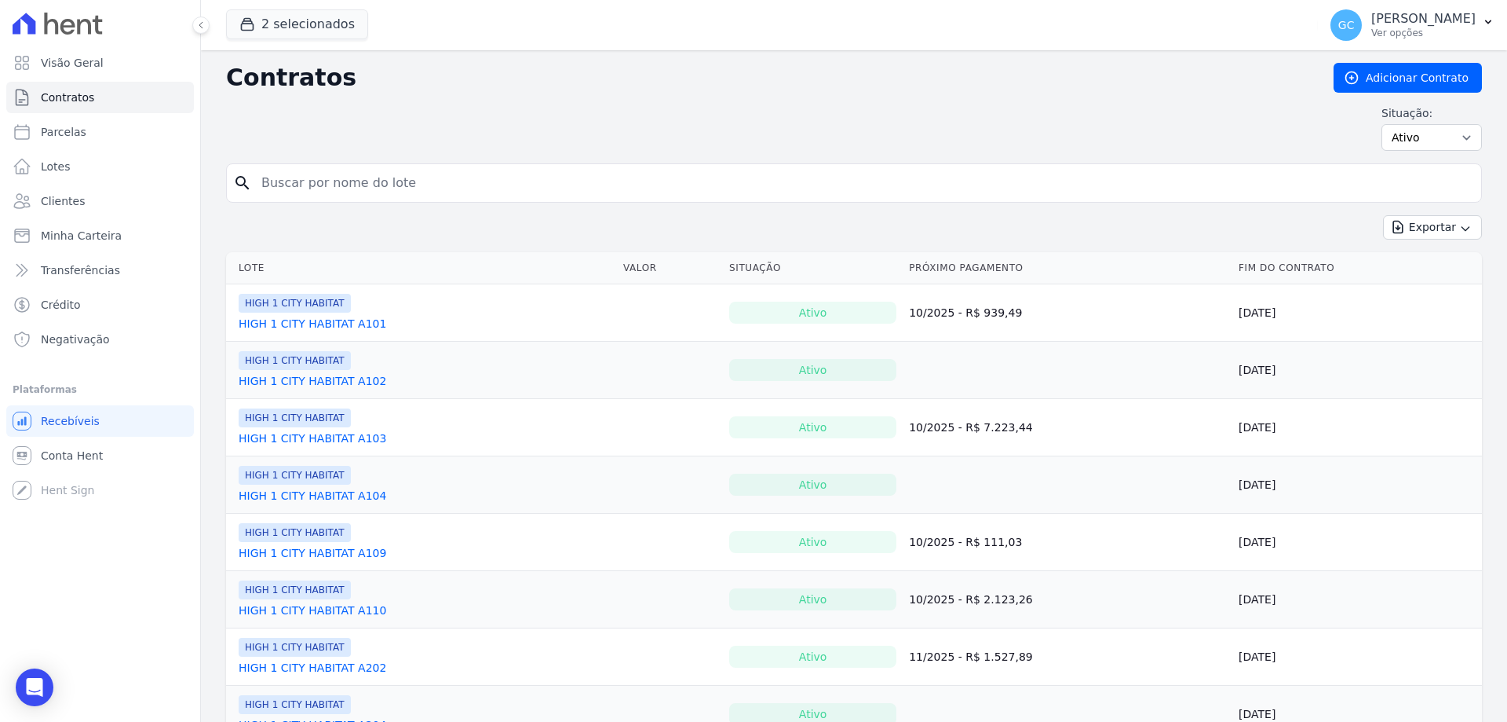
click at [309, 182] on input "search" at bounding box center [863, 182] width 1223 height 31
type input "310"
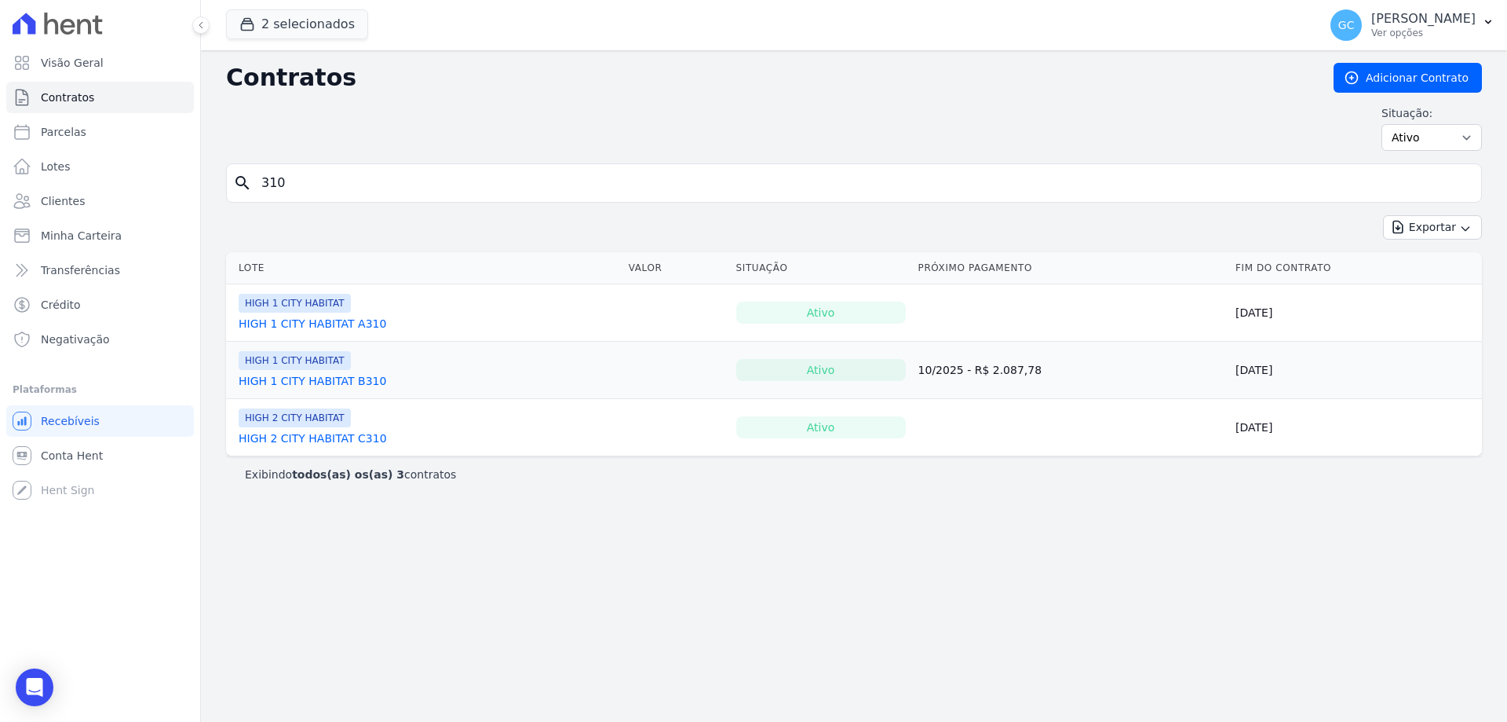
click at [321, 379] on link "HIGH 1 CITY HABITAT B310" at bounding box center [313, 381] width 148 height 16
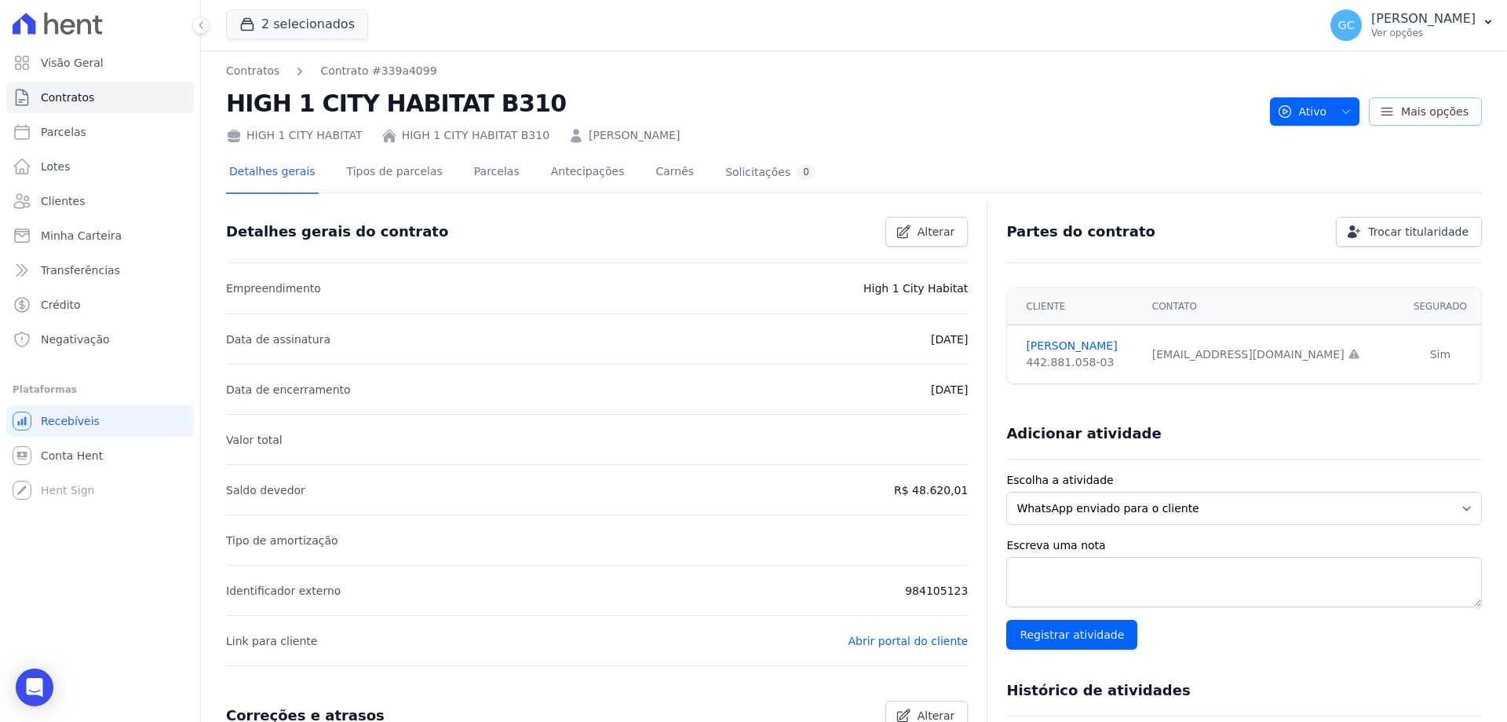
click at [1401, 118] on span "Mais opções" at bounding box center [1435, 112] width 68 height 16
click at [1344, 115] on icon "button" at bounding box center [1346, 111] width 13 height 13
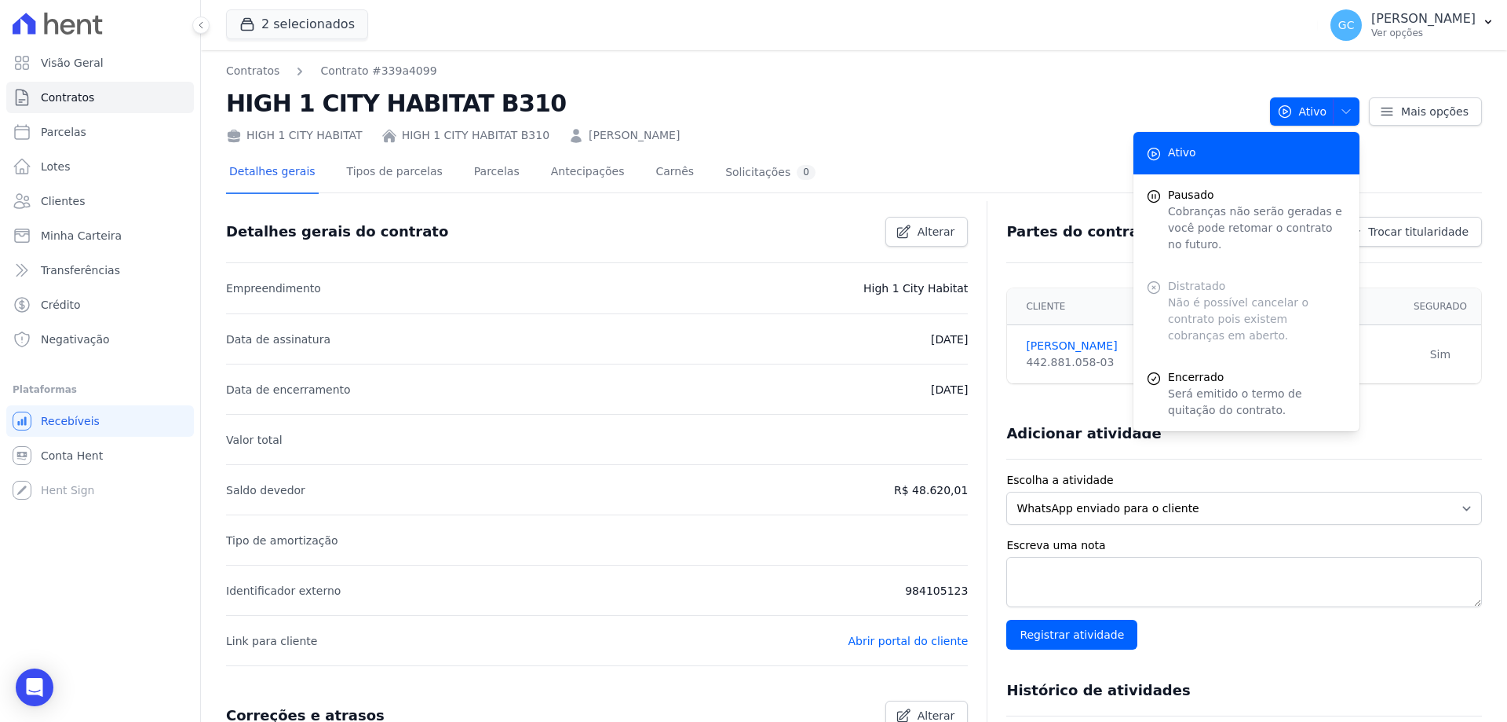
click at [1051, 45] on div "2 selecionados HYPE EMPREENDIMENTOS IMOBILIARIOS SPE LTDA HIGH 1 CITY HABITAT H…" at bounding box center [769, 25] width 1086 height 52
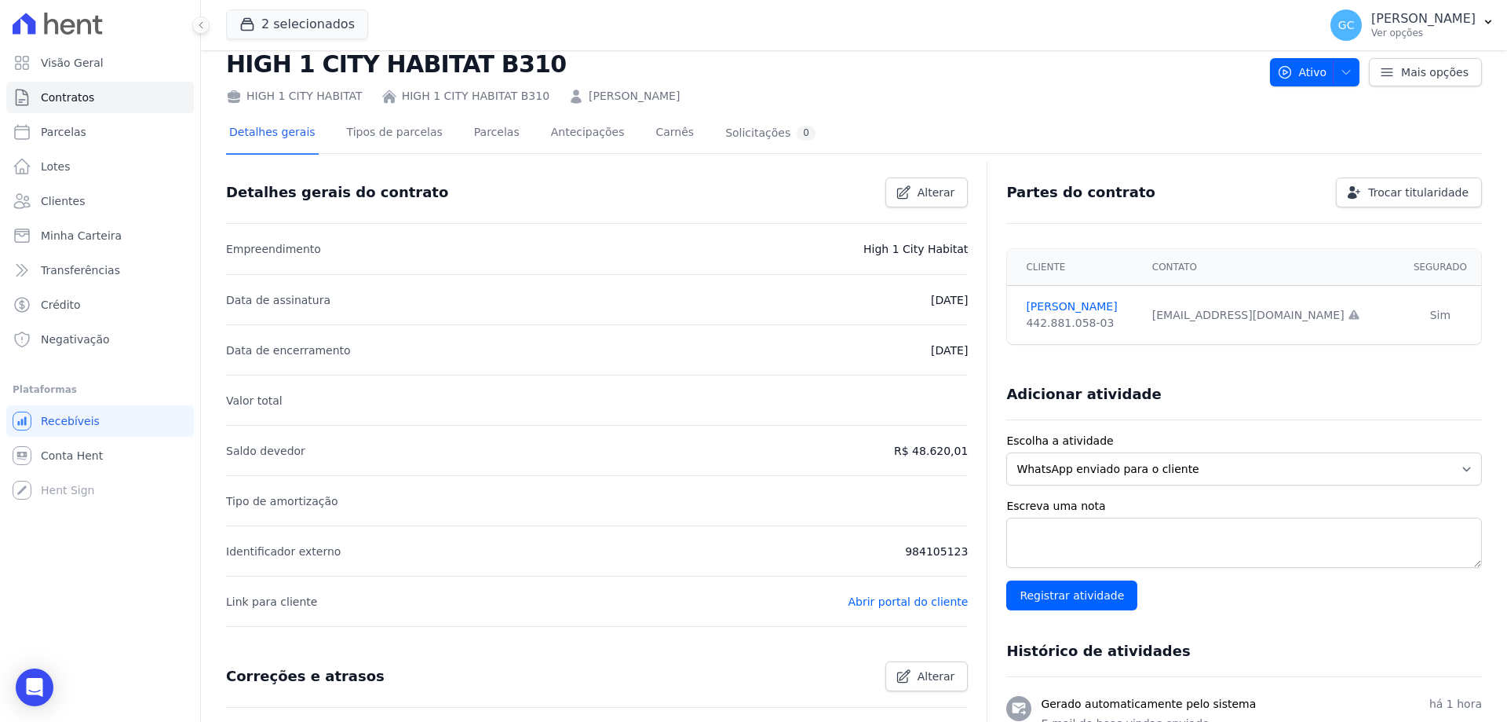
scroll to position [79, 0]
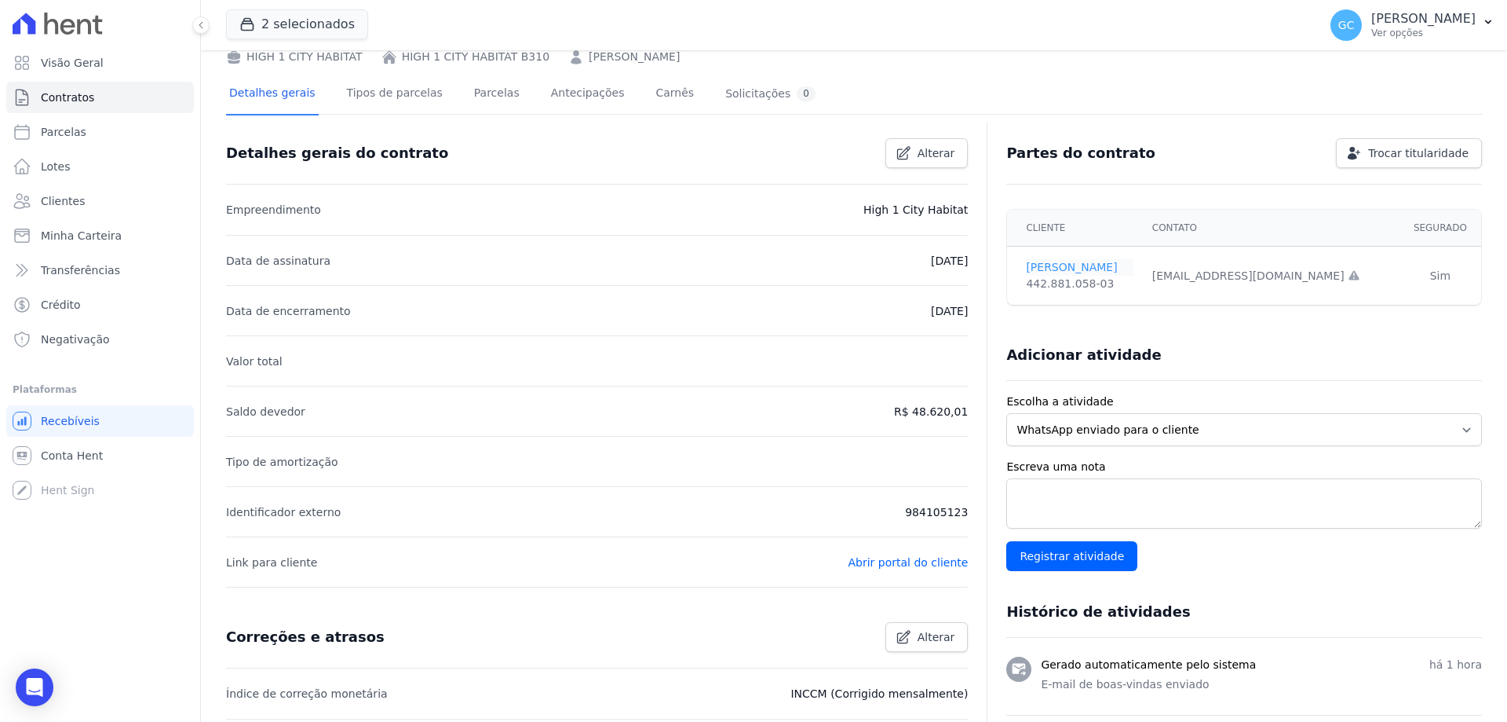
click at [1068, 268] on link "[PERSON_NAME]" at bounding box center [1079, 267] width 107 height 16
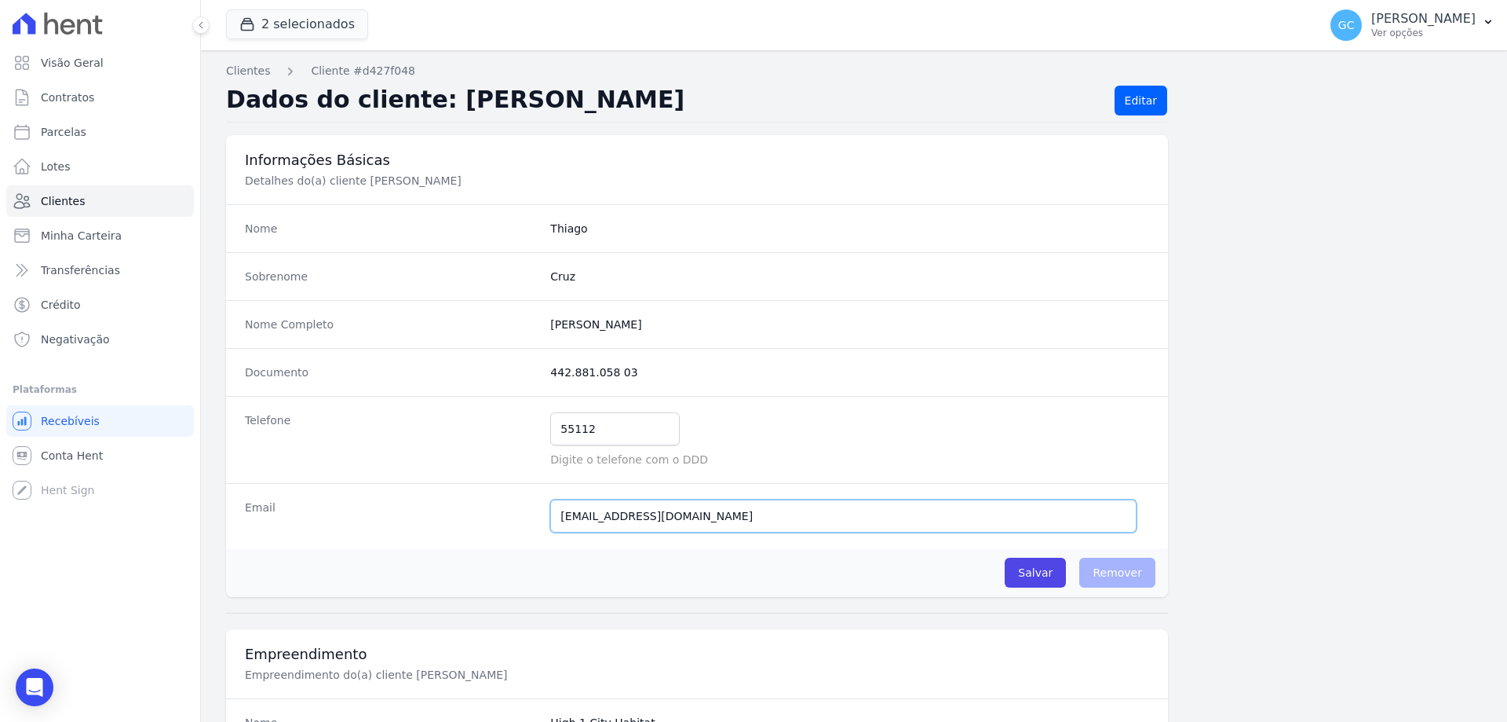
drag, startPoint x: 721, startPoint y: 518, endPoint x: 526, endPoint y: 538, distance: 195.7
click at [526, 538] on div "Email [EMAIL_ADDRESS][DOMAIN_NAME] Email confirmado." at bounding box center [697, 515] width 942 height 65
paste input "[PERSON_NAME][EMAIL_ADDRESS][DOMAIN_NAME]"
type input "[PERSON_NAME][EMAIL_ADDRESS][DOMAIN_NAME]"
click at [1035, 572] on input "Salvar" at bounding box center [1035, 572] width 61 height 30
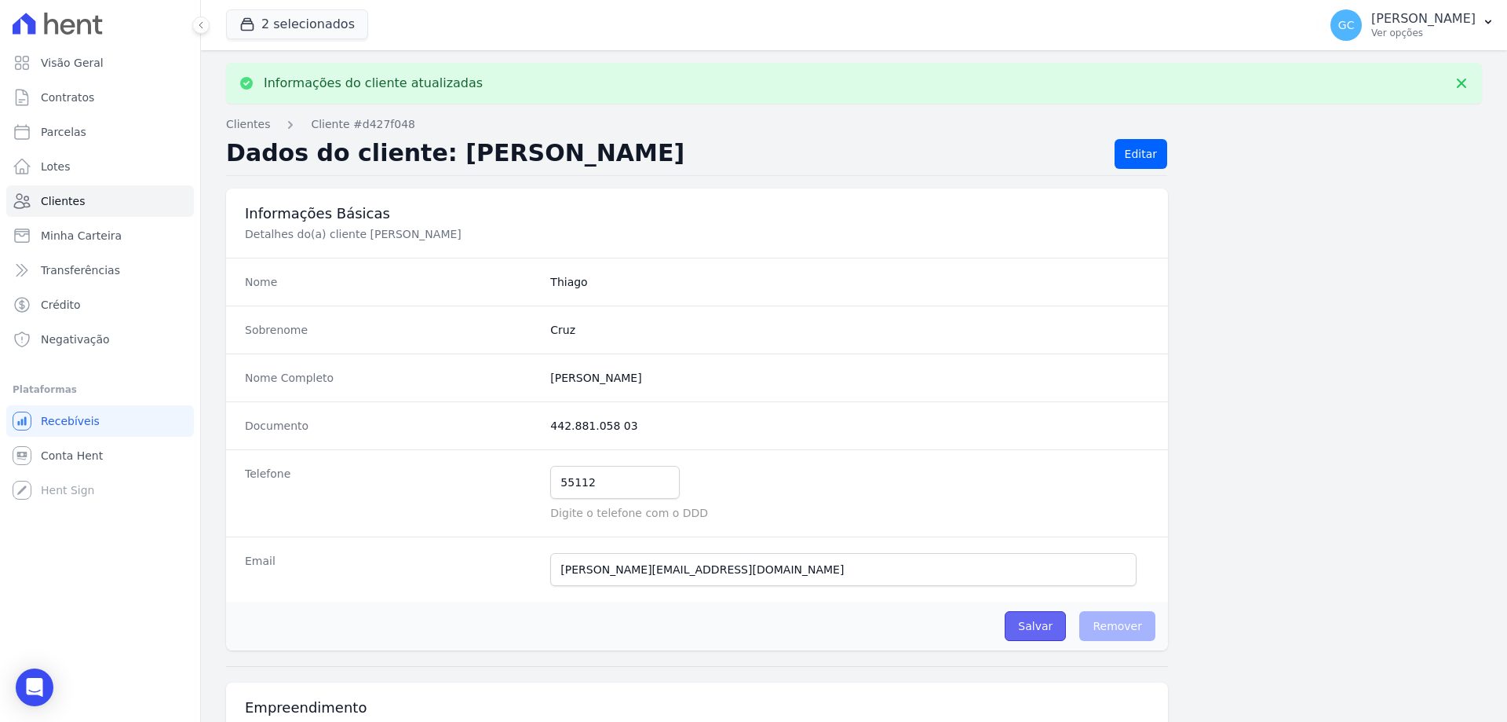
click at [1045, 621] on input "Salvar" at bounding box center [1035, 626] width 61 height 30
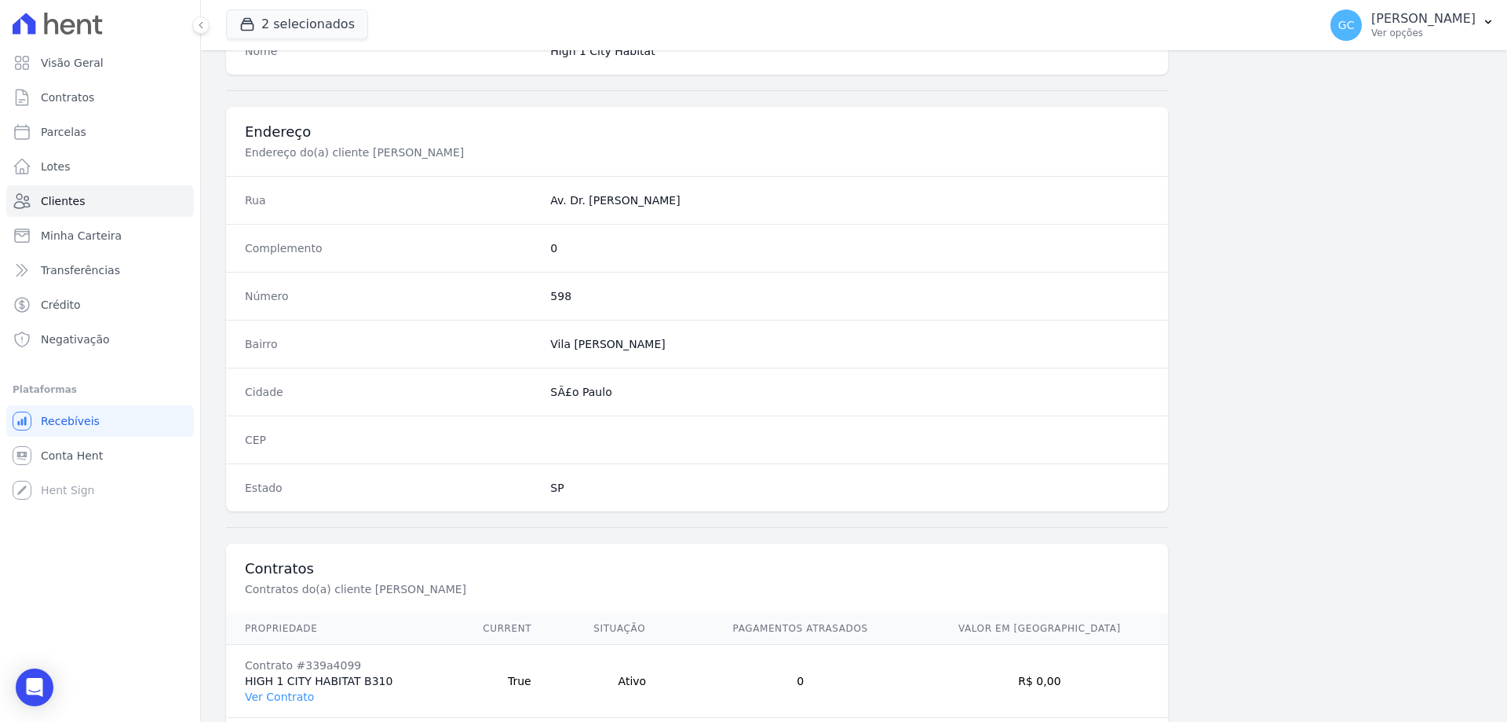
scroll to position [801, 0]
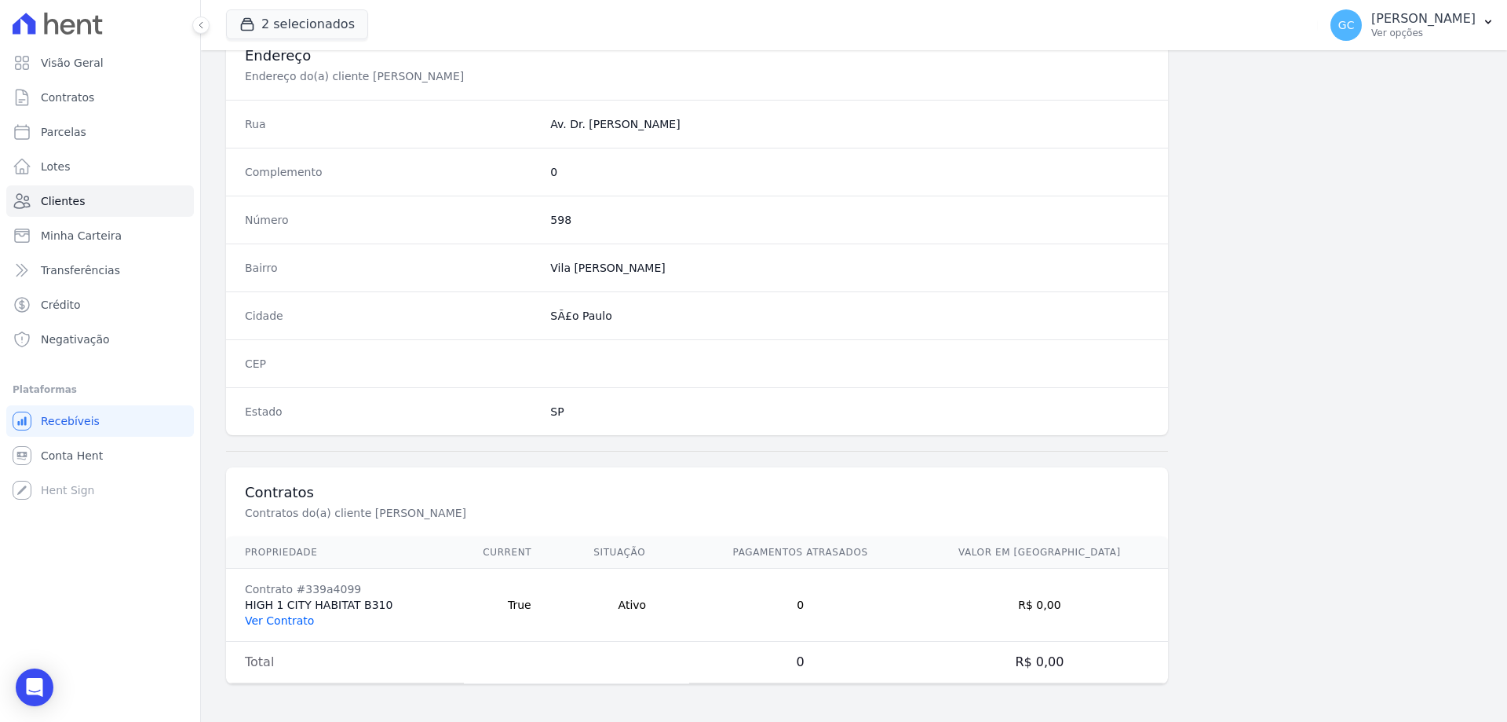
click at [266, 621] on link "Ver Contrato" at bounding box center [279, 620] width 69 height 13
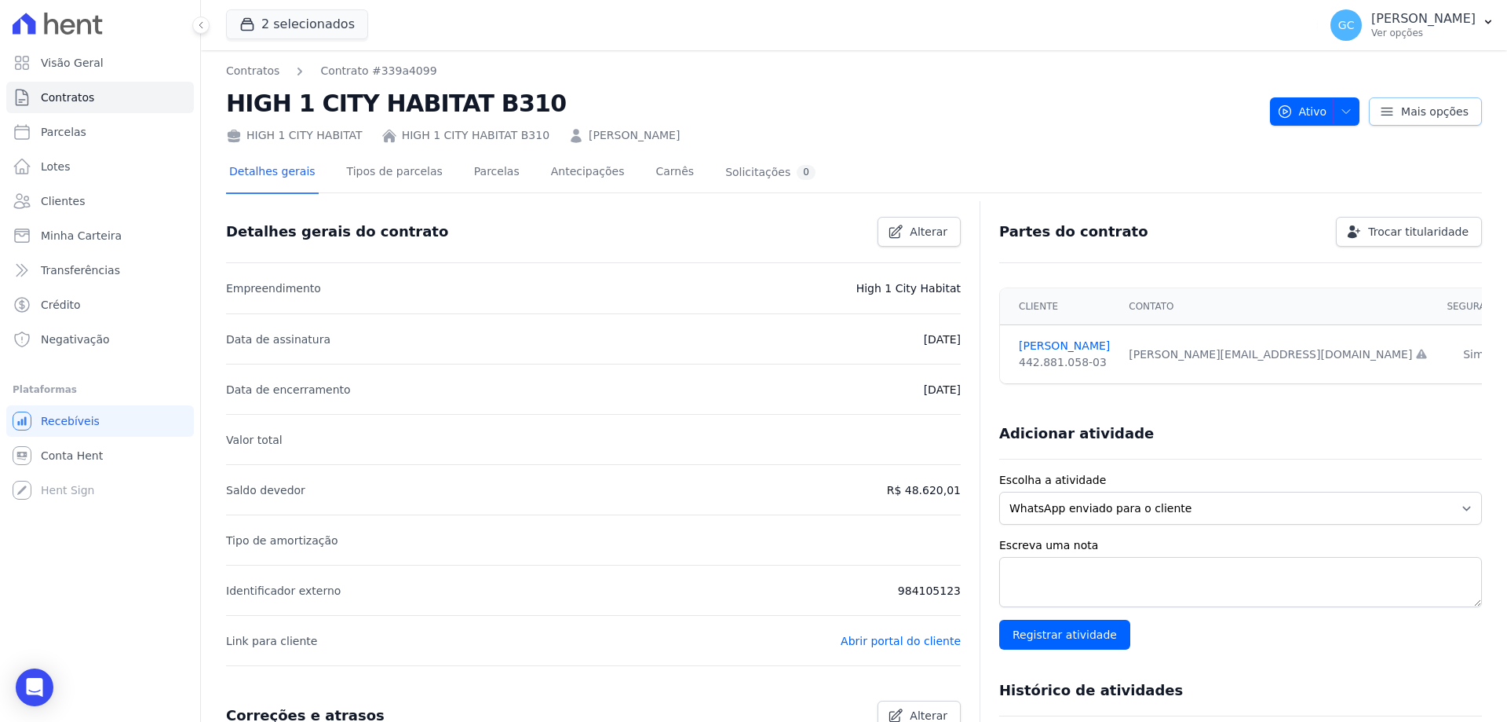
click at [1452, 117] on span "Mais opções" at bounding box center [1435, 112] width 68 height 16
click at [1422, 177] on link "Reenviar email de confirmação" at bounding box center [1371, 178] width 224 height 29
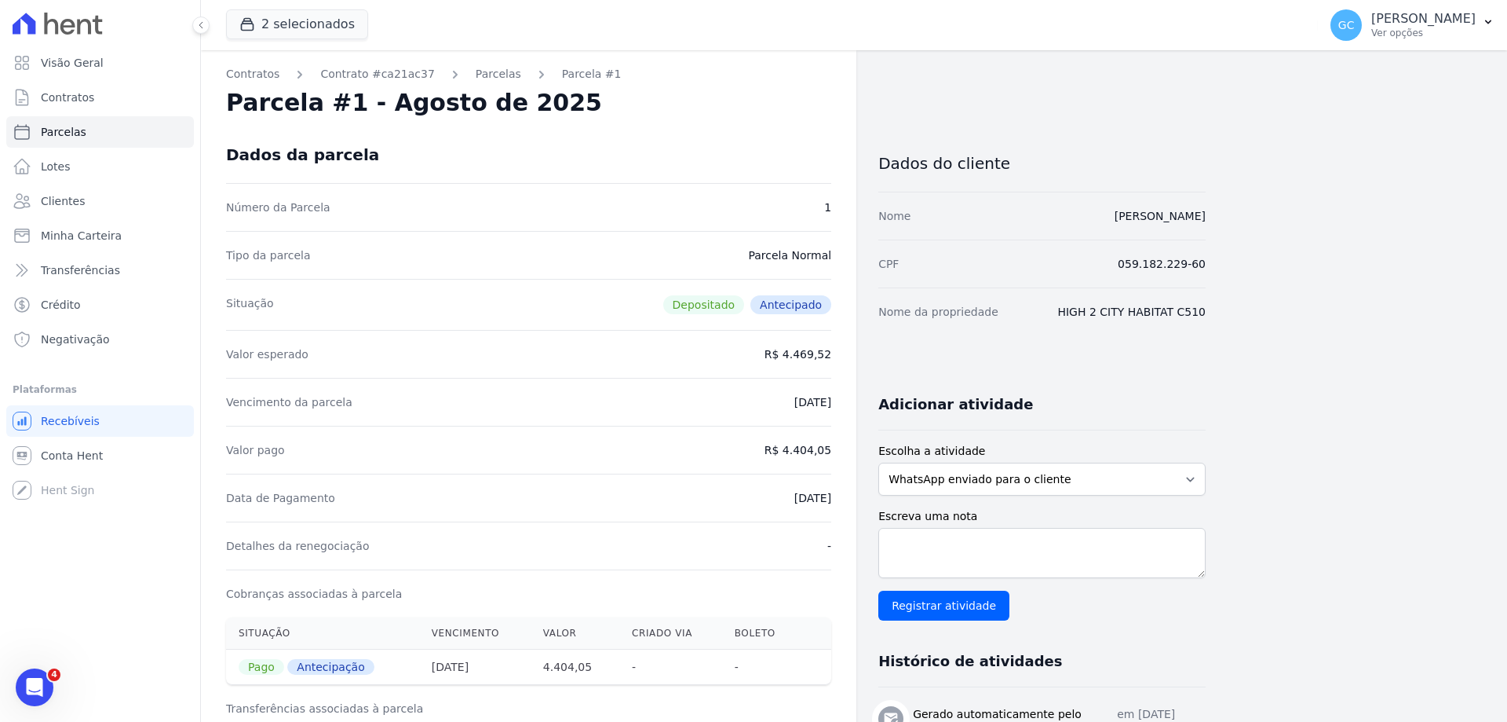
drag, startPoint x: 1056, startPoint y: 215, endPoint x: 1207, endPoint y: 214, distance: 150.8
click at [1207, 214] on div "Contratos Contrato #ca21ac37 [GEOGRAPHIC_DATA] Parcela #1 Parcela #1 - Agosto d…" at bounding box center [841, 628] width 1281 height 1157
copy link "[PERSON_NAME]"
click at [83, 137] on link "Parcelas" at bounding box center [100, 131] width 188 height 31
select select
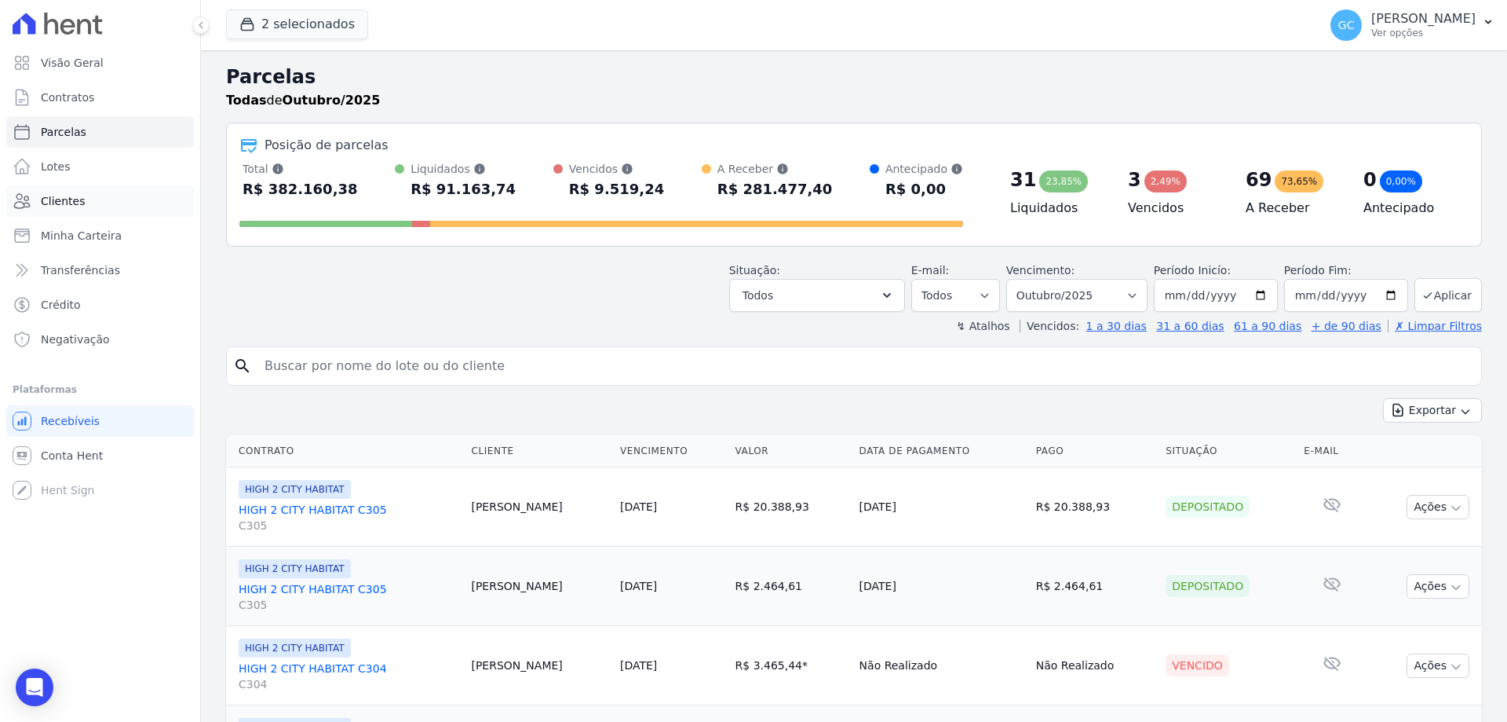
click at [76, 193] on span "Clientes" at bounding box center [63, 201] width 44 height 16
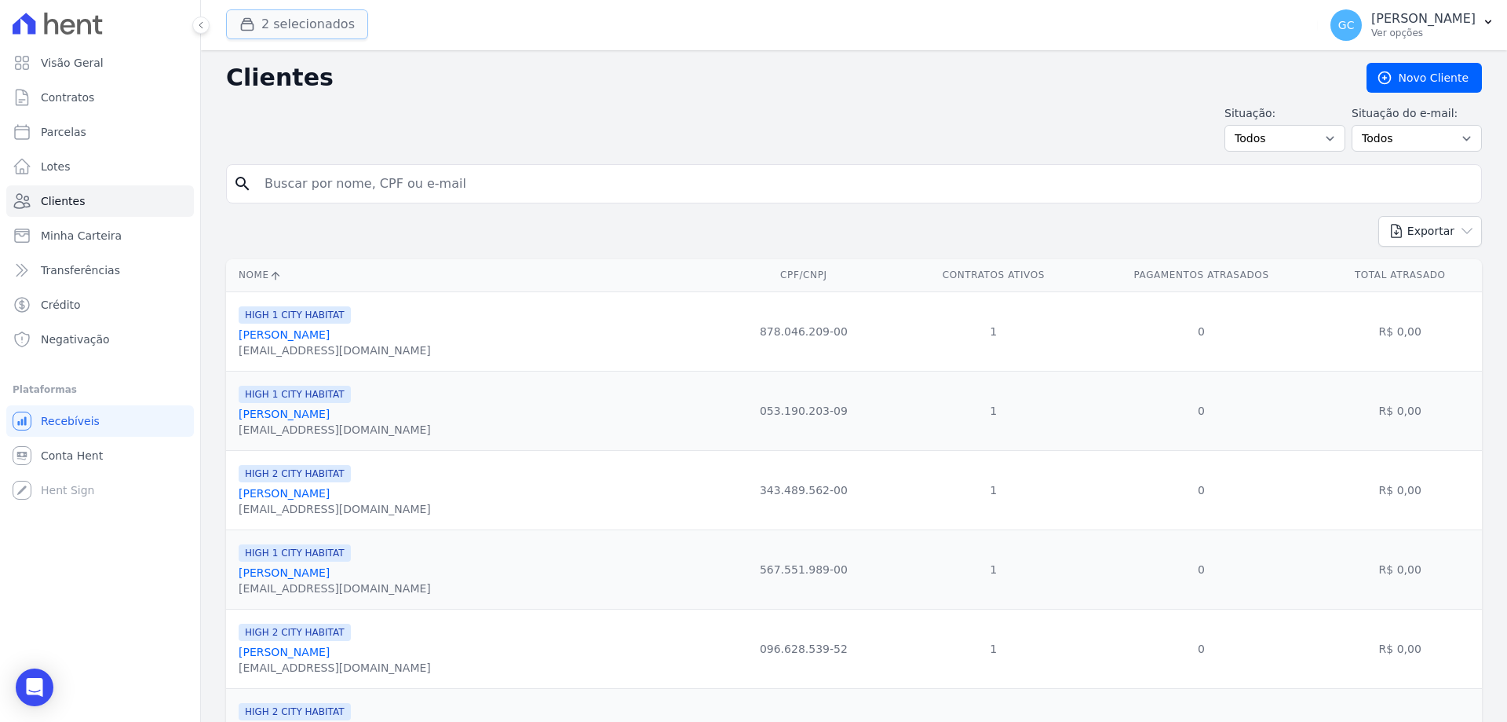
click at [318, 35] on button "2 selecionados" at bounding box center [297, 24] width 142 height 30
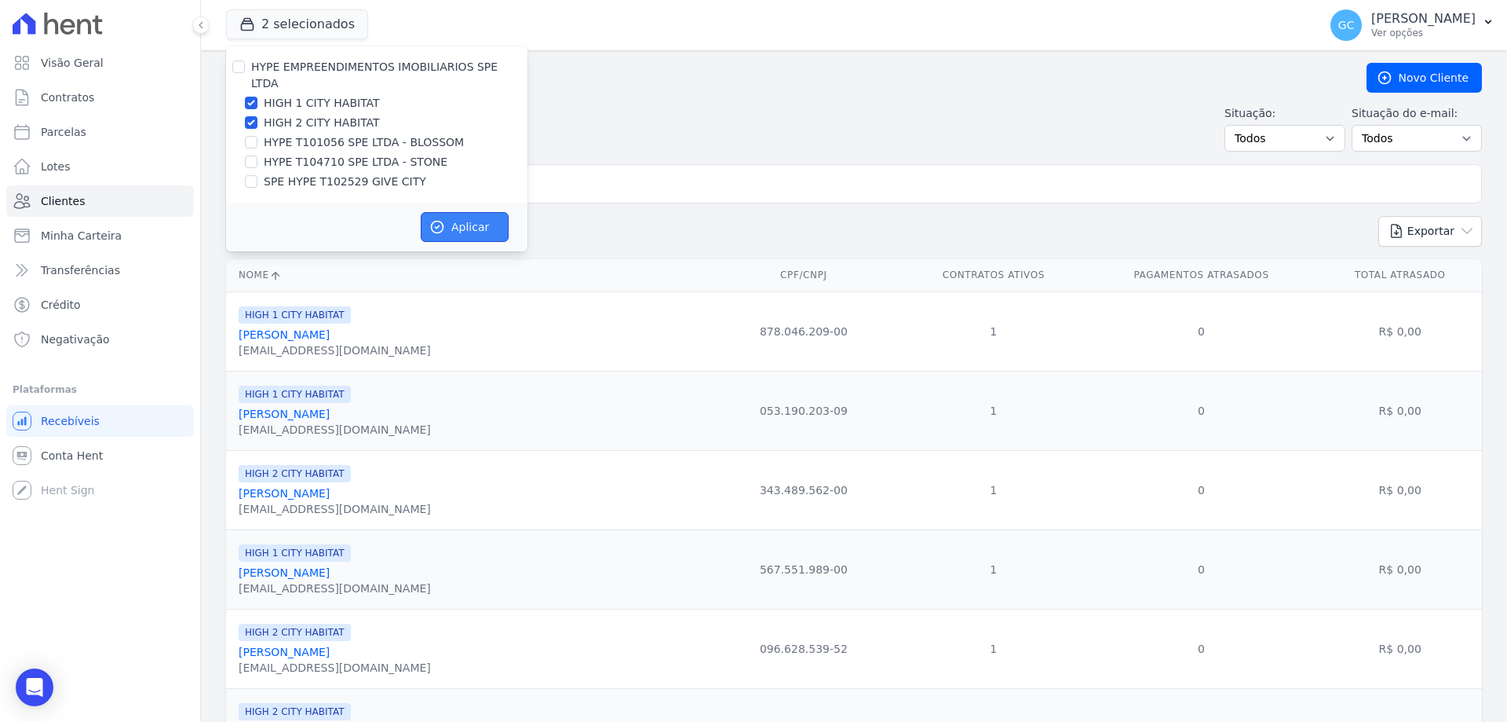
click at [478, 212] on button "Aplicar" at bounding box center [465, 227] width 88 height 30
click at [594, 181] on input "search" at bounding box center [865, 183] width 1220 height 31
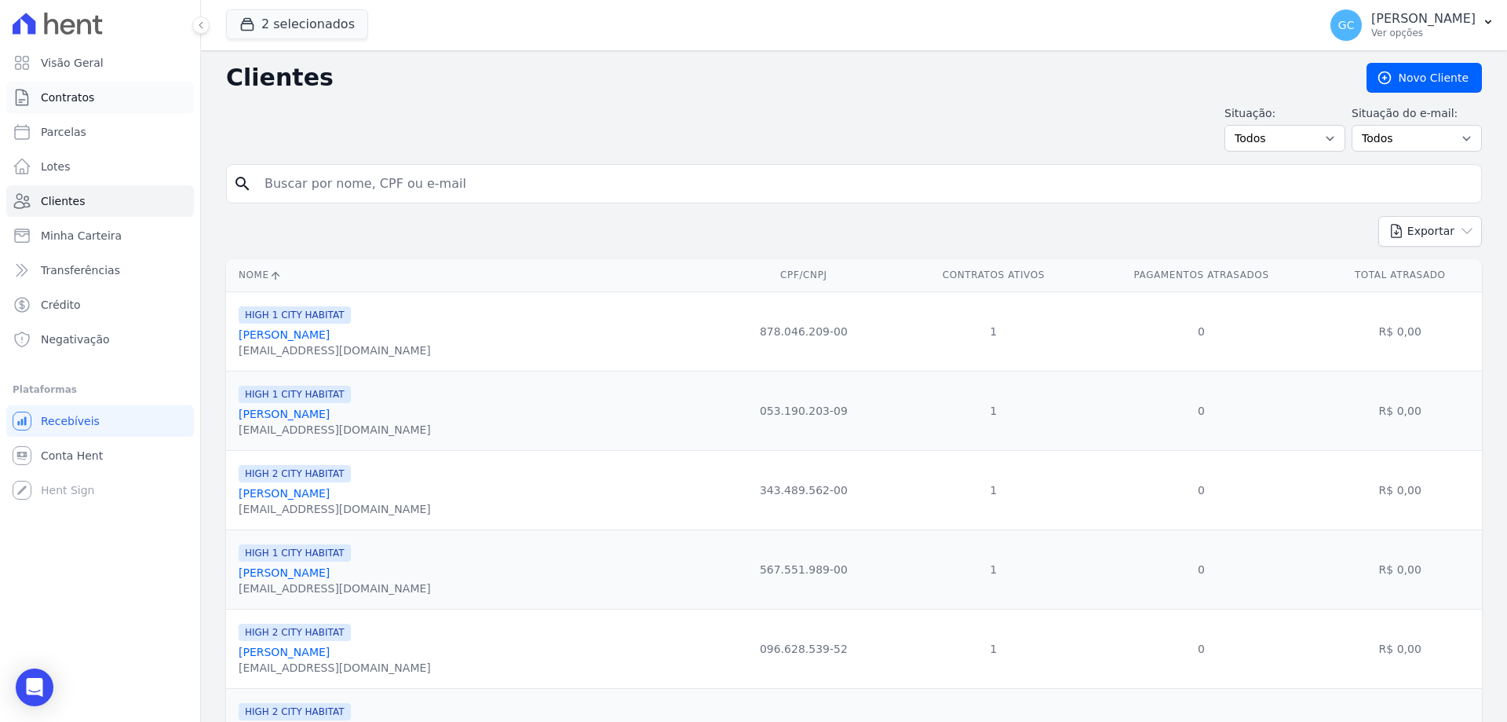
click at [79, 101] on span "Contratos" at bounding box center [67, 98] width 53 height 16
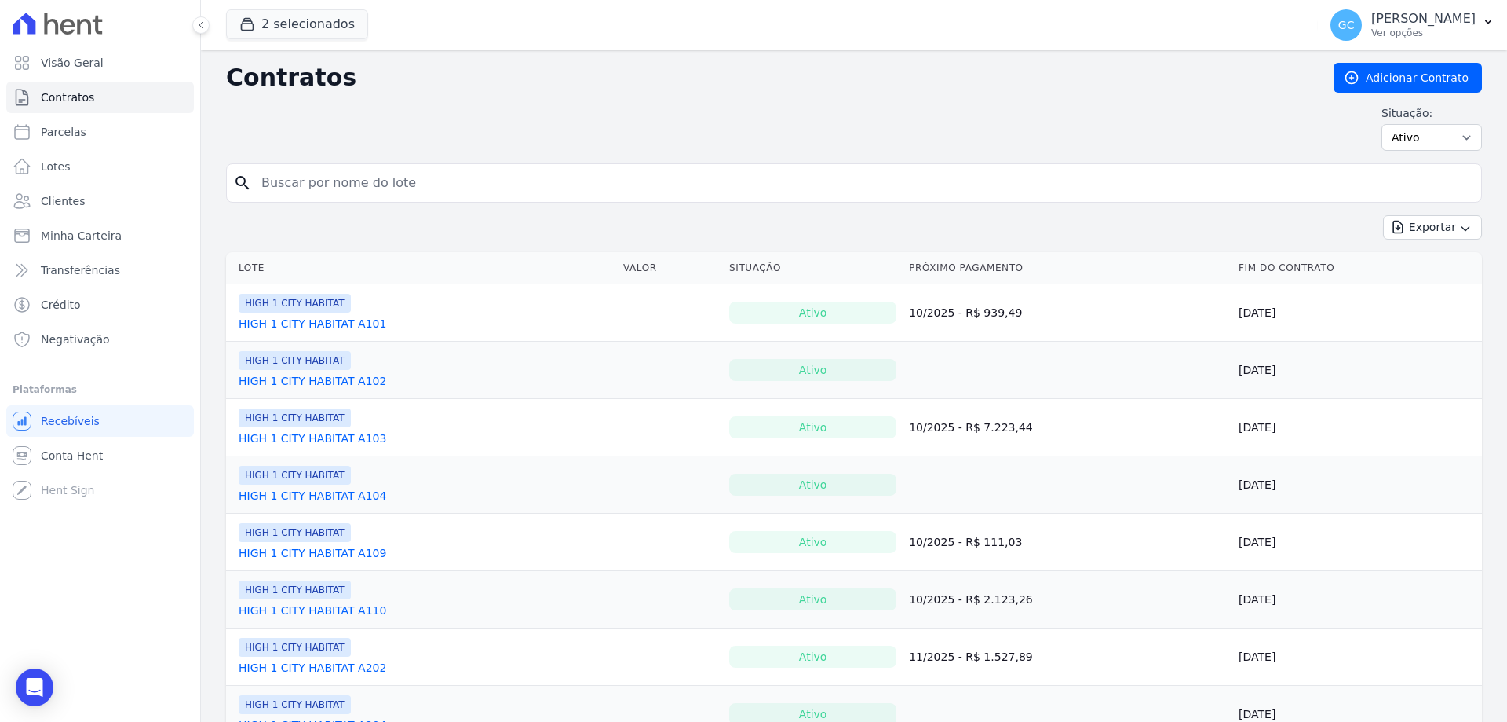
click at [385, 189] on input "search" at bounding box center [863, 182] width 1223 height 31
click at [372, 181] on input "310" at bounding box center [863, 182] width 1223 height 31
type input "310"
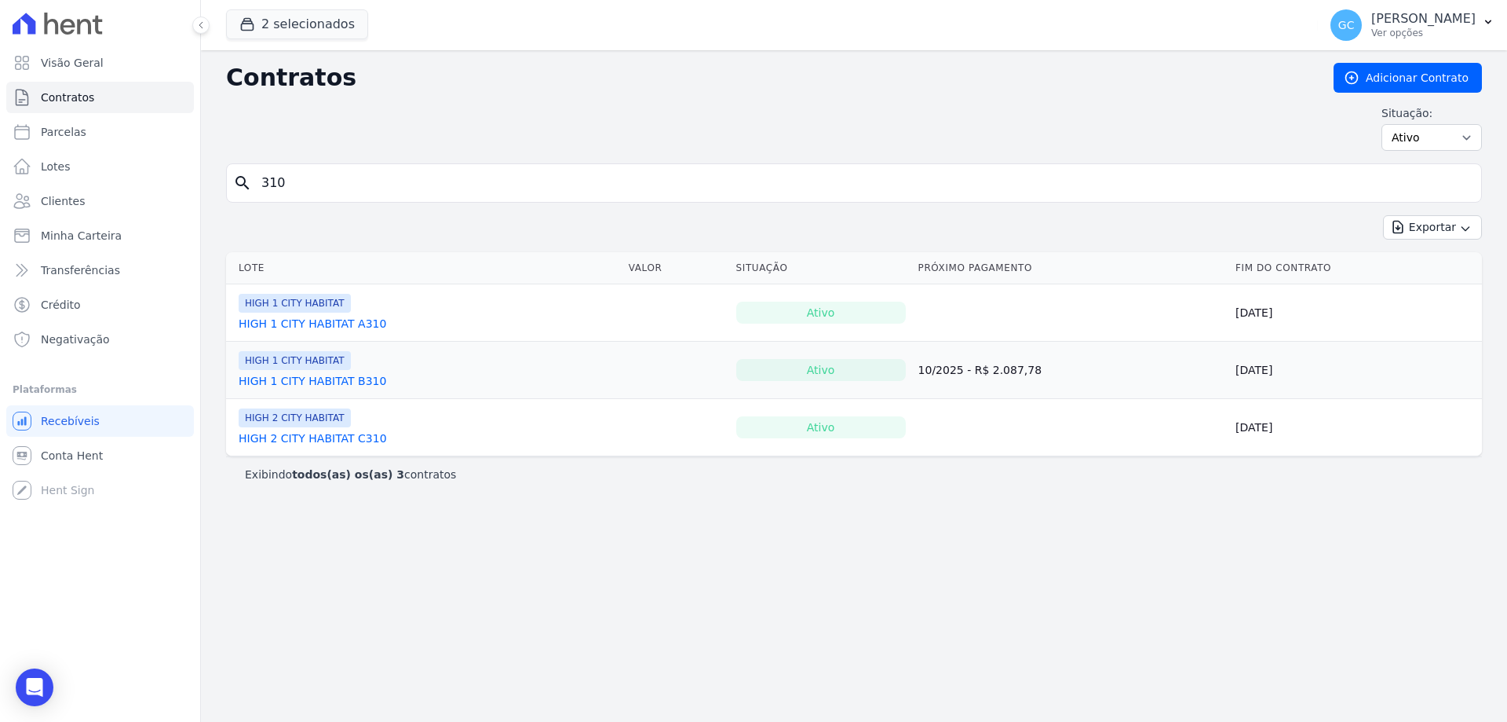
click at [305, 437] on link "HIGH 2 CITY HABITAT C310" at bounding box center [313, 438] width 148 height 16
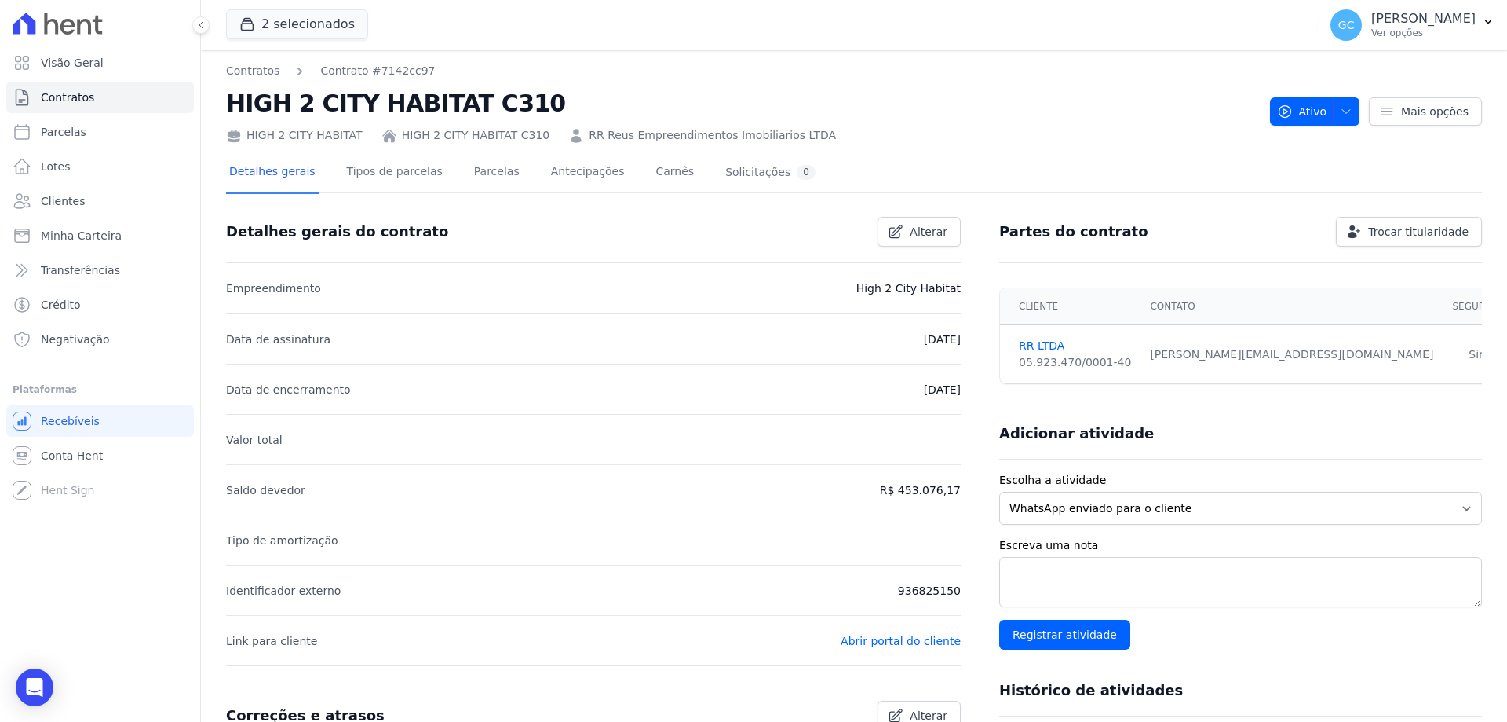
drag, startPoint x: 1292, startPoint y: 356, endPoint x: 1164, endPoint y: 351, distance: 128.1
click at [1164, 351] on div "[PERSON_NAME][EMAIL_ADDRESS][DOMAIN_NAME]" at bounding box center [1291, 354] width 283 height 16
copy div "[PERSON_NAME][EMAIL_ADDRESS][DOMAIN_NAME]"
click at [86, 203] on link "Clientes" at bounding box center [100, 200] width 188 height 31
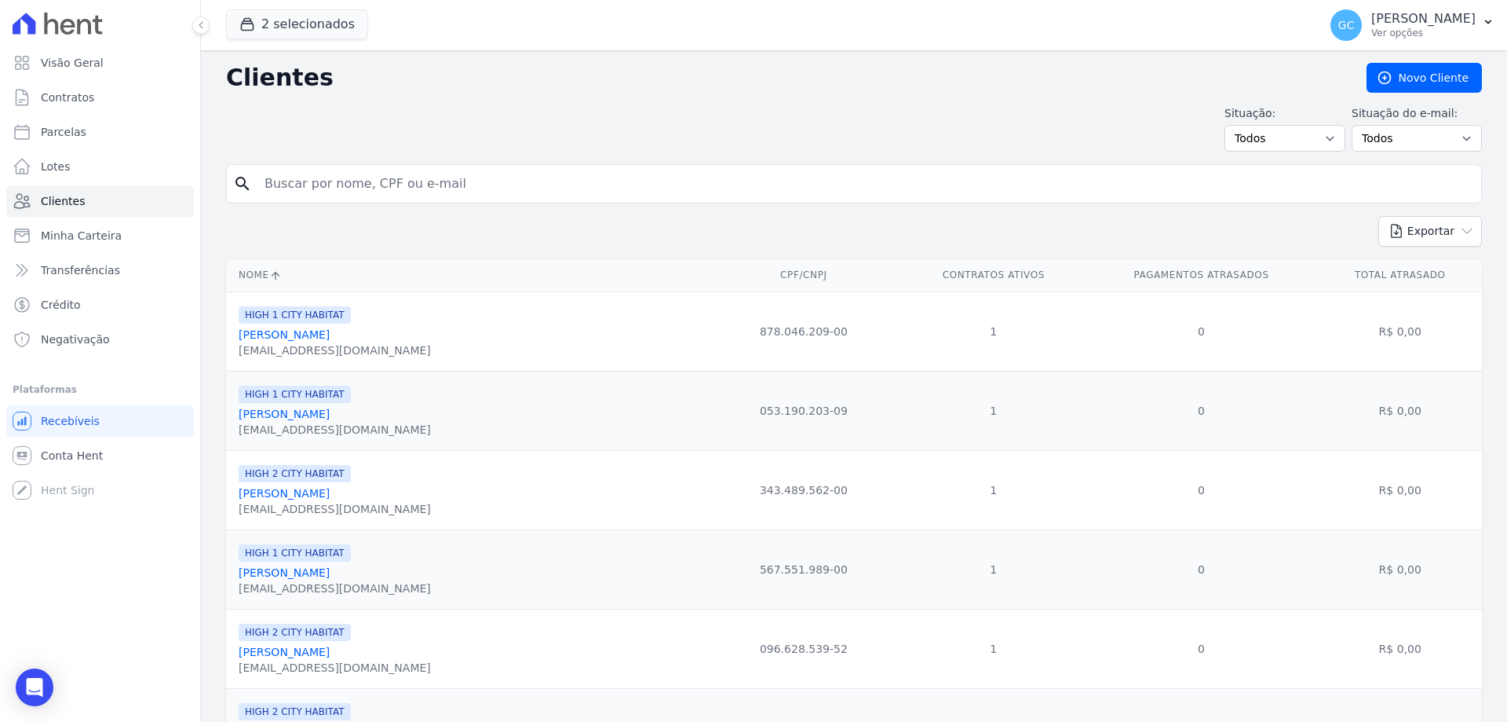
click at [337, 187] on input "search" at bounding box center [865, 183] width 1220 height 31
type input "amilton"
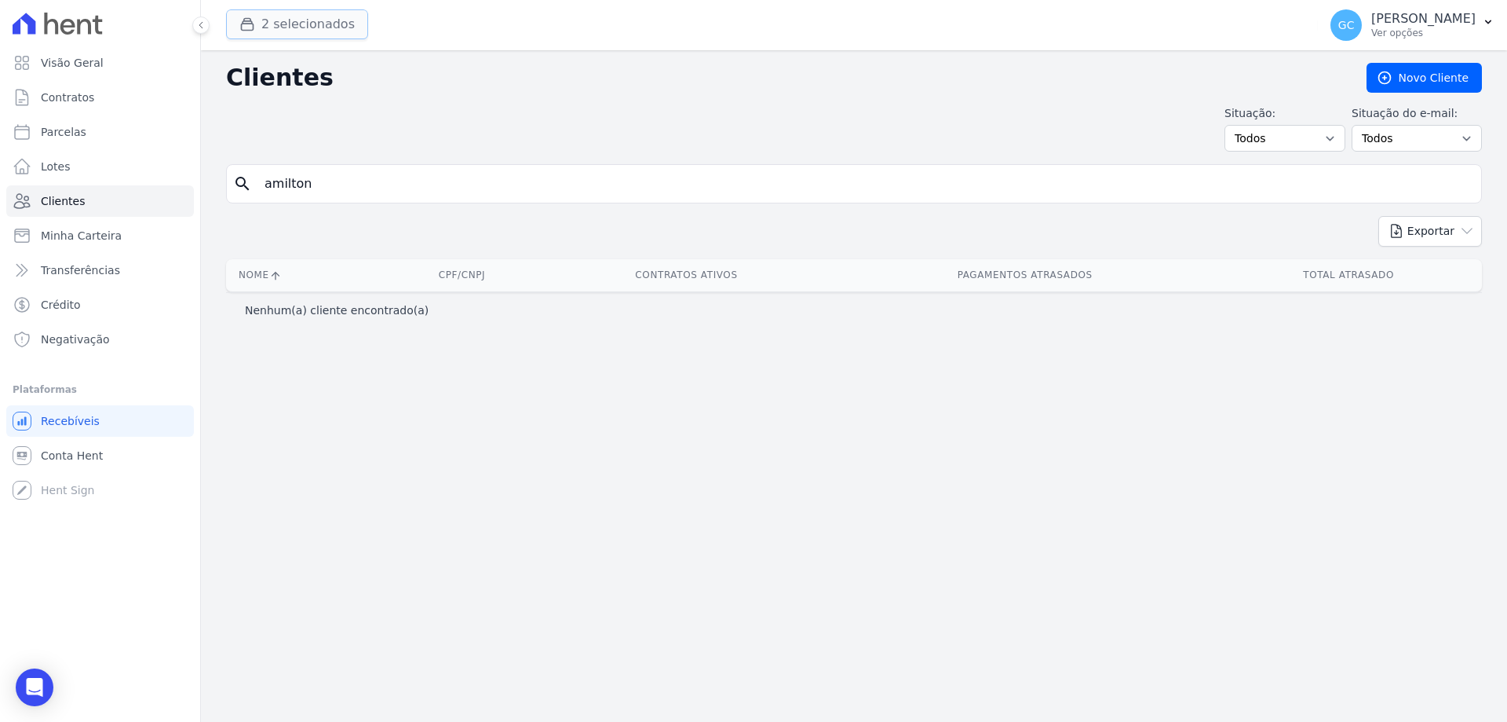
click at [313, 21] on button "2 selecionados" at bounding box center [297, 24] width 142 height 30
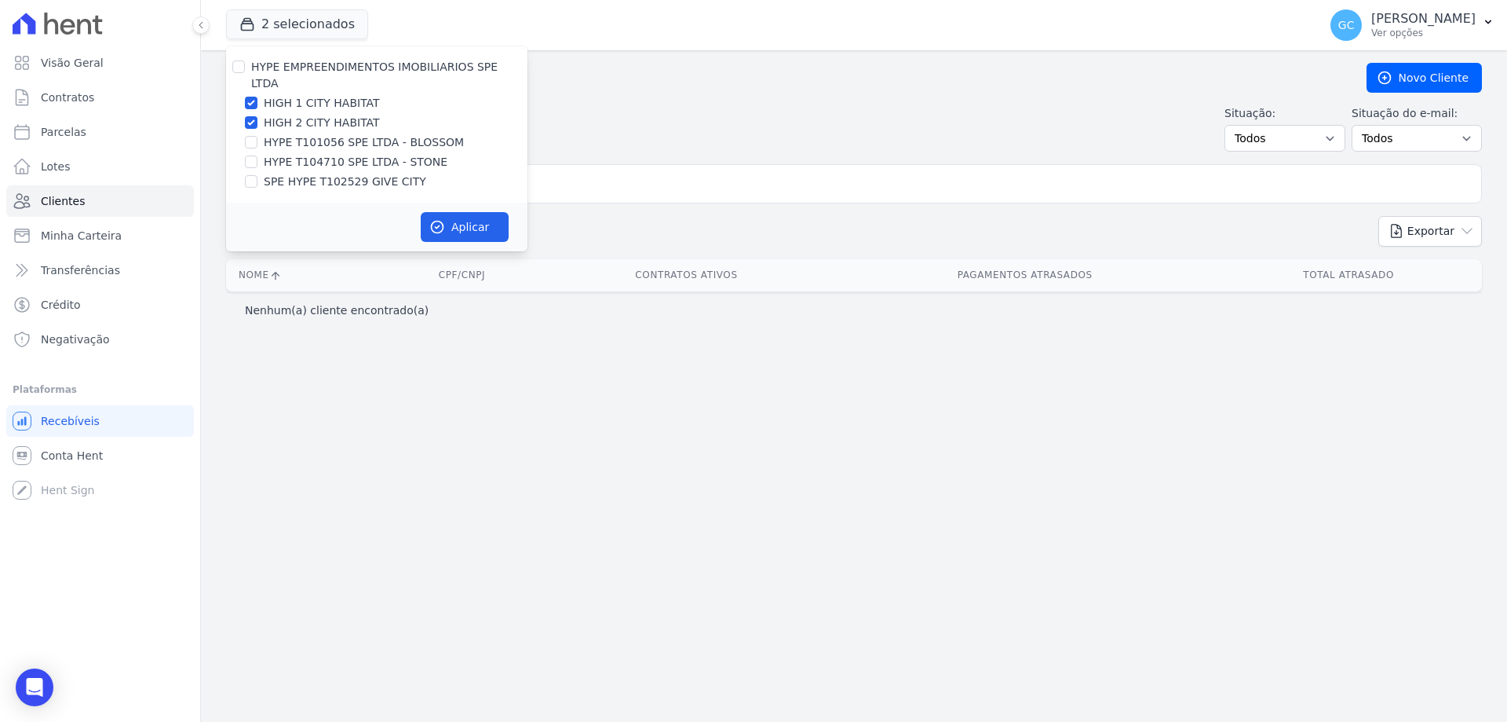
click at [660, 172] on input "amilton" at bounding box center [865, 183] width 1220 height 31
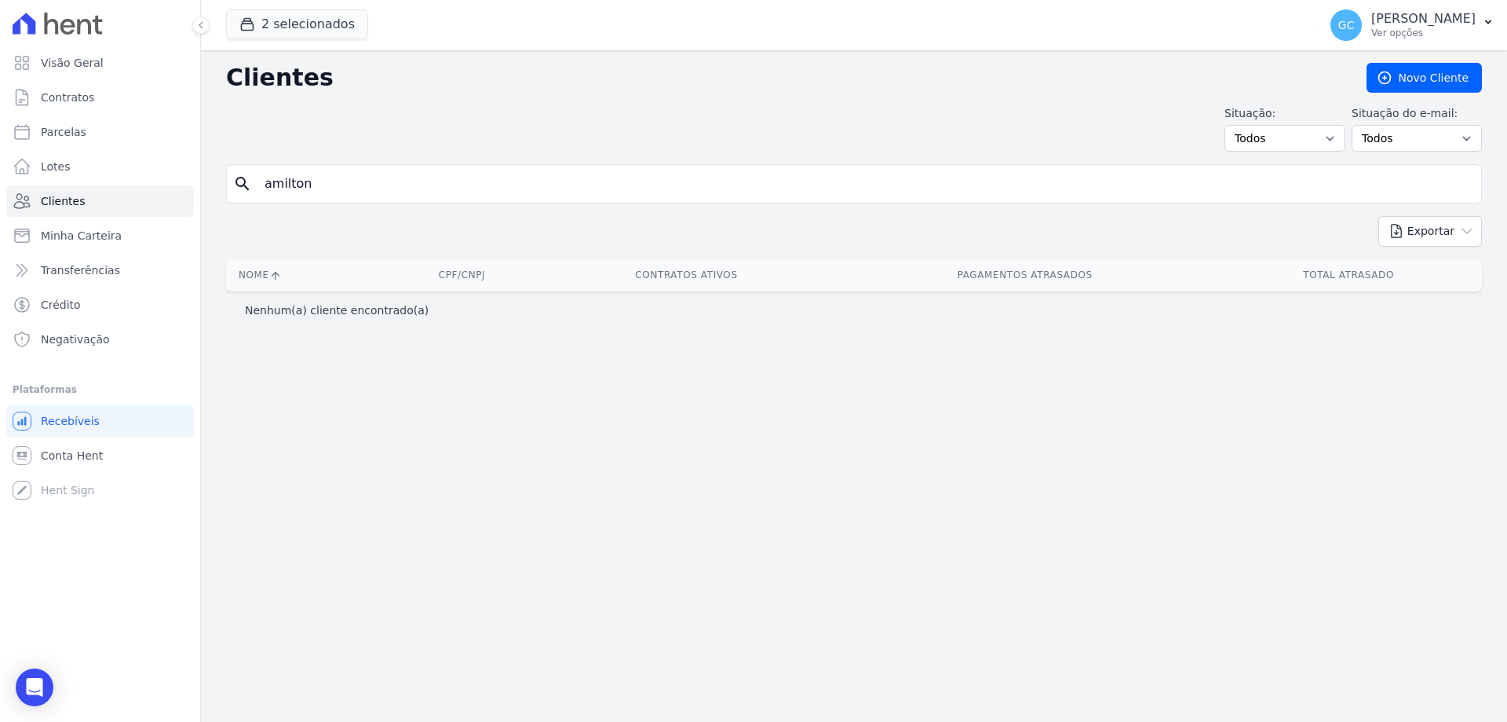
drag, startPoint x: 404, startPoint y: 199, endPoint x: 269, endPoint y: 192, distance: 135.2
click at [269, 192] on div "search [GEOGRAPHIC_DATA]" at bounding box center [854, 183] width 1256 height 39
click at [331, 187] on input "amilton" at bounding box center [865, 183] width 1220 height 31
drag, startPoint x: 346, startPoint y: 184, endPoint x: 219, endPoint y: 174, distance: 127.5
click at [219, 174] on div "Clientes [GEOGRAPHIC_DATA] Situação: Todos Adimplentes Inadimplentes Situação d…" at bounding box center [854, 385] width 1306 height 671
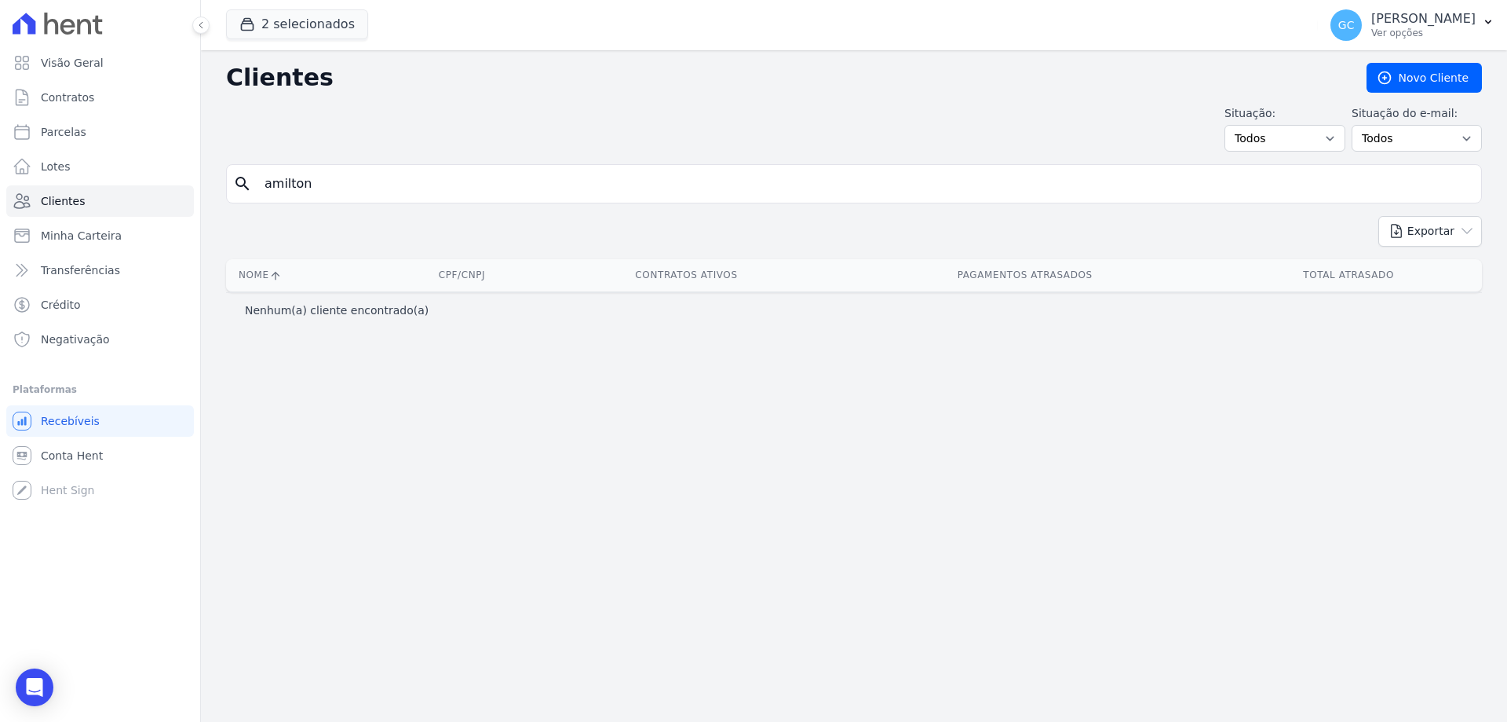
paste input "[PERSON_NAME]"
type input "[PERSON_NAME]"
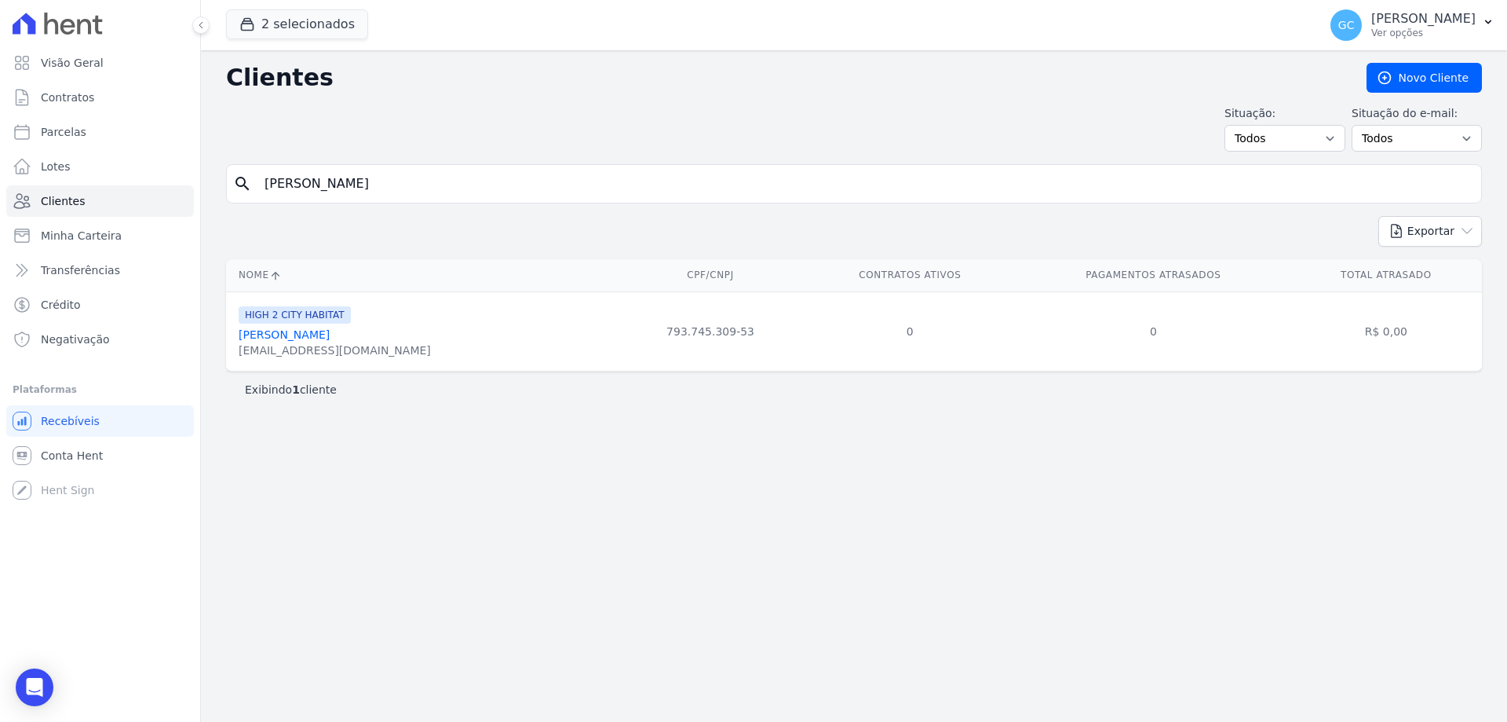
click at [293, 332] on link "[PERSON_NAME]" at bounding box center [284, 334] width 91 height 13
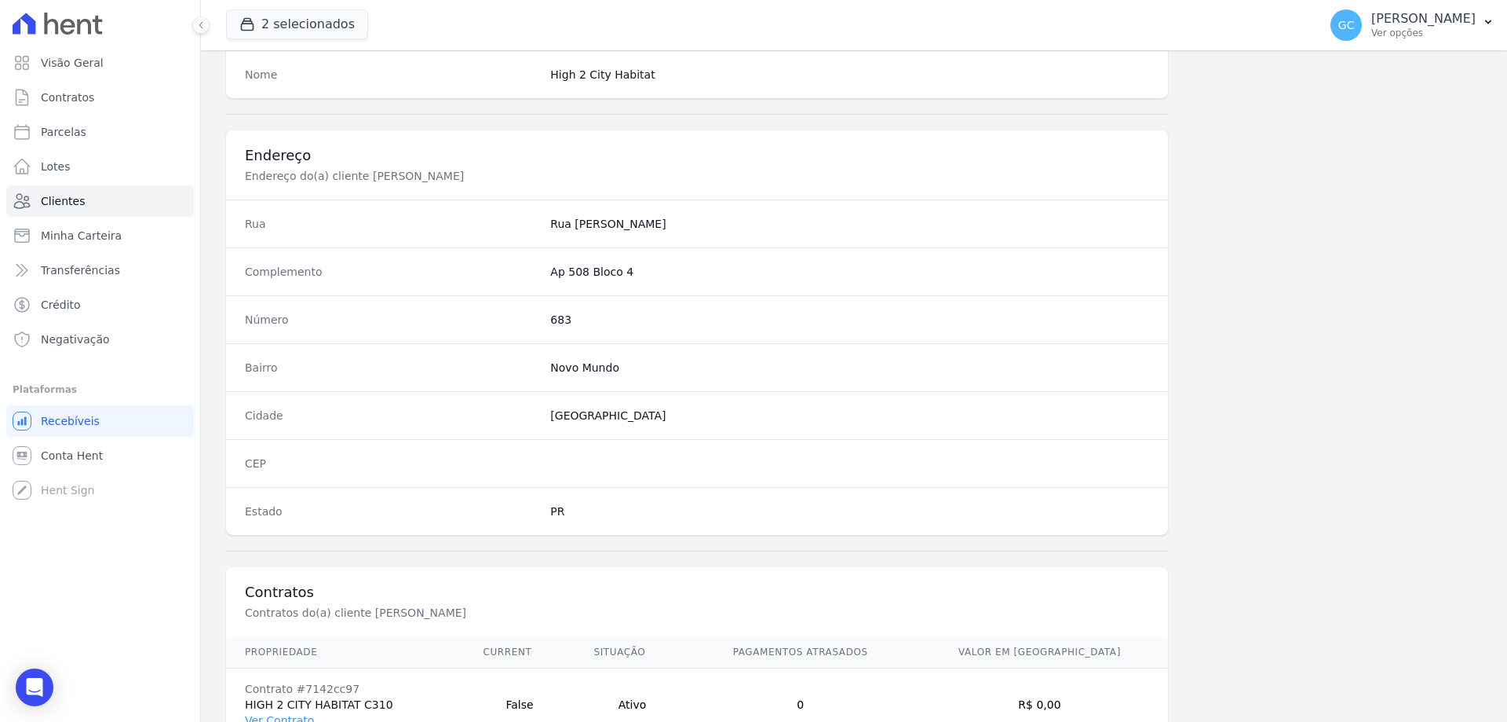
scroll to position [747, 0]
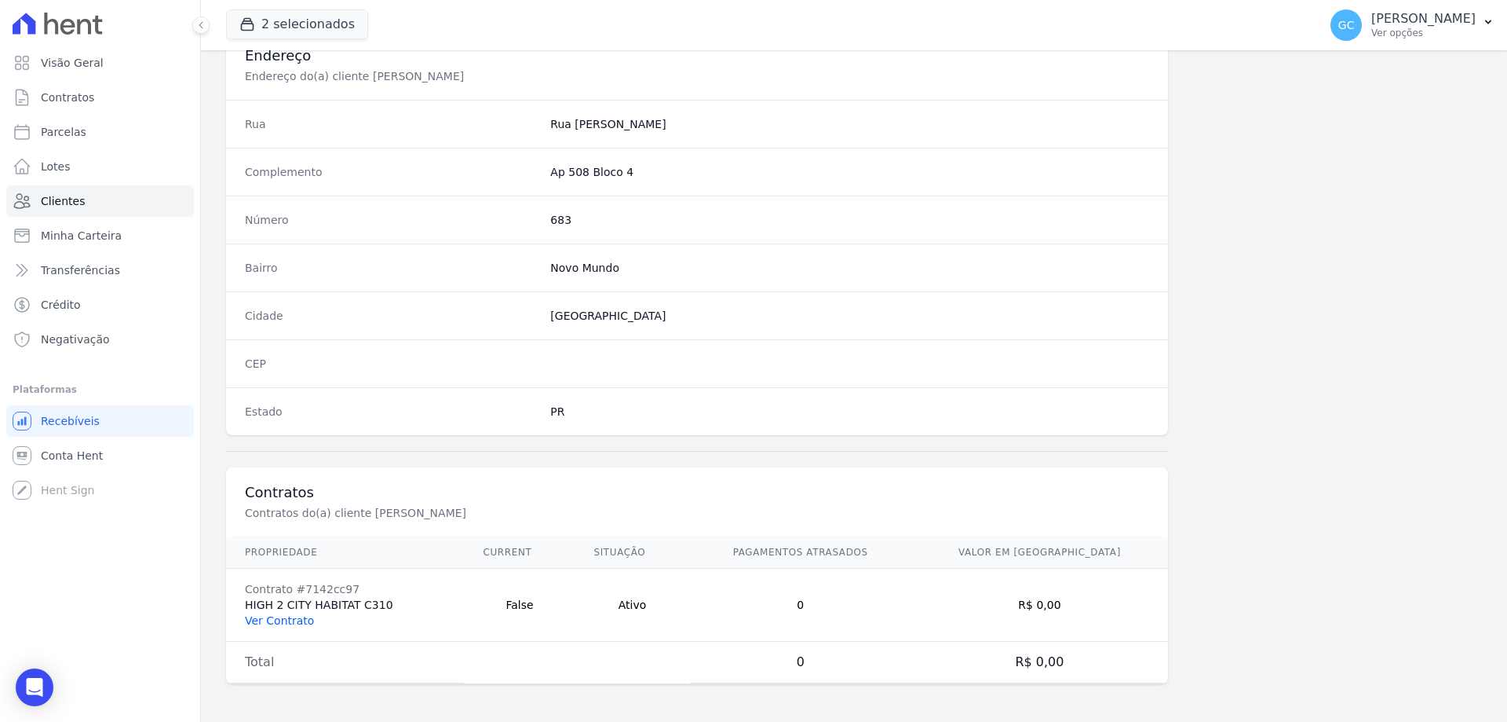
click at [289, 618] on link "Ver Contrato" at bounding box center [279, 620] width 69 height 13
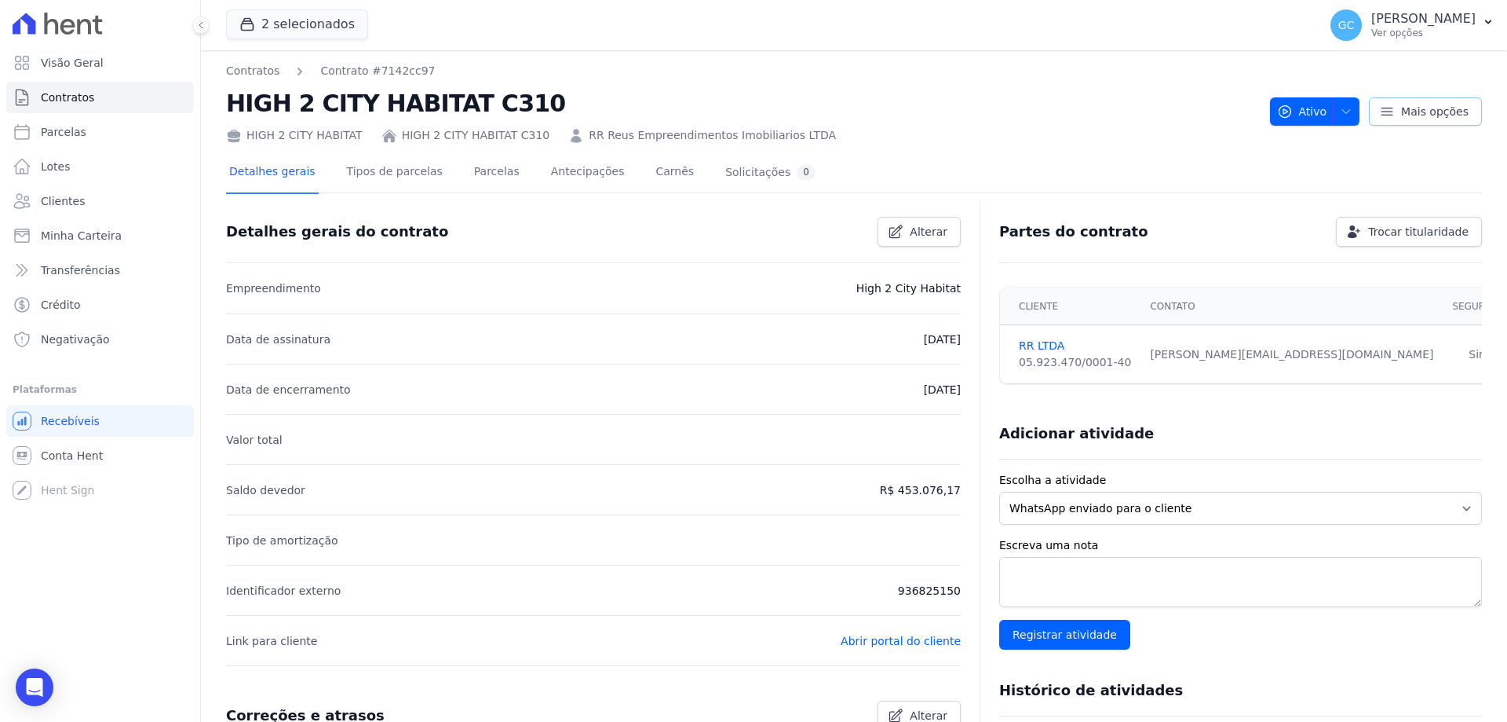
click at [1441, 108] on span "Mais opções" at bounding box center [1435, 112] width 68 height 16
click at [1340, 106] on icon "button" at bounding box center [1346, 111] width 13 height 13
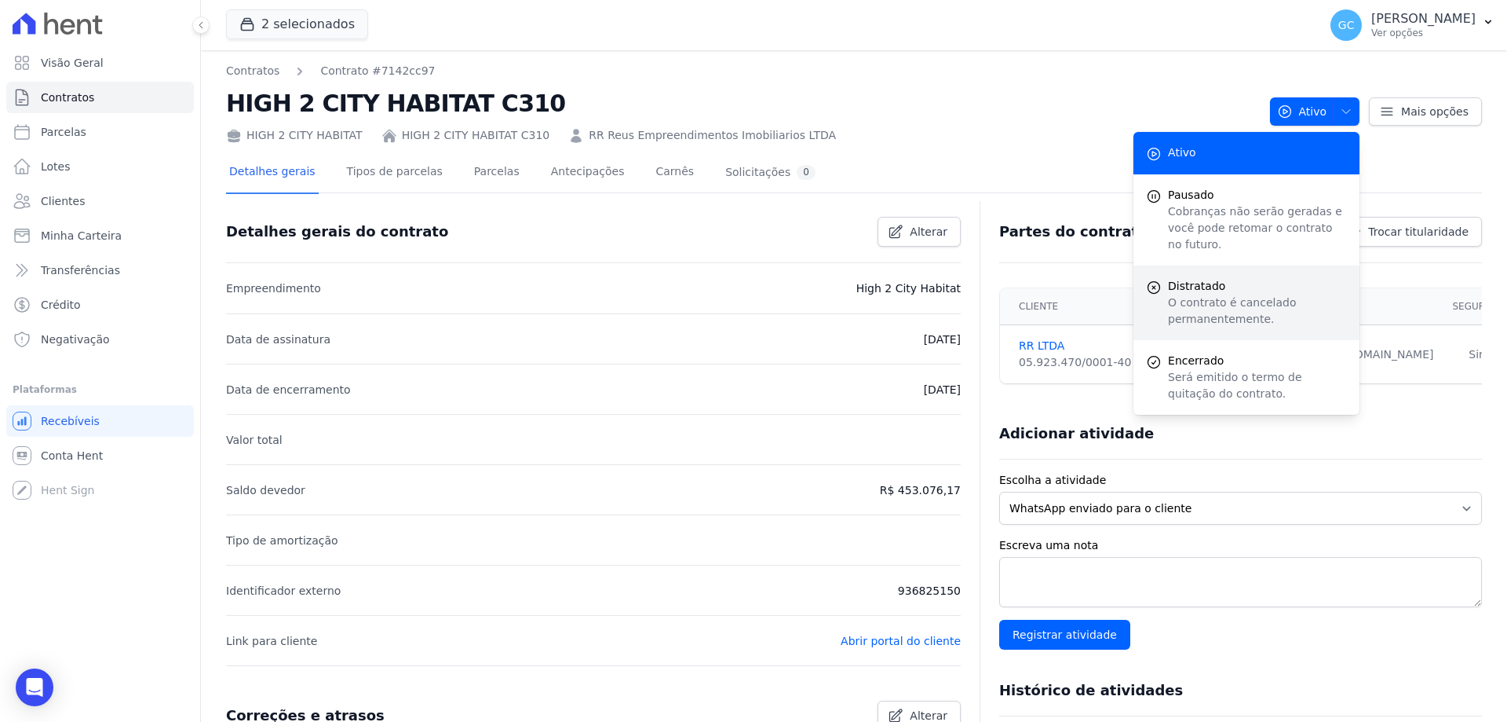
click at [1226, 294] on p "O contrato é cancelado permanentemente." at bounding box center [1257, 310] width 179 height 33
click at [931, 141] on div "HIGH 2 CITY HABITAT HIGH 2 CITY HABITAT C310 RR Reus Empreendimentos Imobiliari…" at bounding box center [742, 132] width 1032 height 23
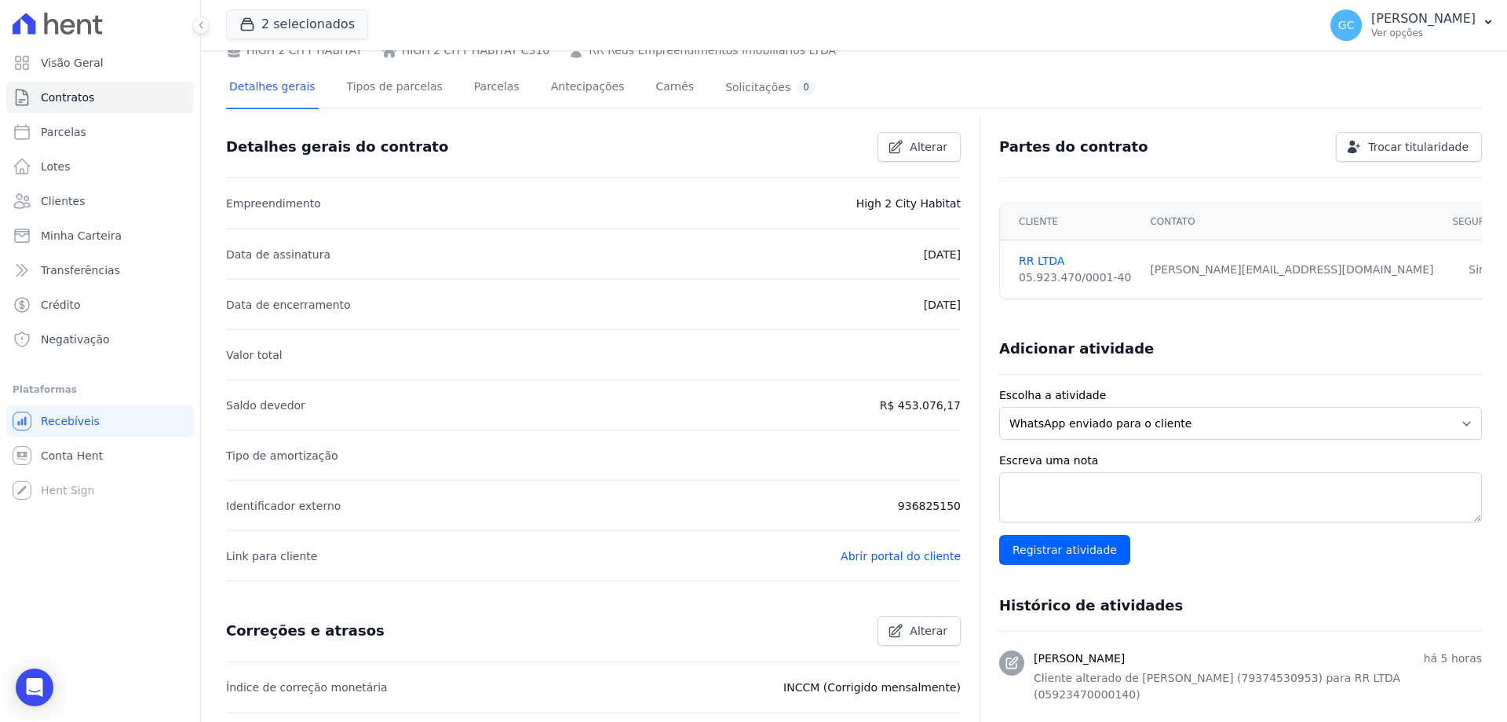
scroll to position [57, 0]
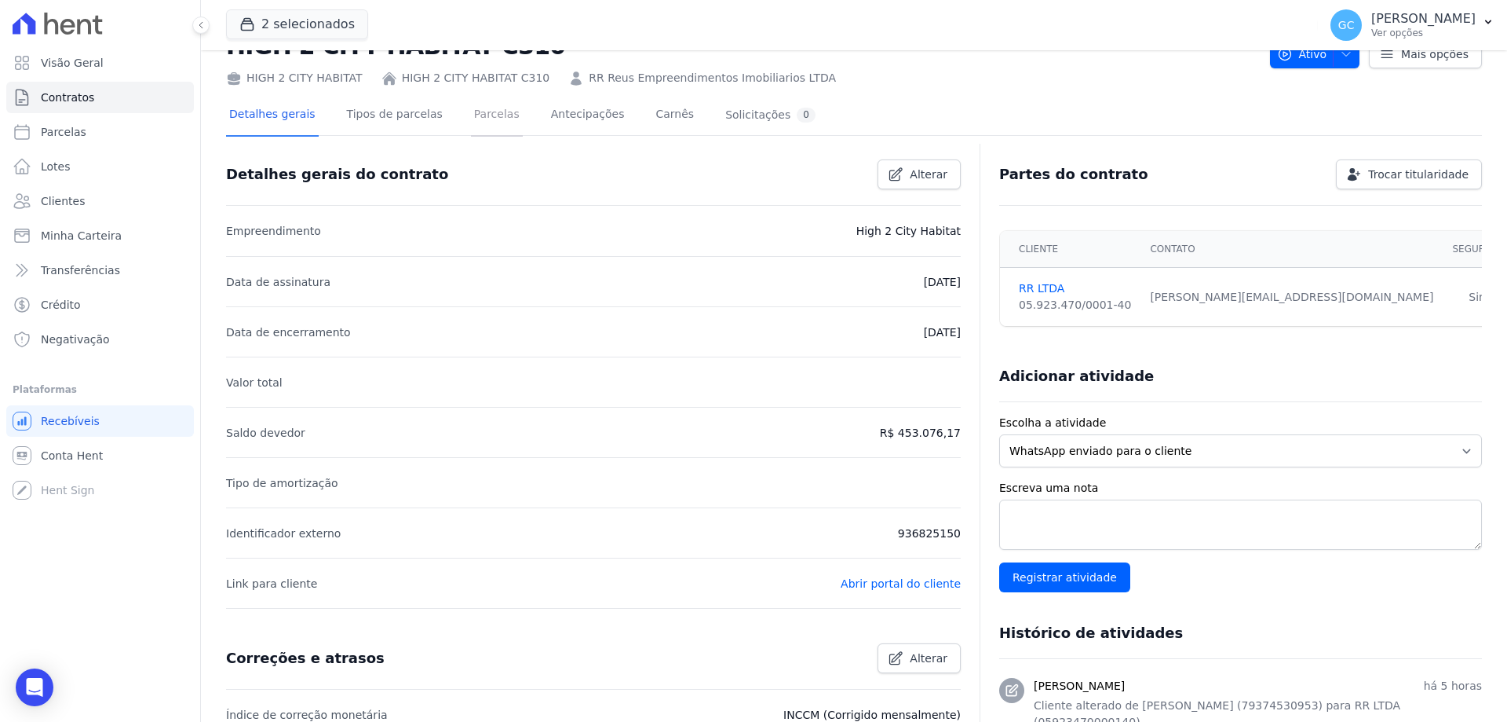
click at [488, 121] on link "Parcelas" at bounding box center [497, 116] width 52 height 42
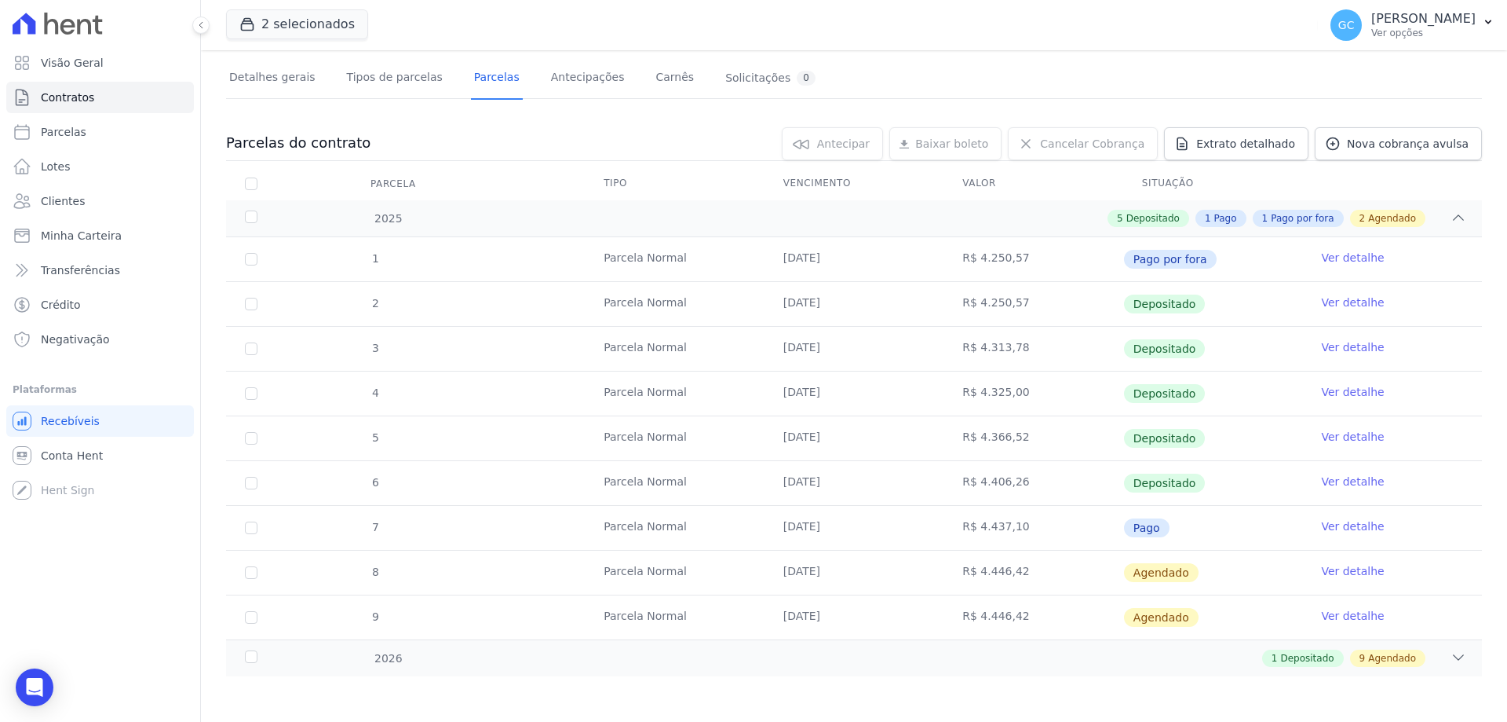
scroll to position [96, 0]
click at [1339, 568] on link "Ver detalhe" at bounding box center [1352, 569] width 63 height 16
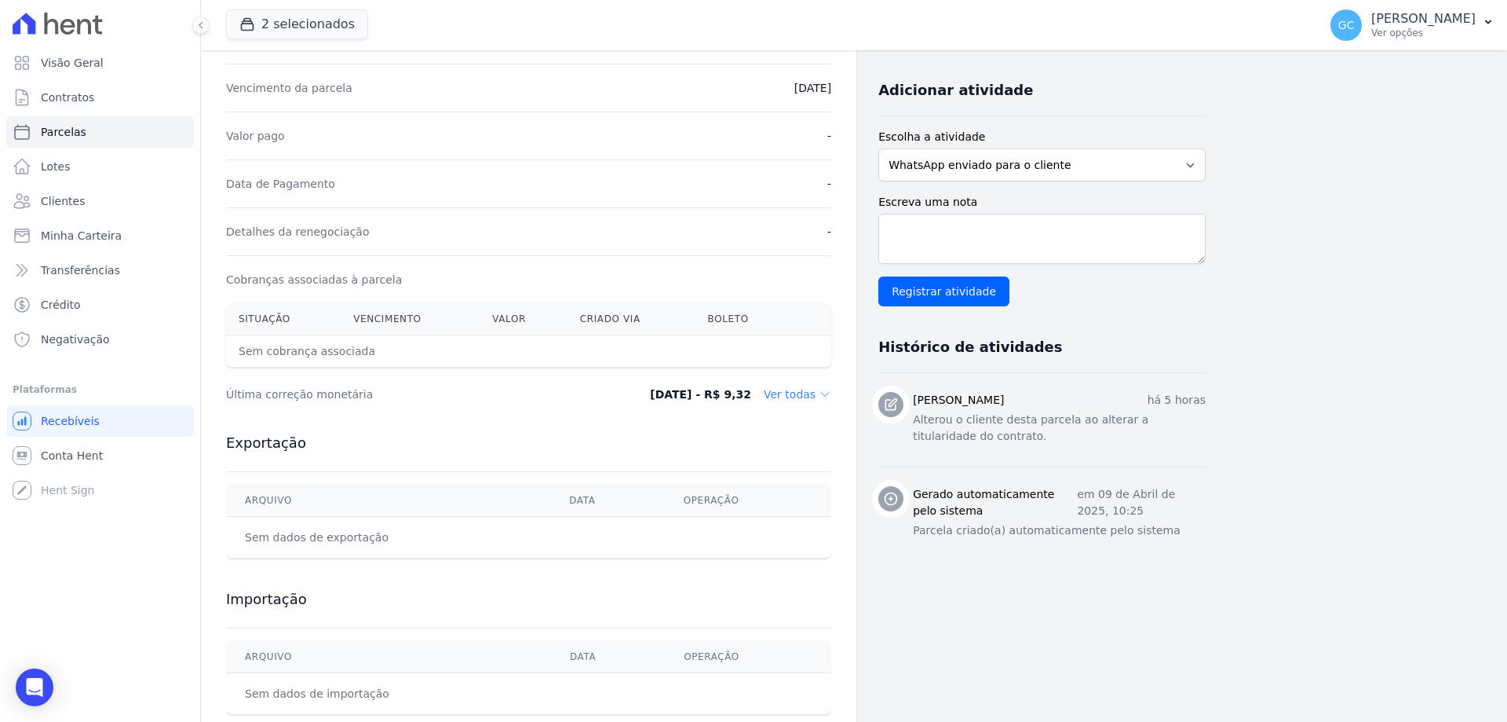
scroll to position [351, 0]
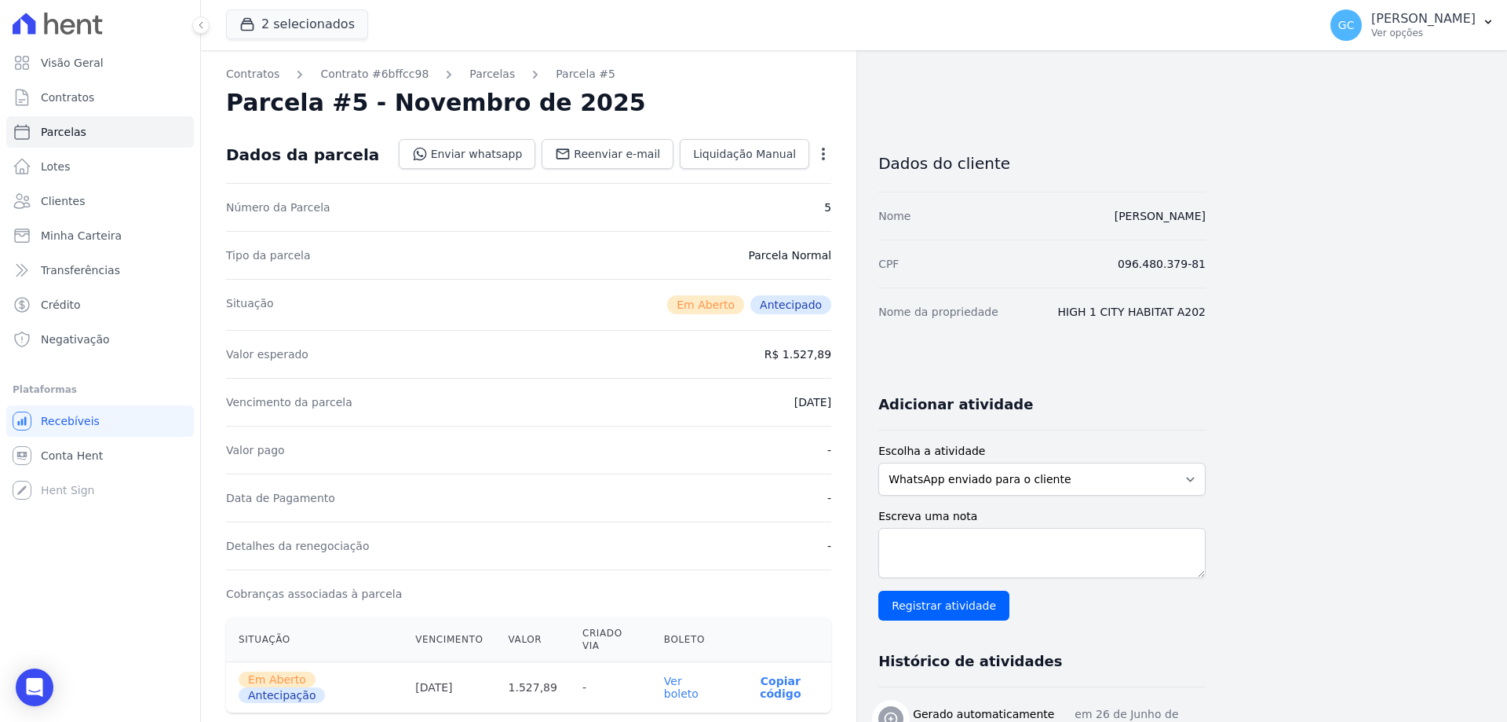
scroll to position [354, 0]
